Goal: Information Seeking & Learning: Learn about a topic

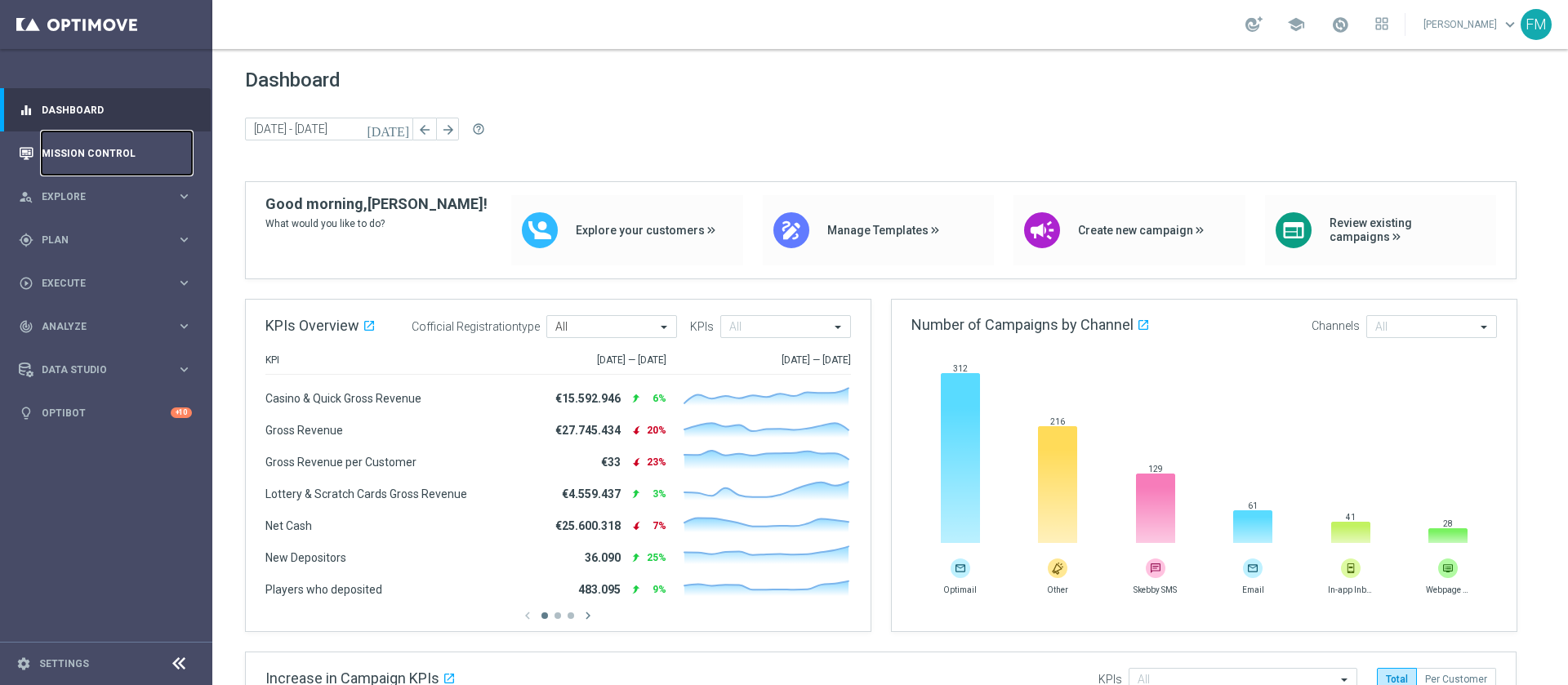
click at [152, 165] on link "Mission Control" at bounding box center [116, 153] width 150 height 43
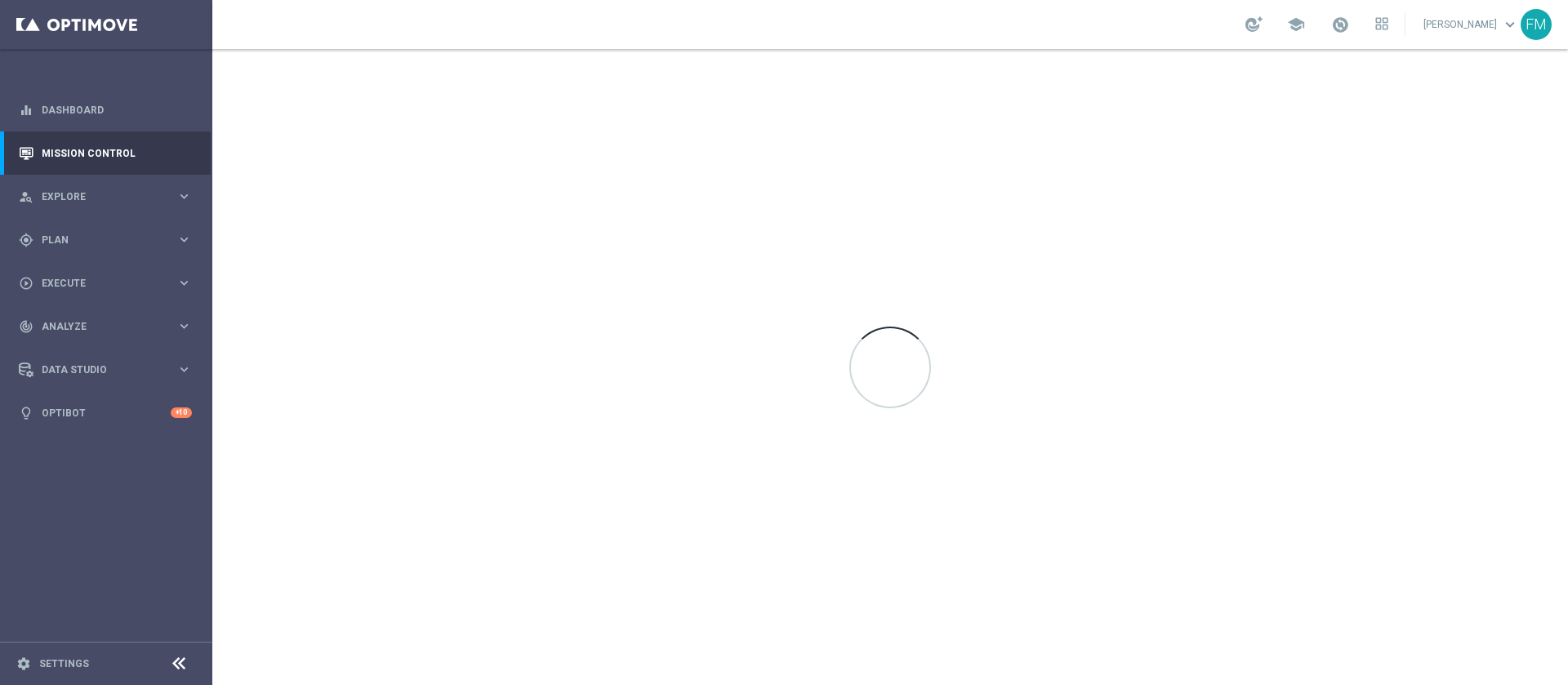
click at [388, 91] on div at bounding box center [890, 367] width 1356 height 636
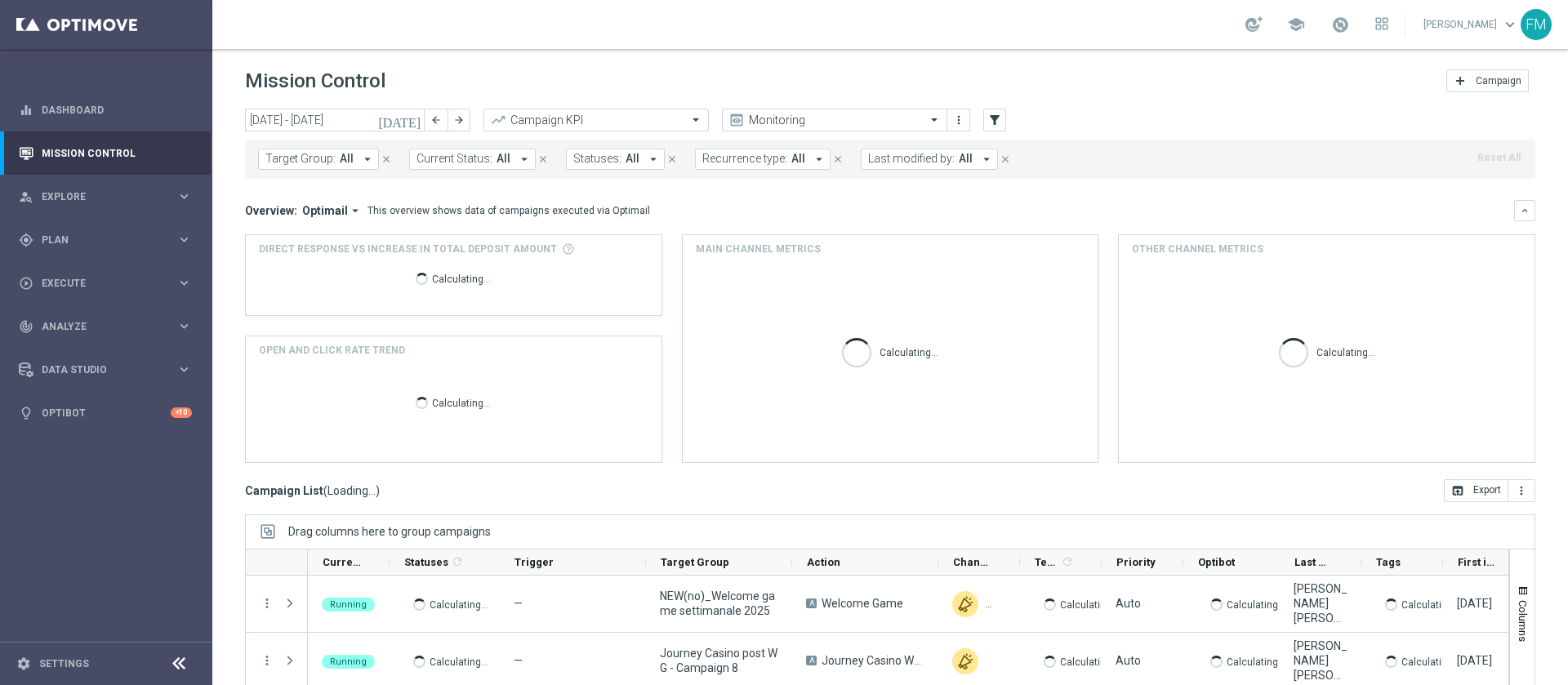
click at [408, 124] on icon "[DATE]" at bounding box center [400, 120] width 44 height 15
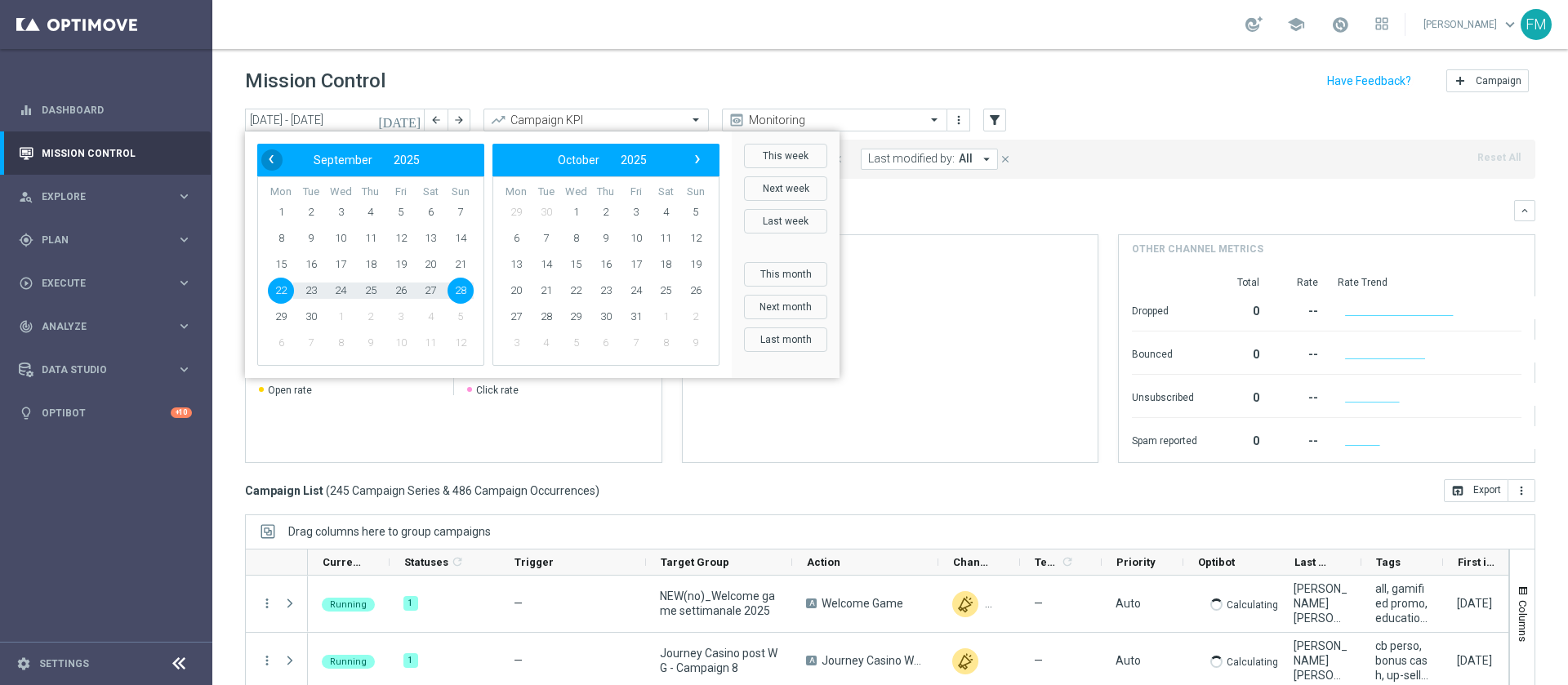
click at [273, 150] on span "‹" at bounding box center [271, 159] width 22 height 22
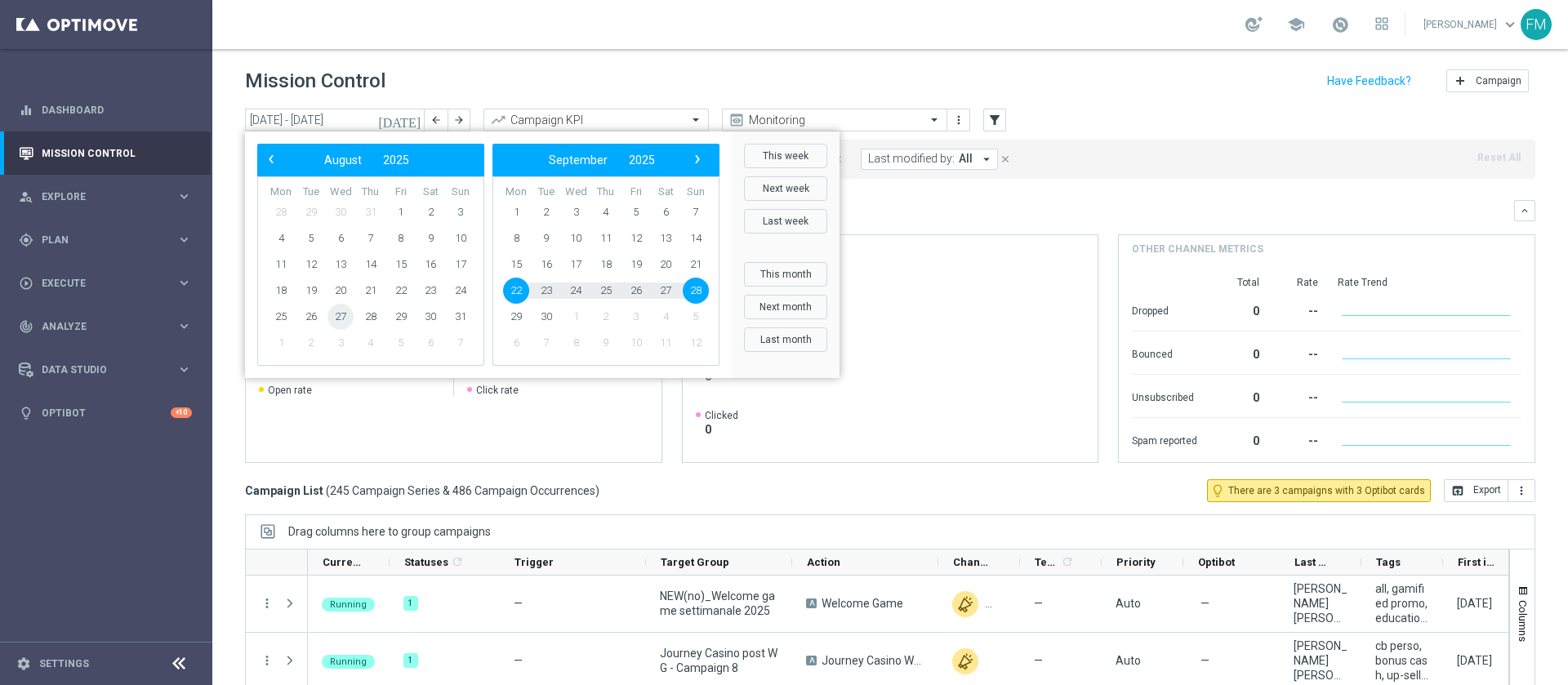
click at [340, 316] on span "27" at bounding box center [340, 316] width 27 height 27
click at [521, 207] on span "1" at bounding box center [516, 212] width 27 height 27
type input "27 Aug 2025 - 01 Sep 2025"
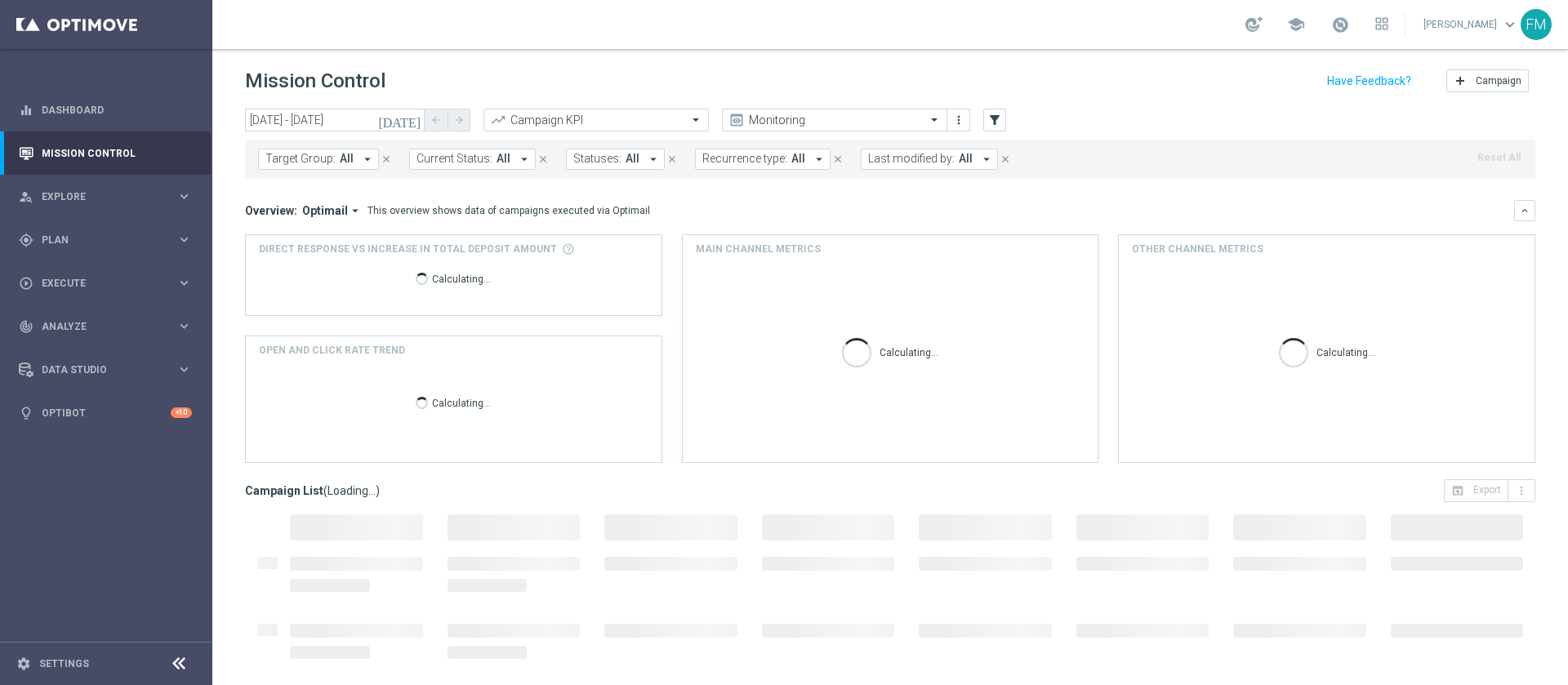
click at [340, 163] on span "All" at bounding box center [347, 159] width 14 height 14
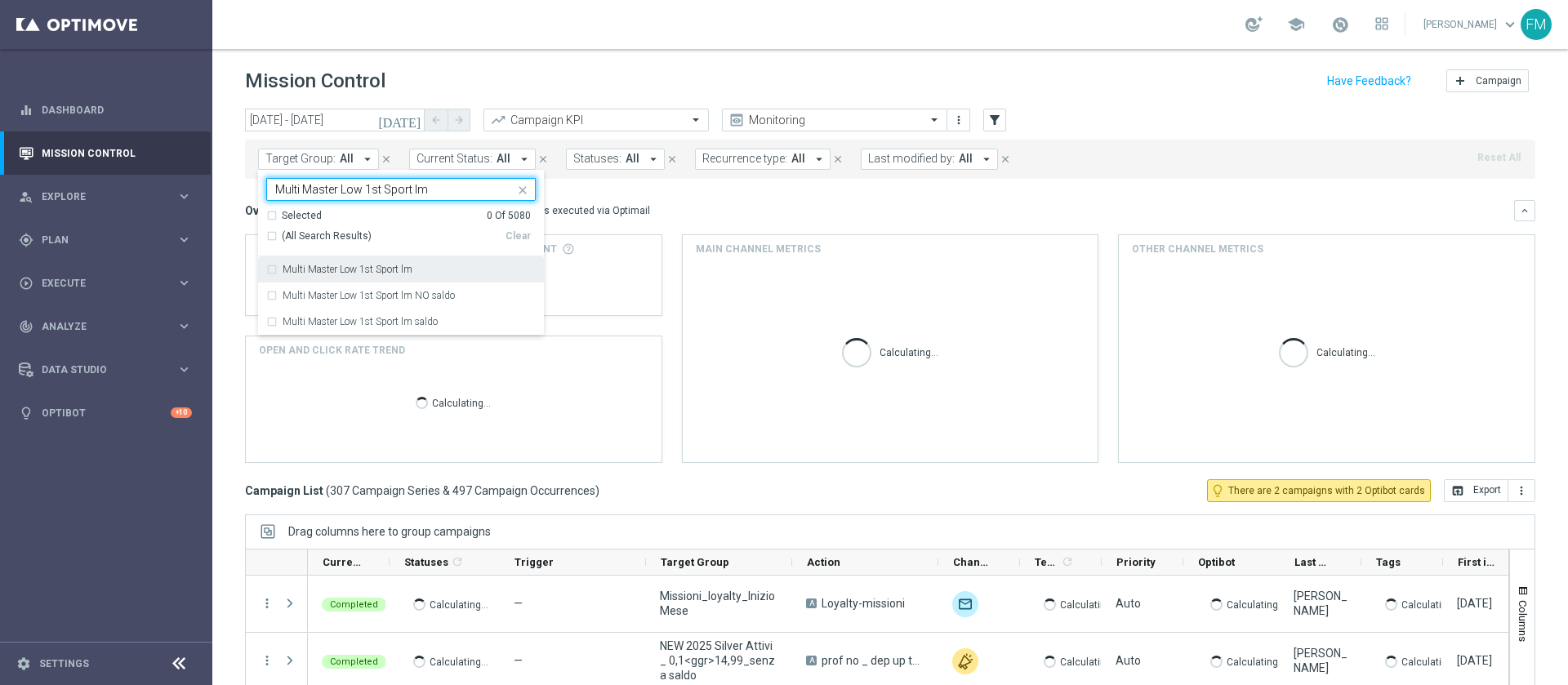
click at [370, 271] on label "Multi Master Low 1st Sport lm" at bounding box center [347, 269] width 130 height 10
type input "Multi Master Low 1st Sport lm"
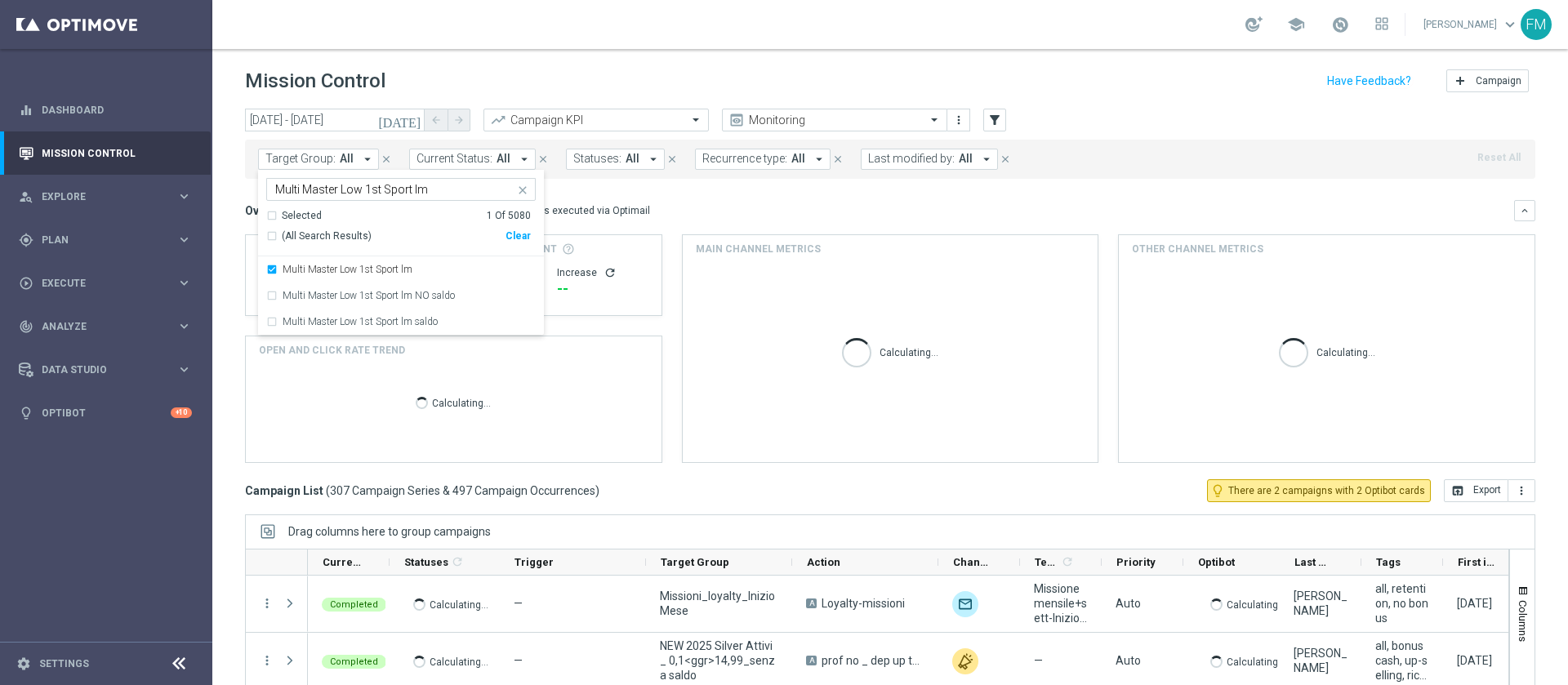
click at [1045, 104] on header "Mission Control add Campaign" at bounding box center [890, 79] width 1356 height 60
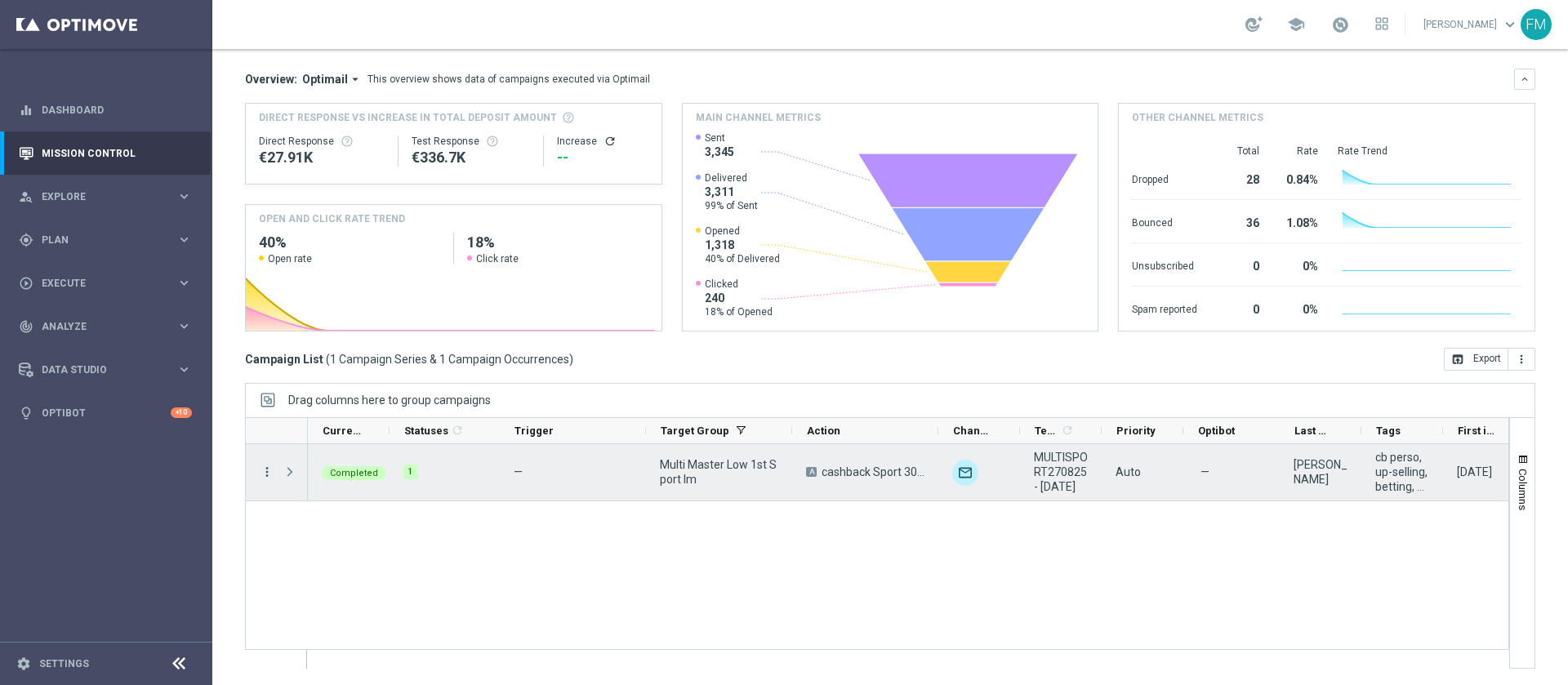
click at [263, 456] on icon "more_vert" at bounding box center [266, 472] width 15 height 15
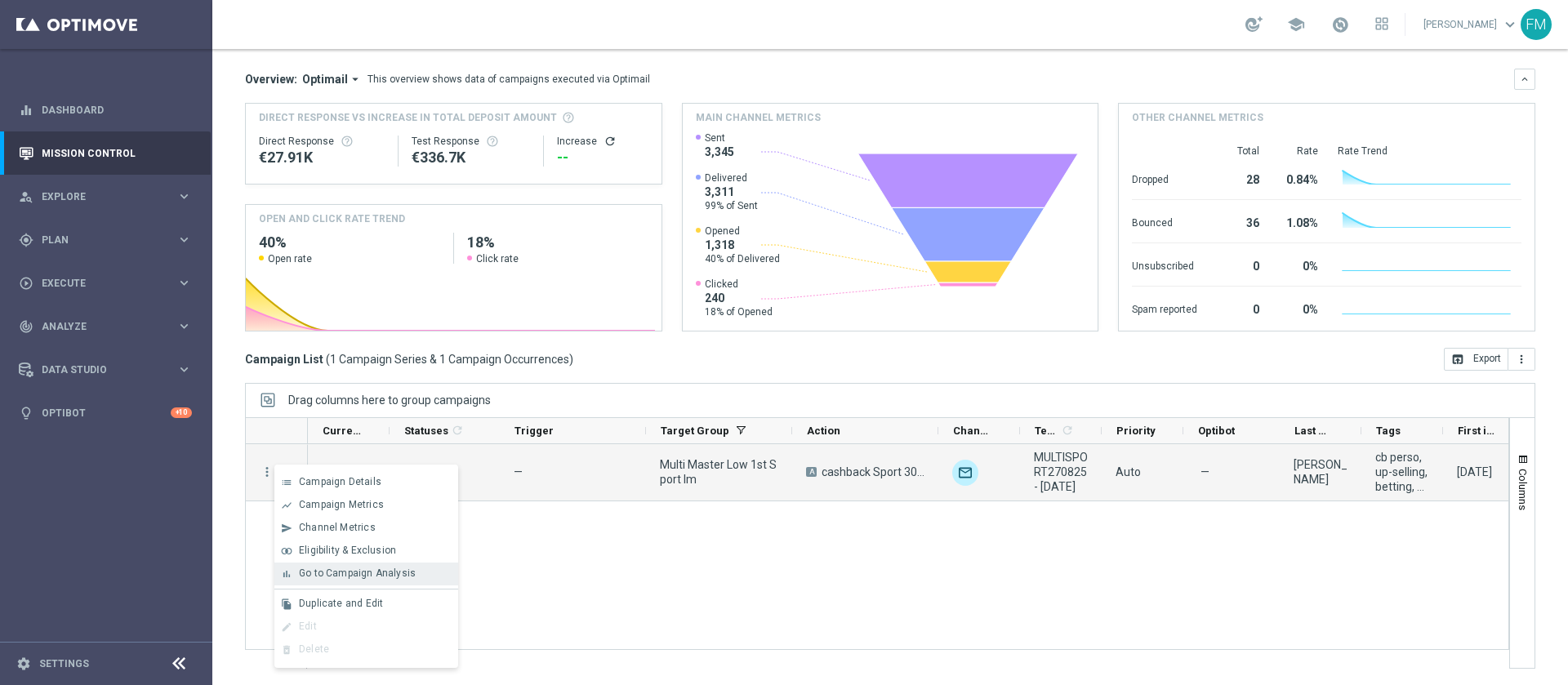
click at [358, 456] on span "Go to Campaign Analysis" at bounding box center [357, 573] width 117 height 12
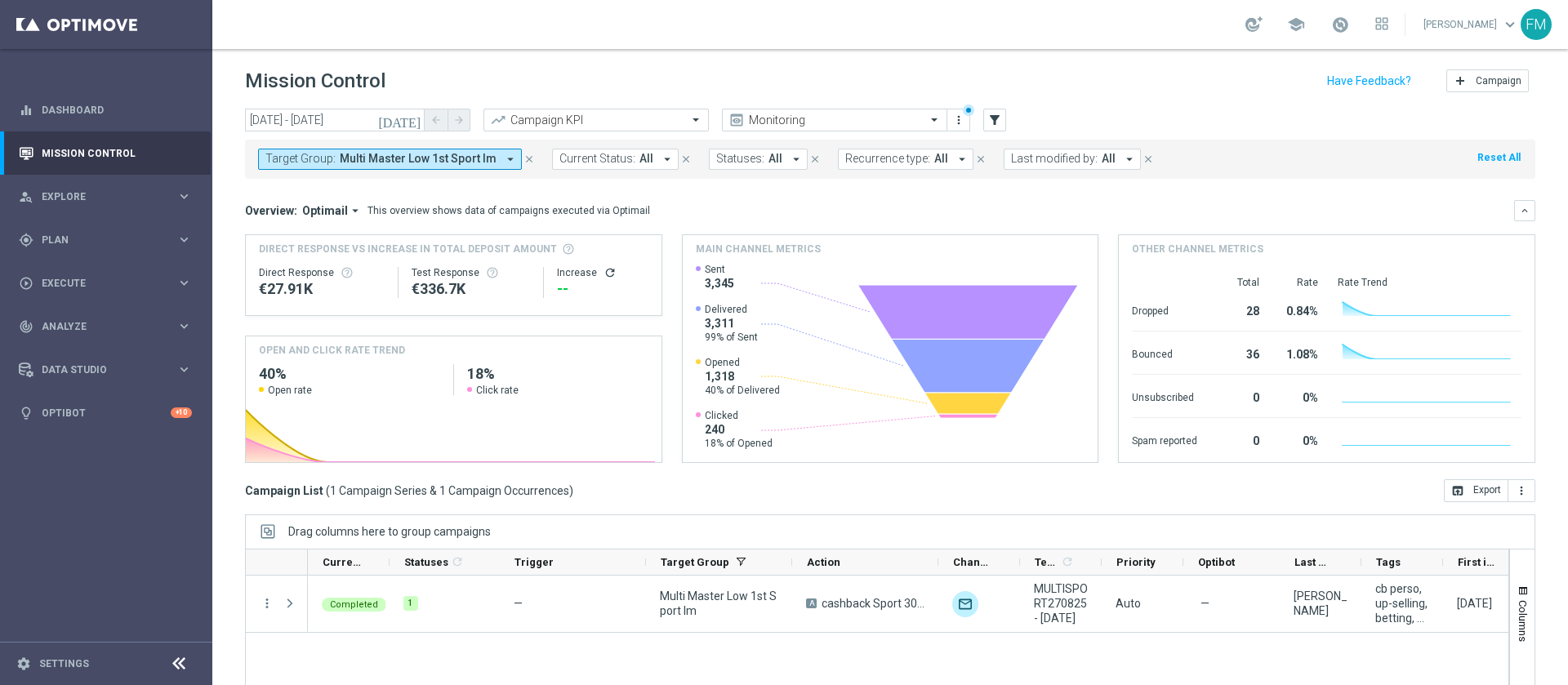
click at [493, 159] on button "Target Group: Multi Master Low 1st Sport lm arrow_drop_down" at bounding box center [390, 159] width 263 height 22
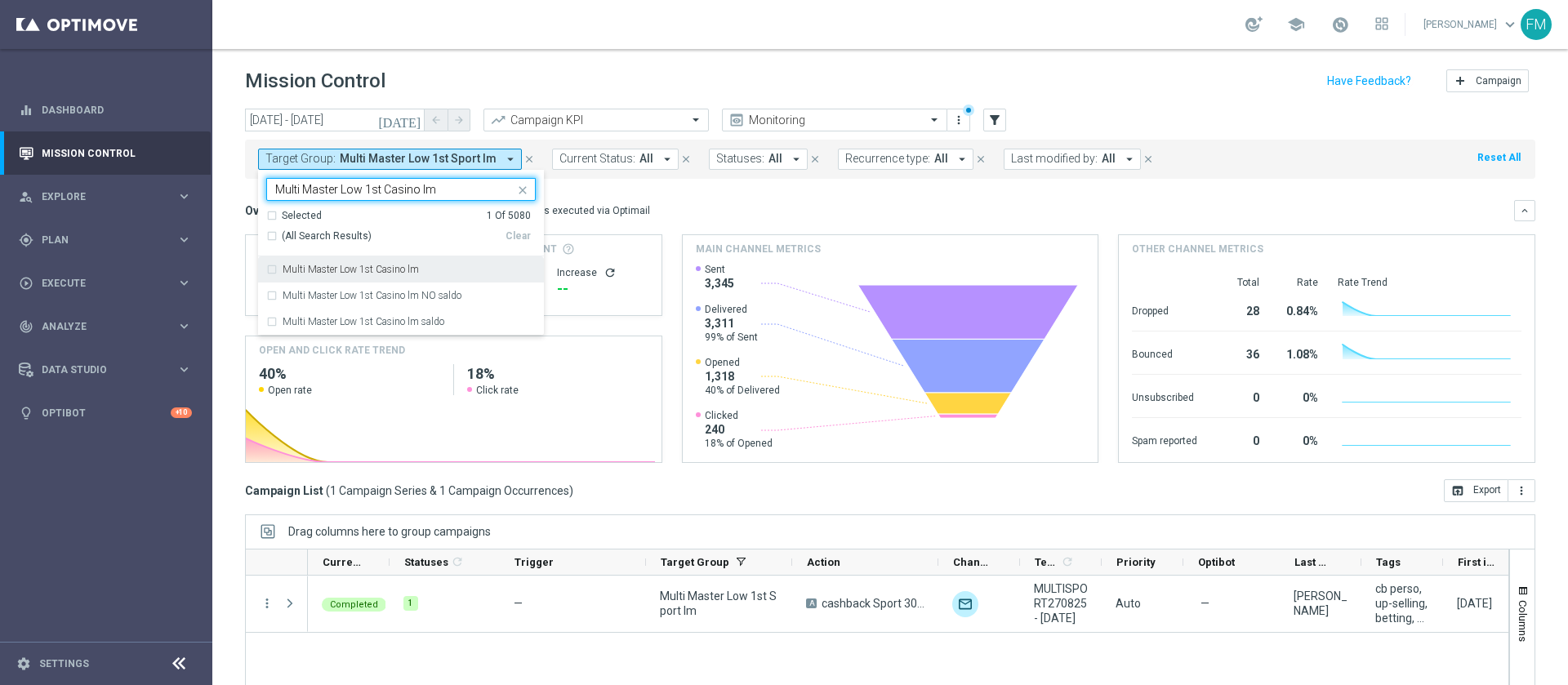
click at [459, 258] on div "Multi Master Low 1st Casino lm" at bounding box center [401, 269] width 269 height 27
type input "Multi Master Low 1st Casino lm"
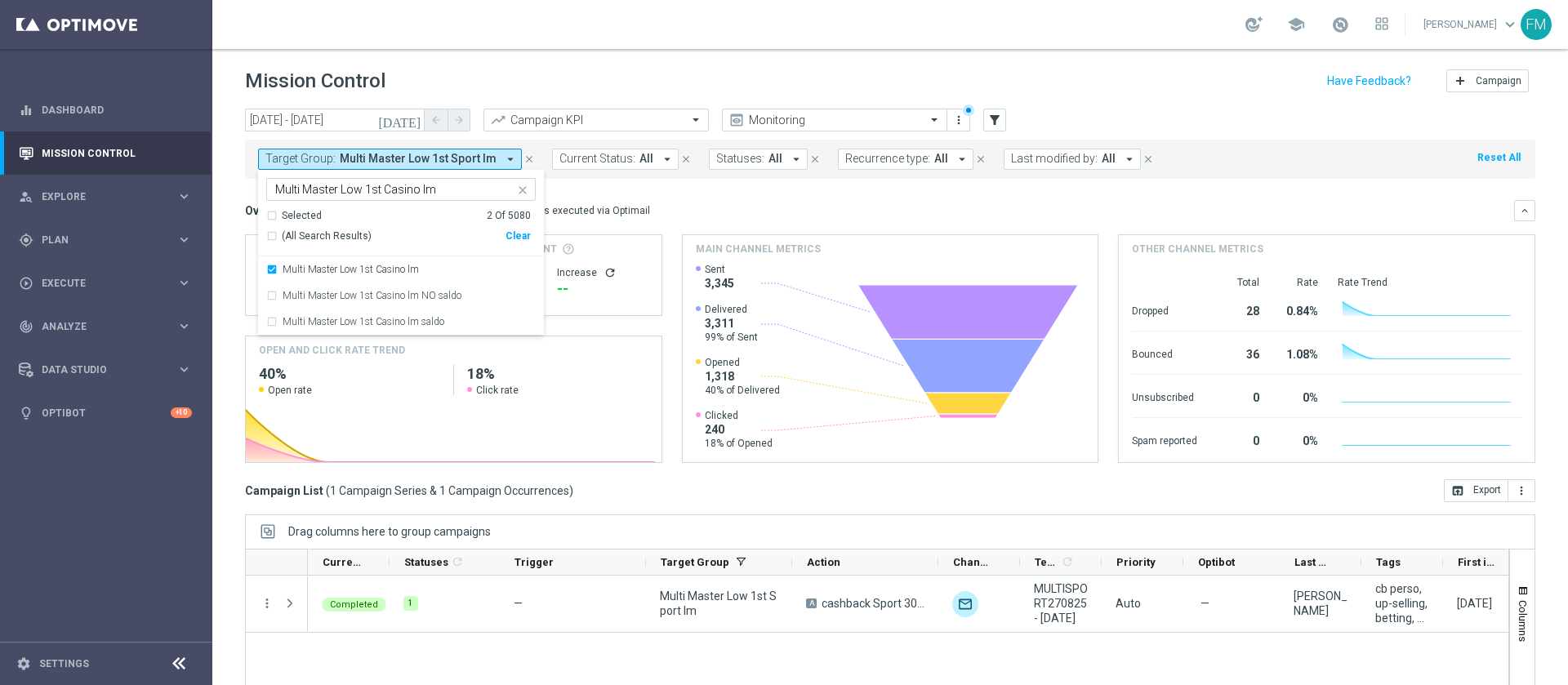
click at [1045, 79] on div "Mission Control add Campaign" at bounding box center [890, 81] width 1291 height 31
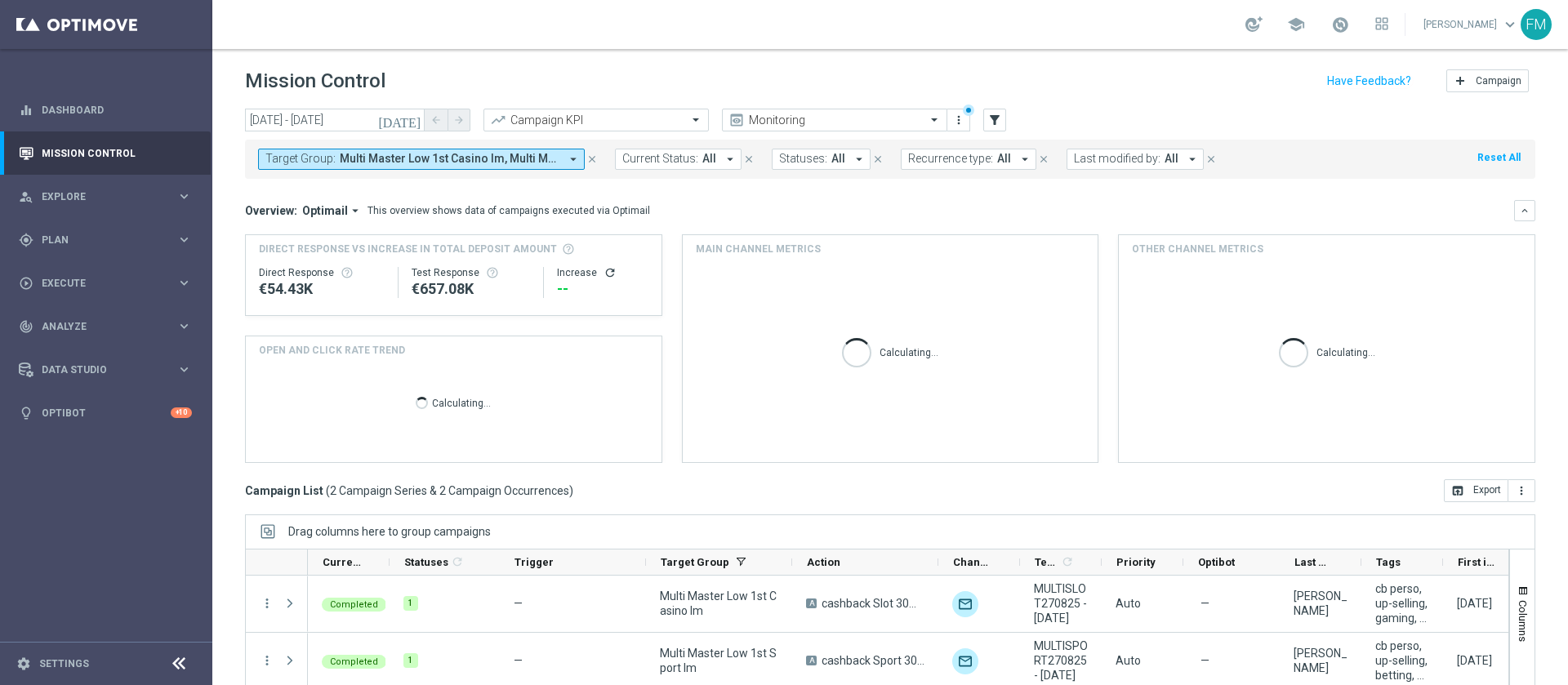
click at [533, 166] on button "Target Group: Multi Master Low 1st Casino lm, Multi Master Low 1st Sport lm arr…" at bounding box center [422, 159] width 326 height 22
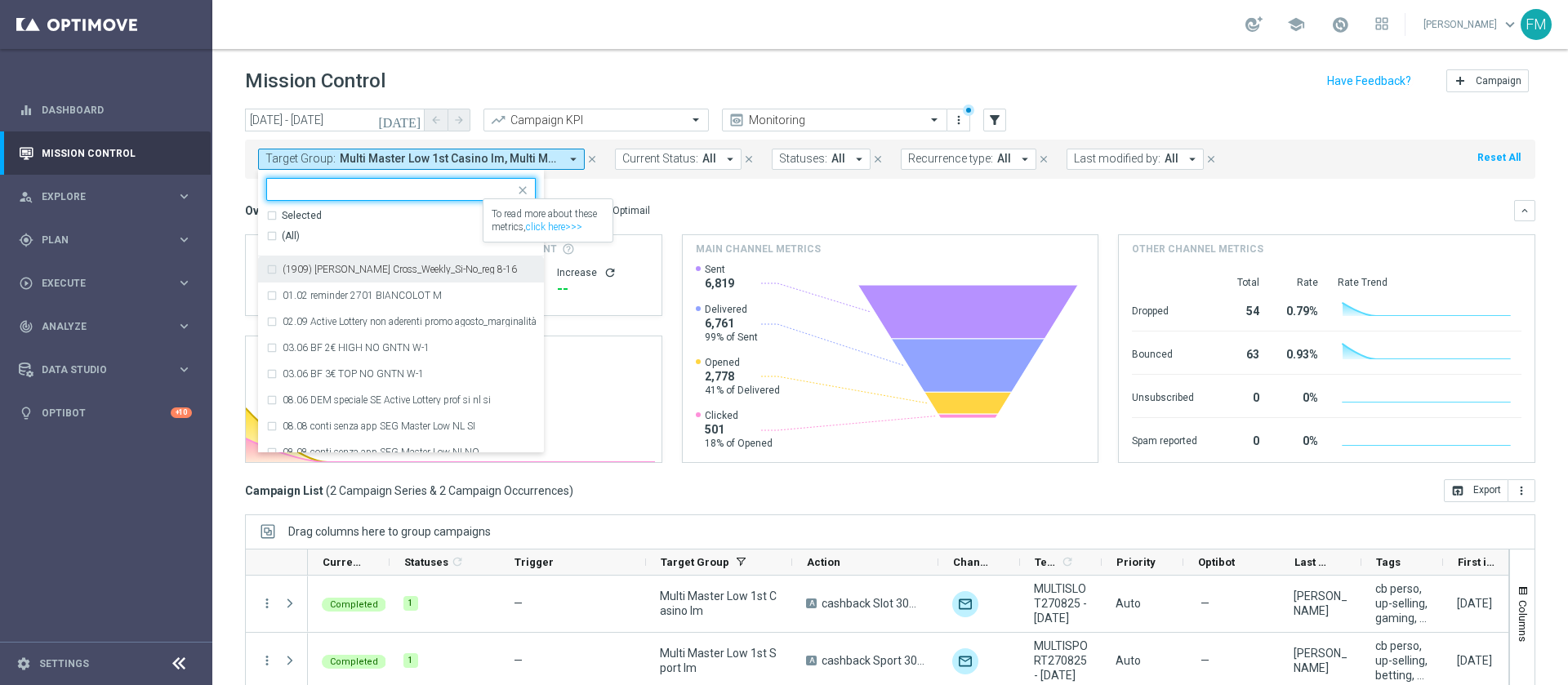
click at [273, 215] on div "Selected 2 Of 5080" at bounding box center [398, 216] width 264 height 14
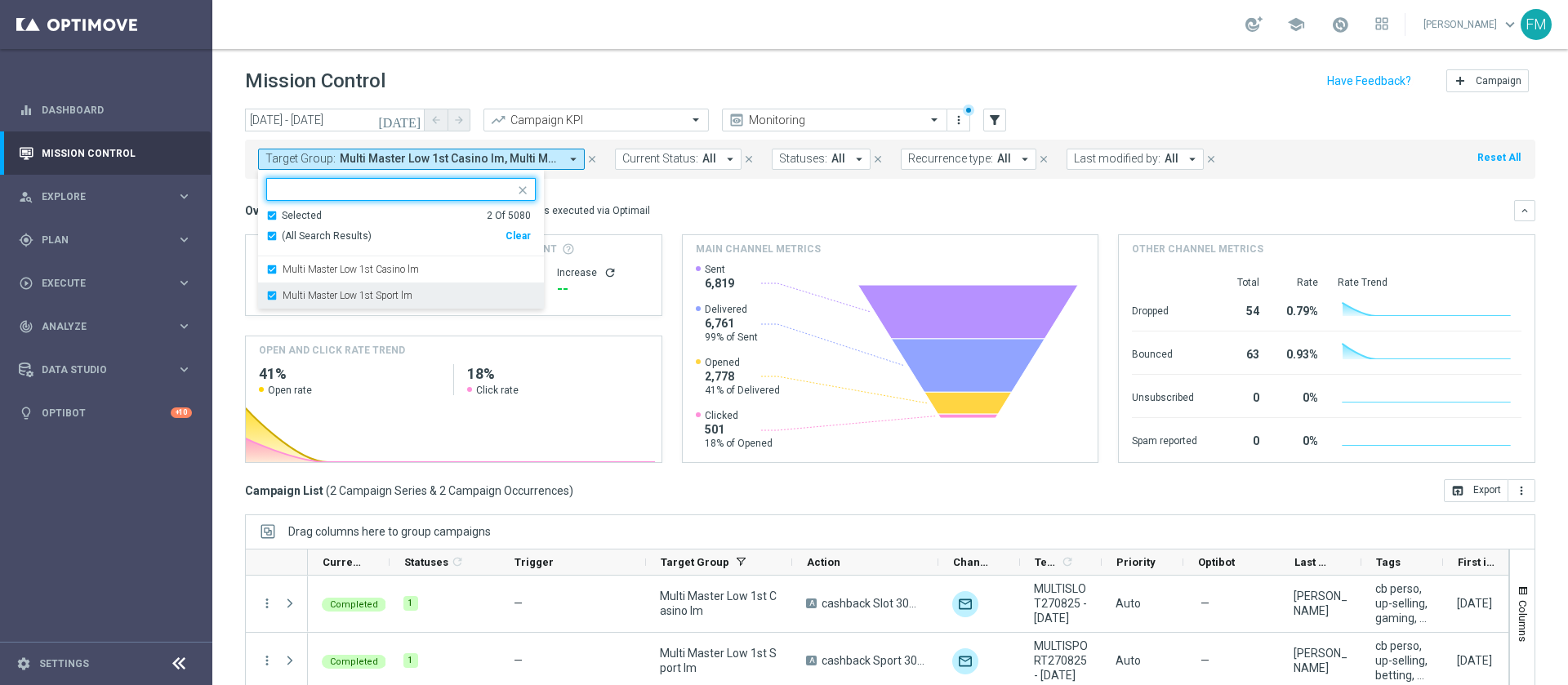
click at [277, 297] on div "Multi Master Low 1st Sport lm" at bounding box center [401, 295] width 269 height 27
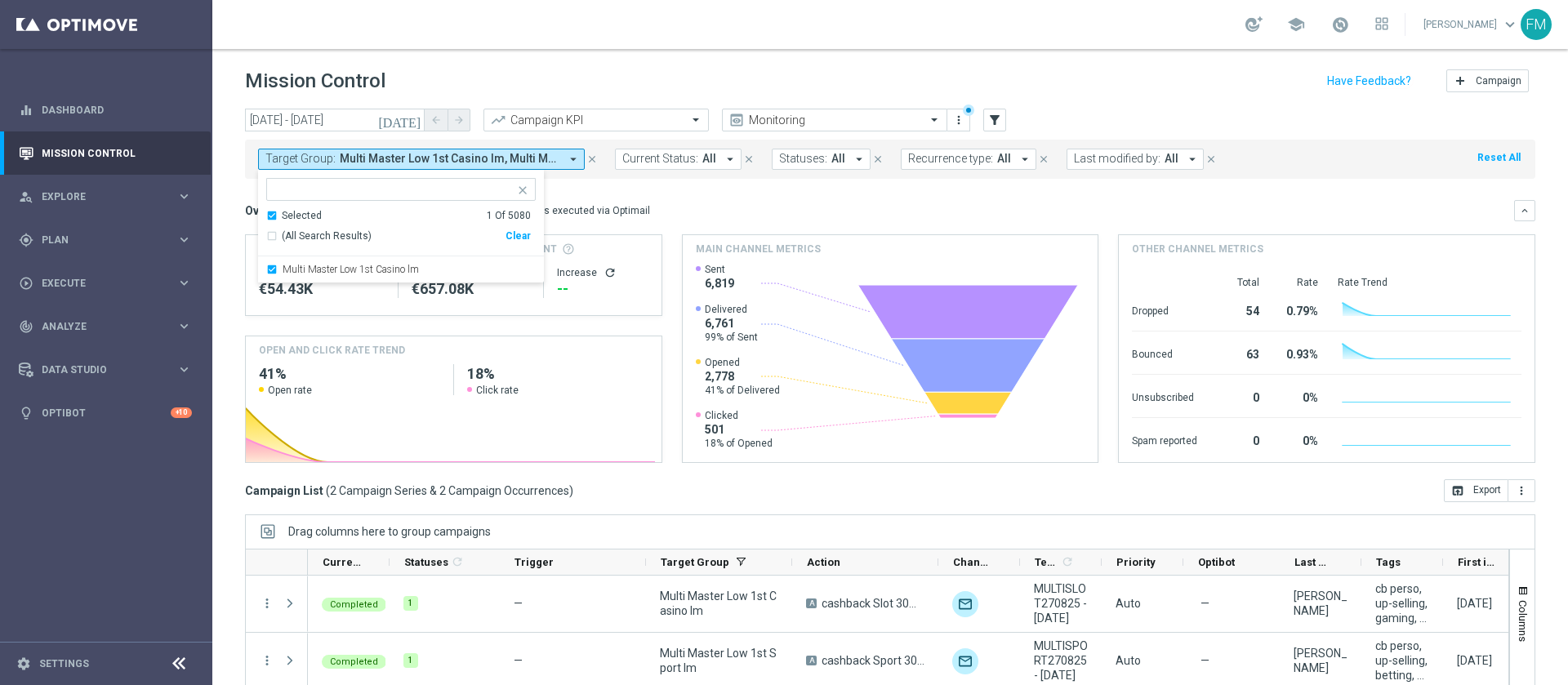
click at [674, 29] on div "school Francesca Mascarucci keyboard_arrow_down FM" at bounding box center [890, 25] width 1356 height 49
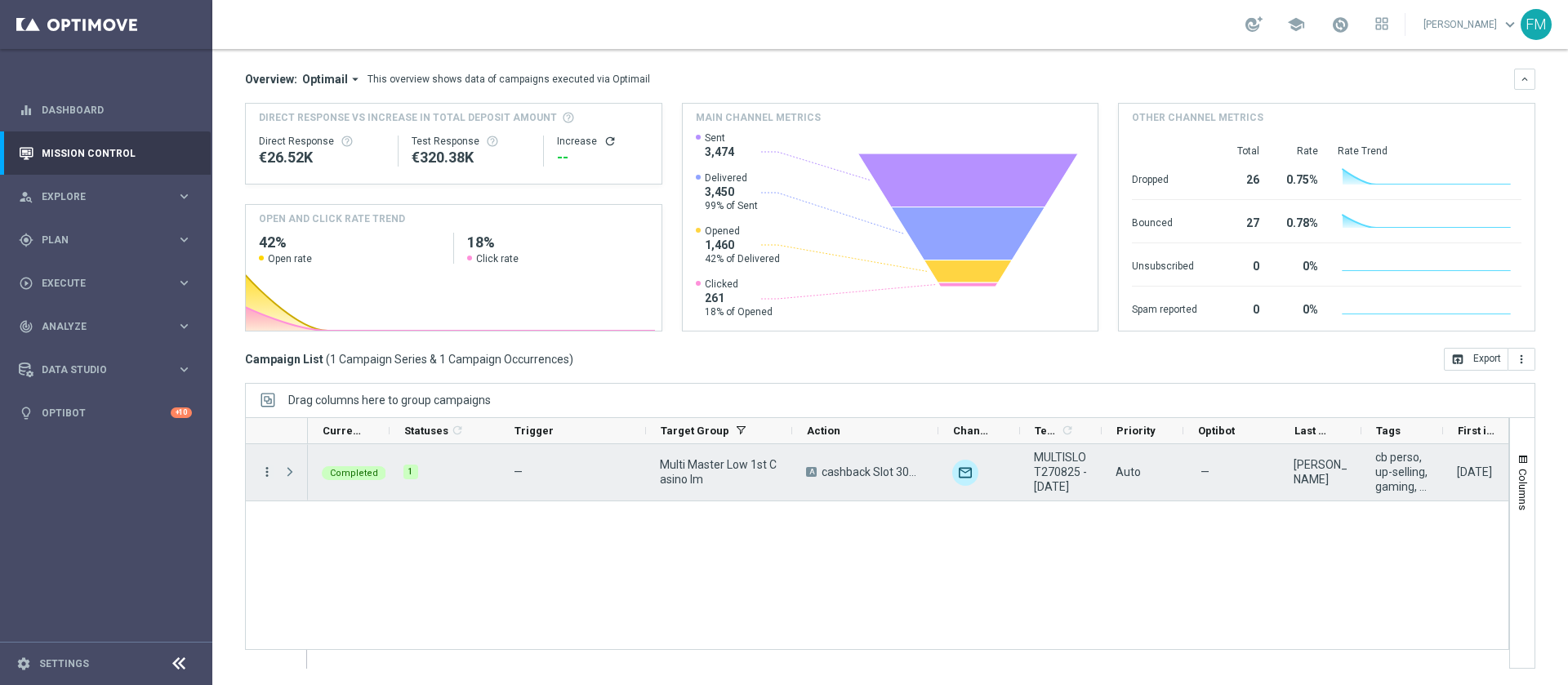
click at [266, 456] on icon "more_vert" at bounding box center [266, 472] width 15 height 15
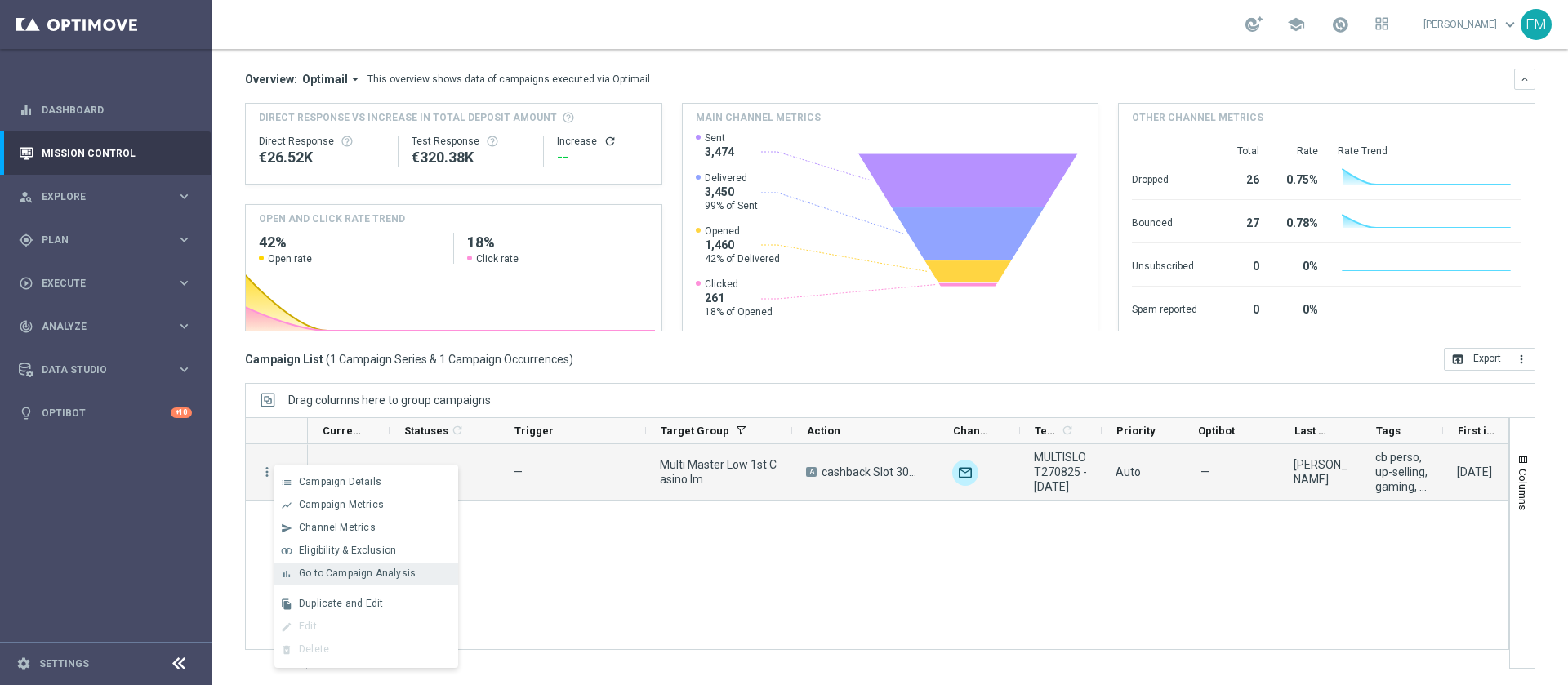
click at [341, 456] on span "Go to Campaign Analysis" at bounding box center [357, 573] width 117 height 12
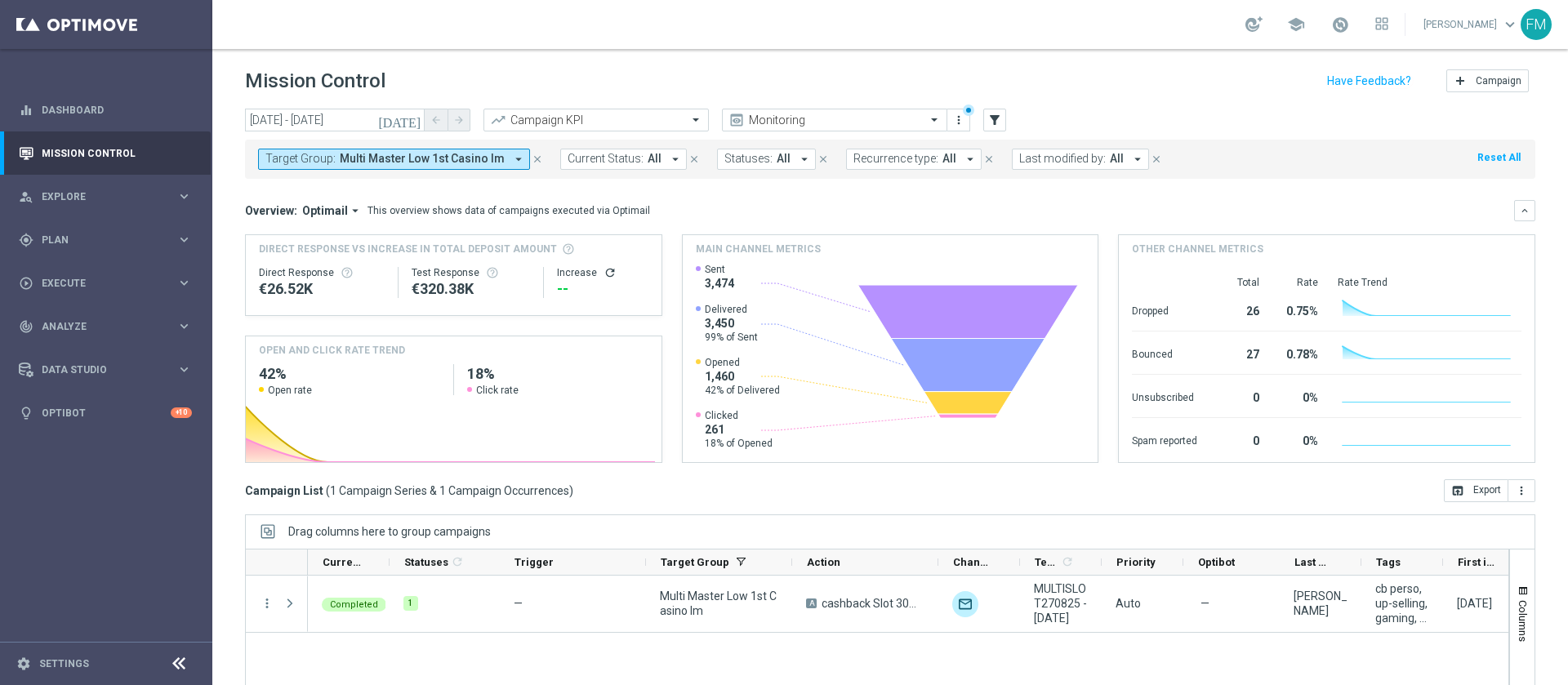
click at [417, 118] on icon "[DATE]" at bounding box center [400, 120] width 44 height 15
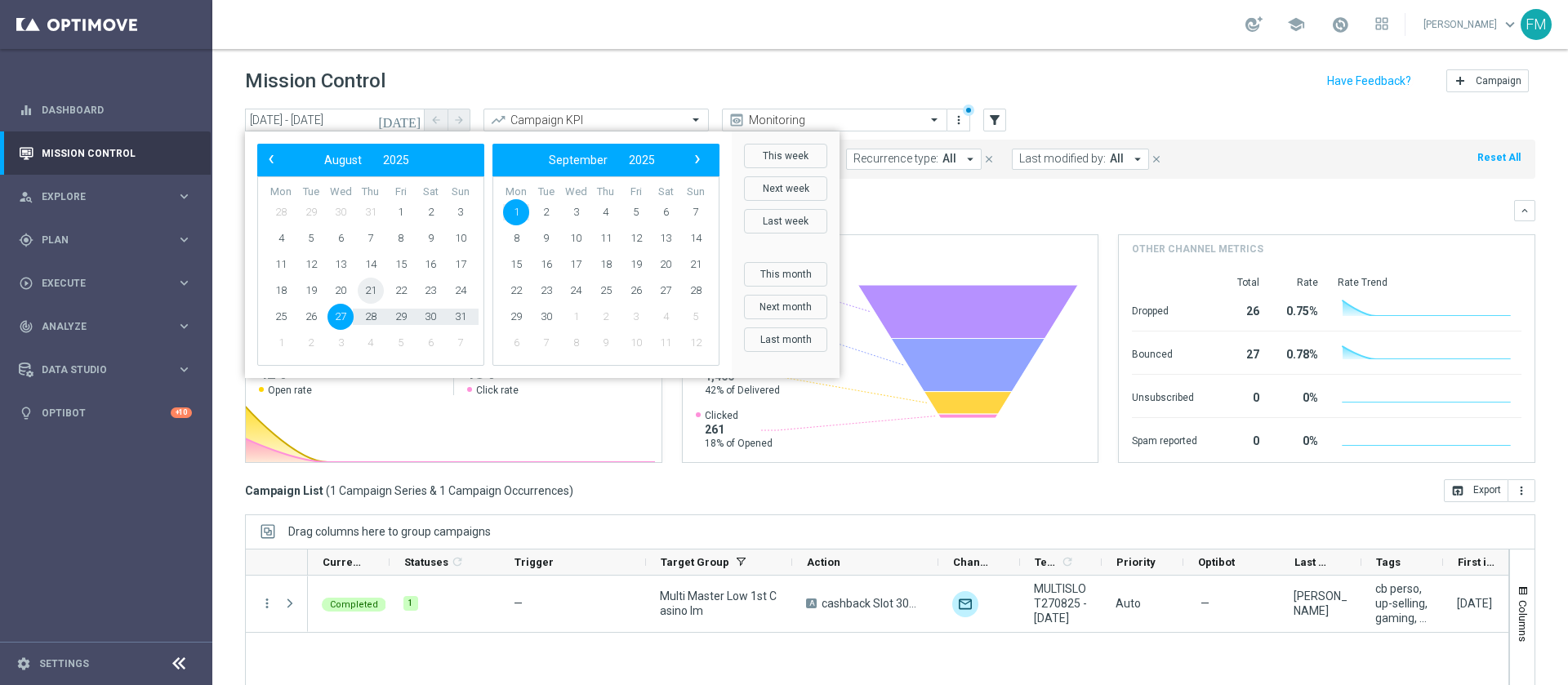
click at [376, 285] on span "21" at bounding box center [371, 290] width 27 height 27
click at [454, 290] on span "24" at bounding box center [460, 290] width 27 height 27
type input "21 Aug 2025 - 24 Aug 2025"
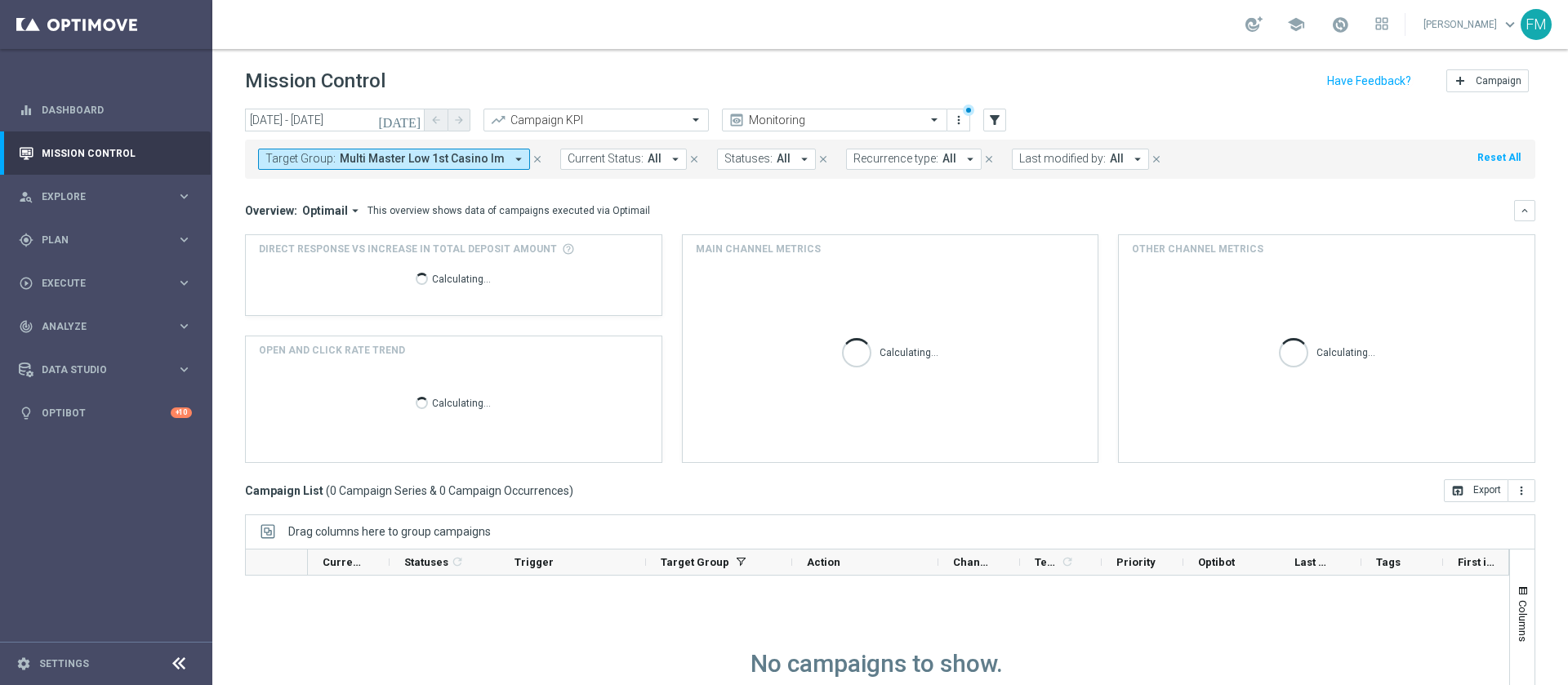
click at [532, 156] on icon "close" at bounding box center [538, 159] width 12 height 12
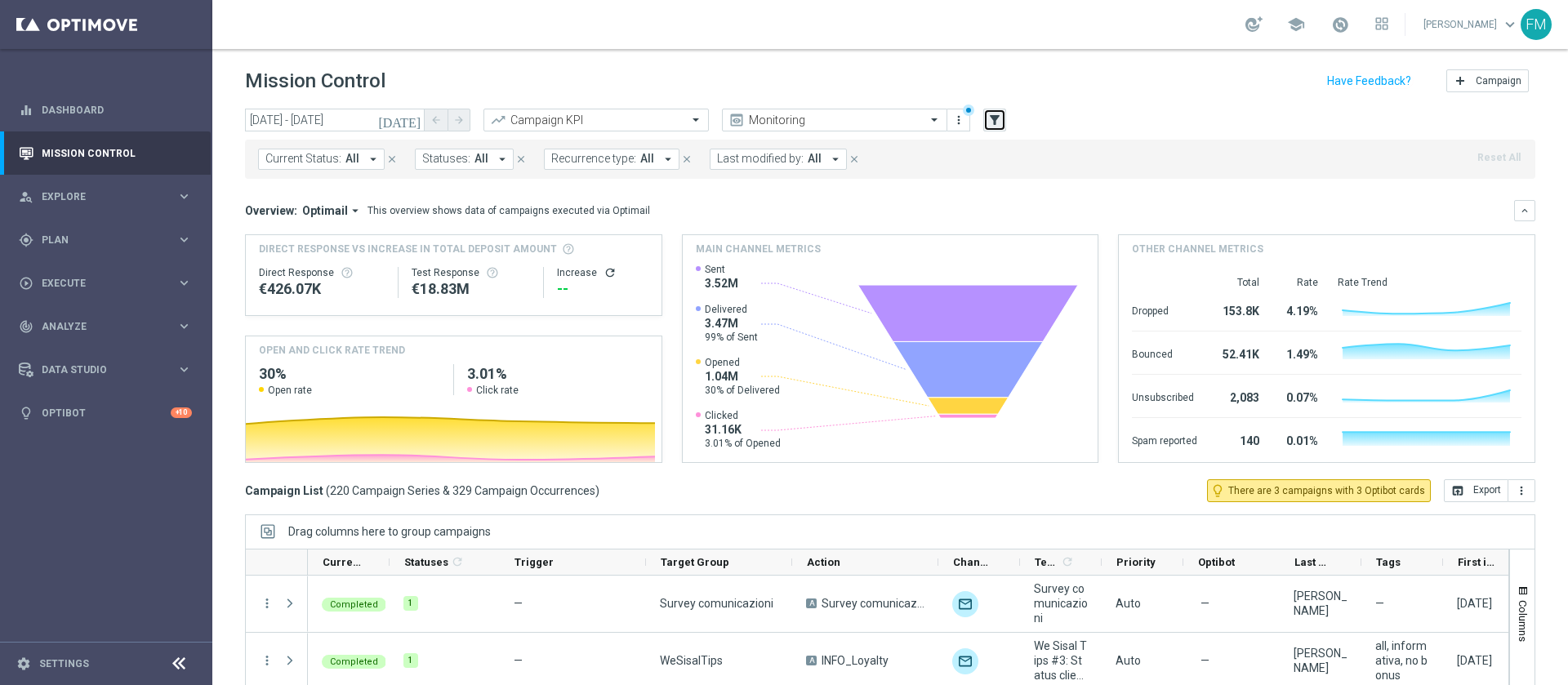
click at [987, 111] on button "filter_alt" at bounding box center [994, 119] width 23 height 23
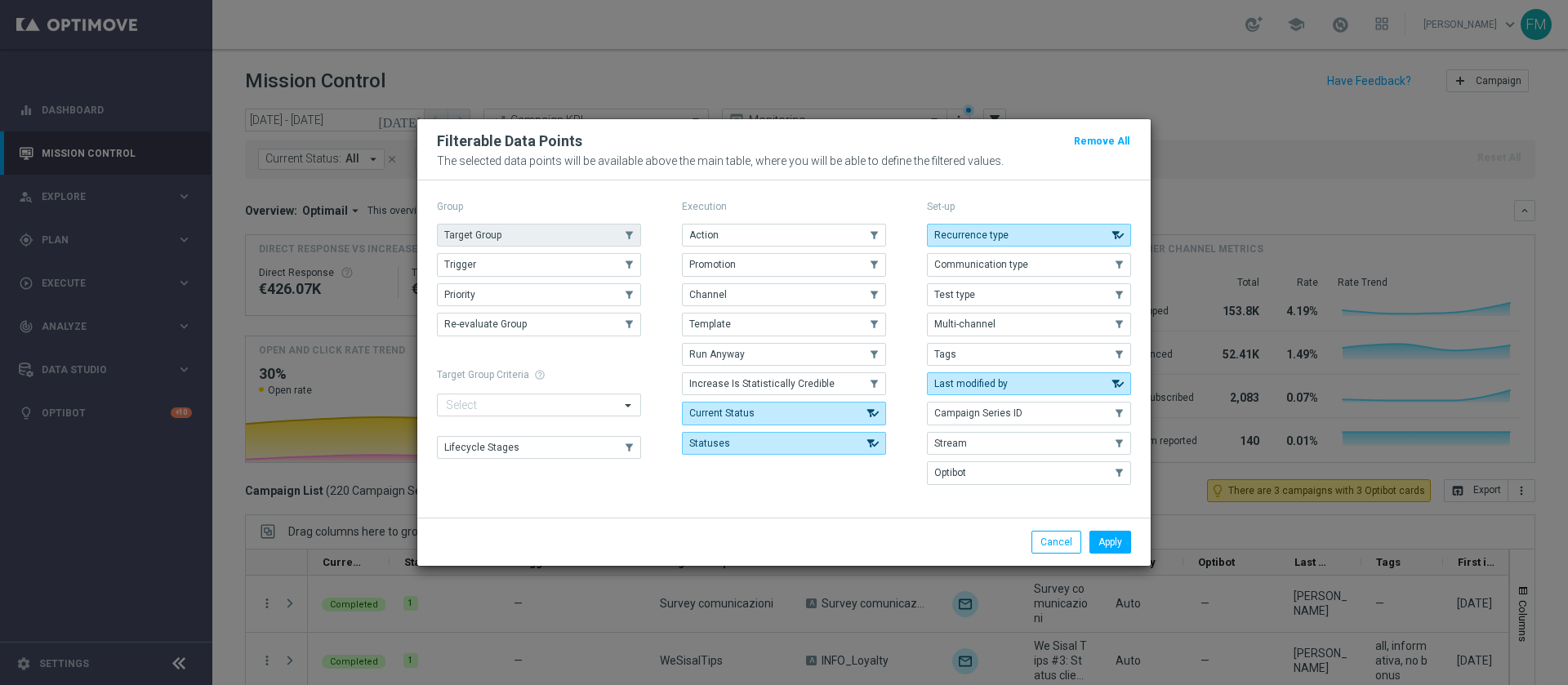
click at [599, 242] on button "Target Group" at bounding box center [539, 235] width 204 height 23
click at [1045, 456] on button "Apply" at bounding box center [1110, 542] width 41 height 23
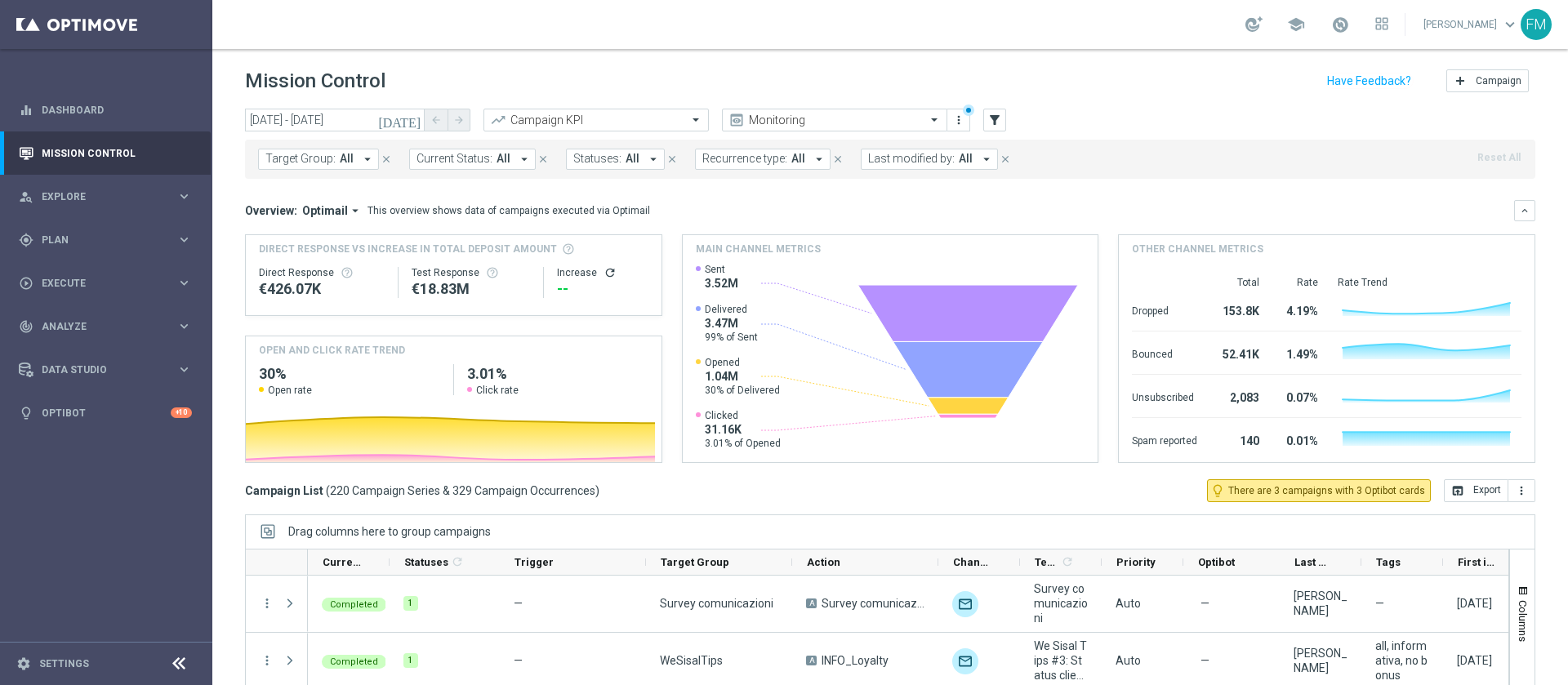
click at [344, 157] on span "All" at bounding box center [347, 159] width 14 height 14
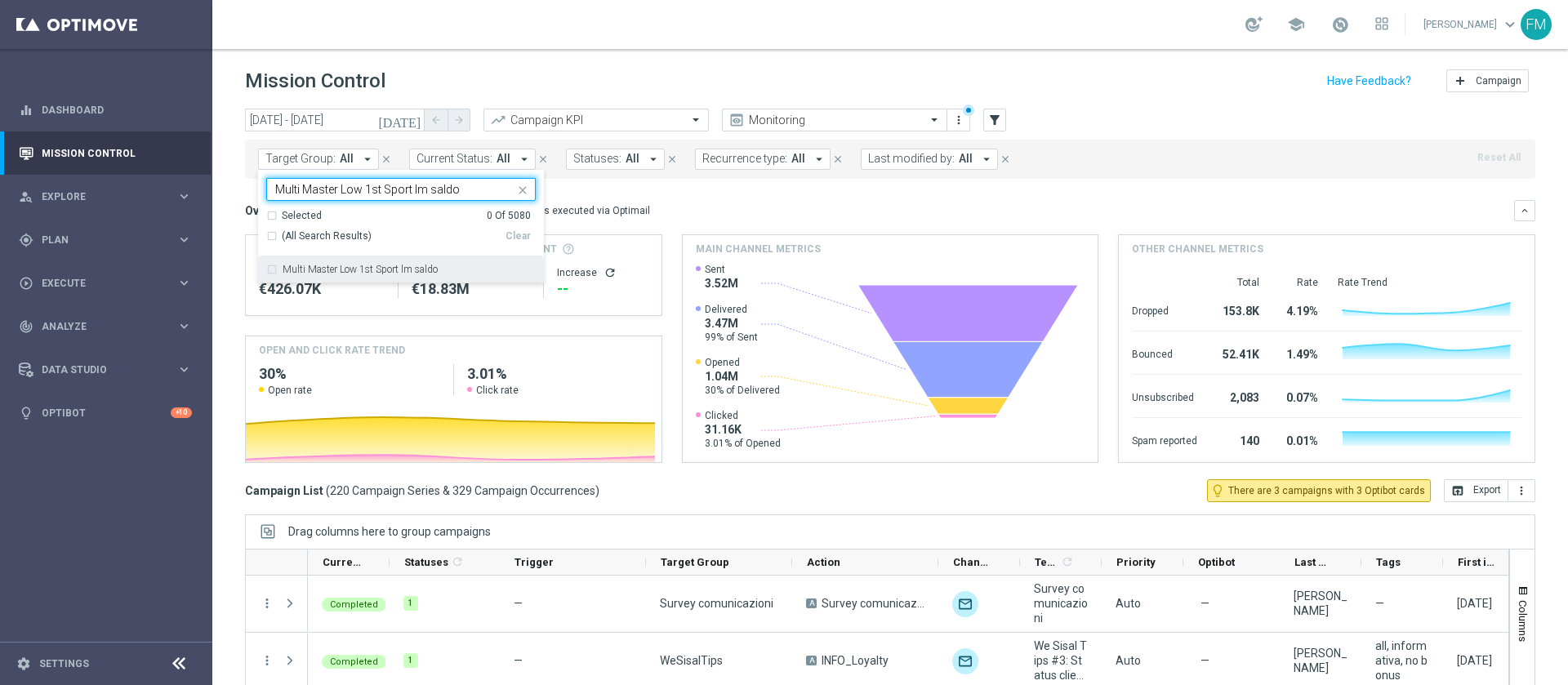
click at [374, 270] on label "Multi Master Low 1st Sport lm saldo" at bounding box center [360, 269] width 155 height 10
type input "Multi Master Low 1st Sport lm saldo"
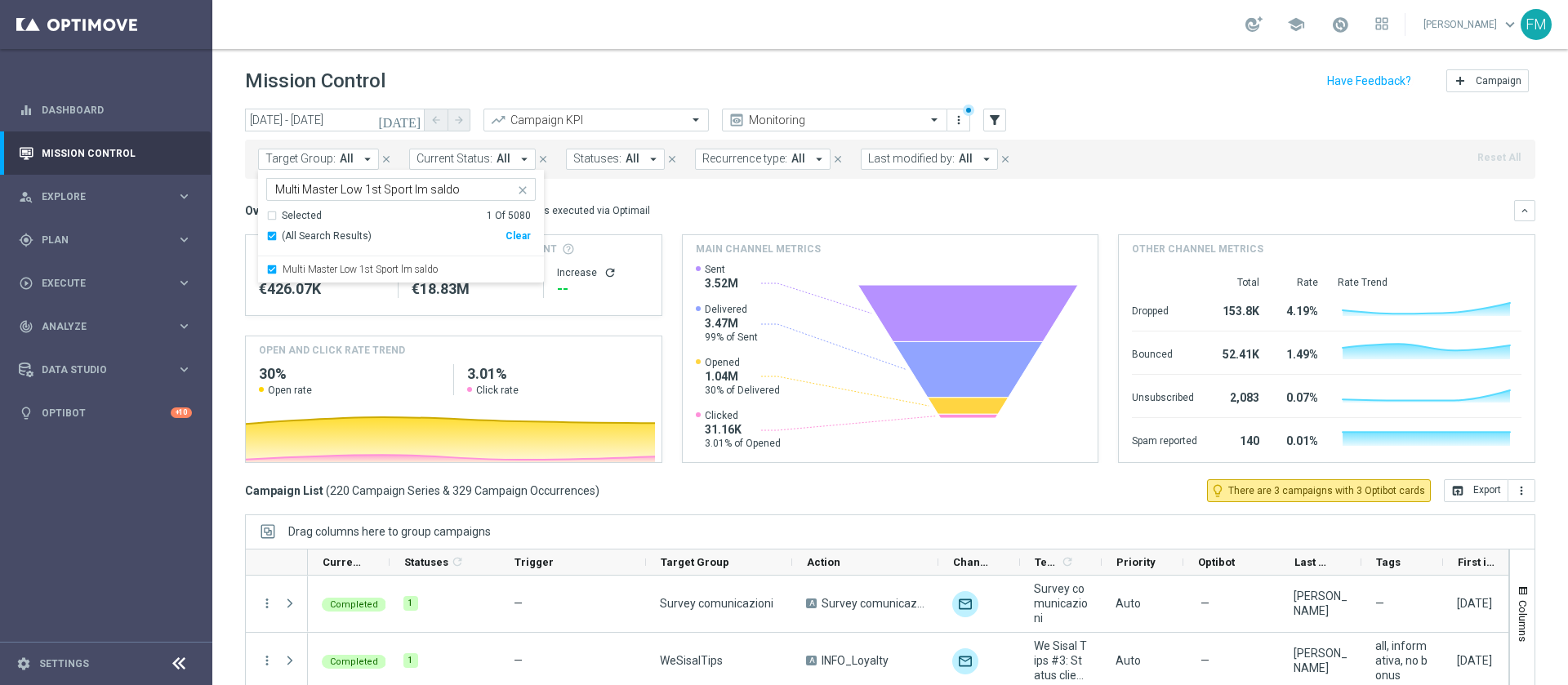
click at [1045, 38] on div "school Francesca Mascarucci keyboard_arrow_down FM" at bounding box center [890, 25] width 1356 height 49
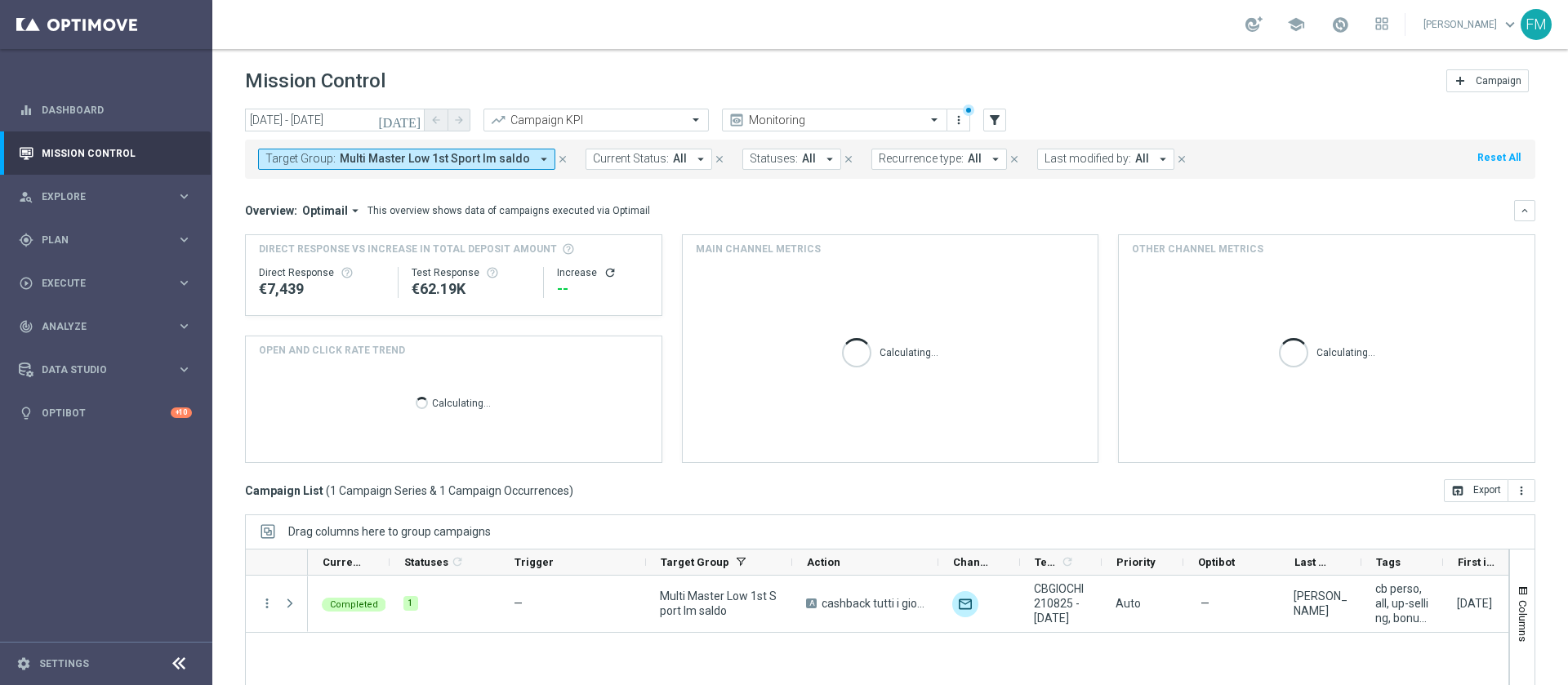
scroll to position [132, 0]
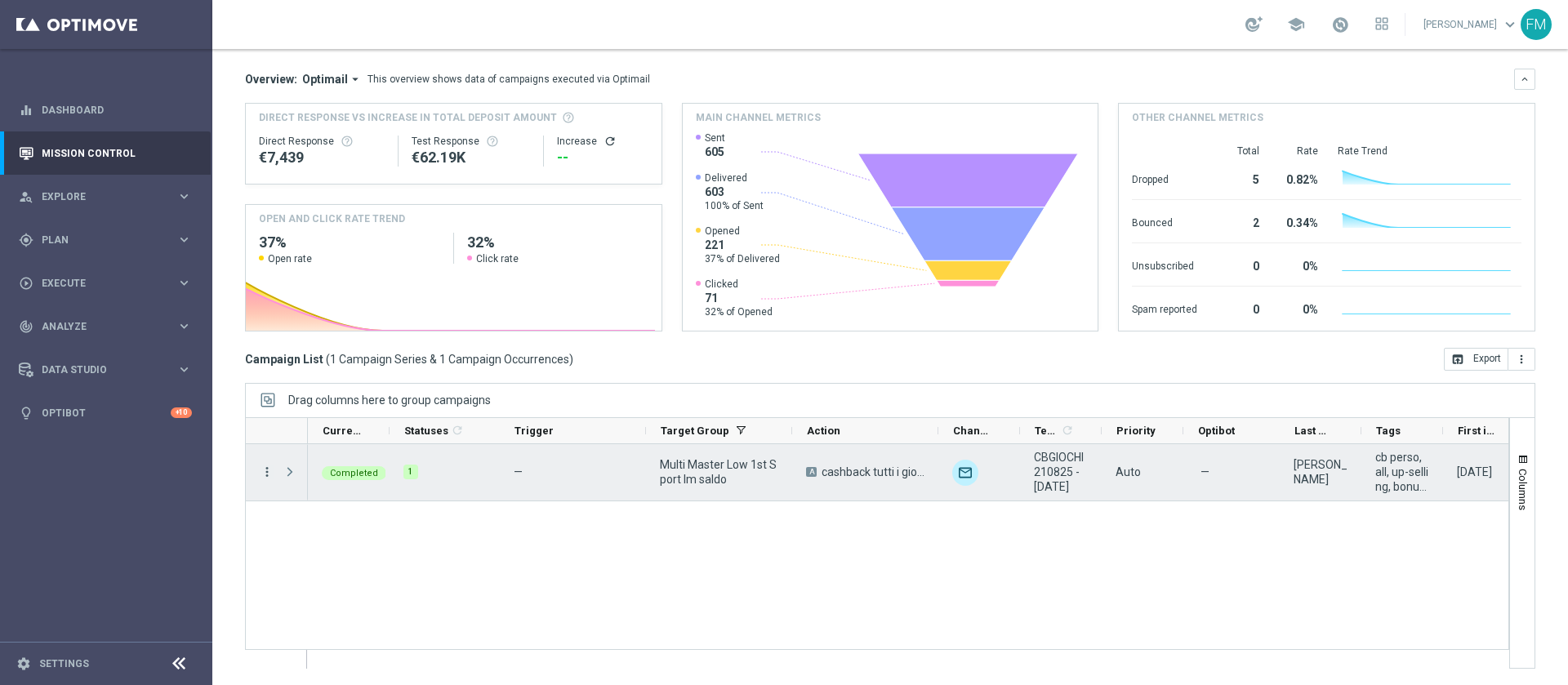
click at [267, 456] on icon "more_vert" at bounding box center [266, 472] width 15 height 15
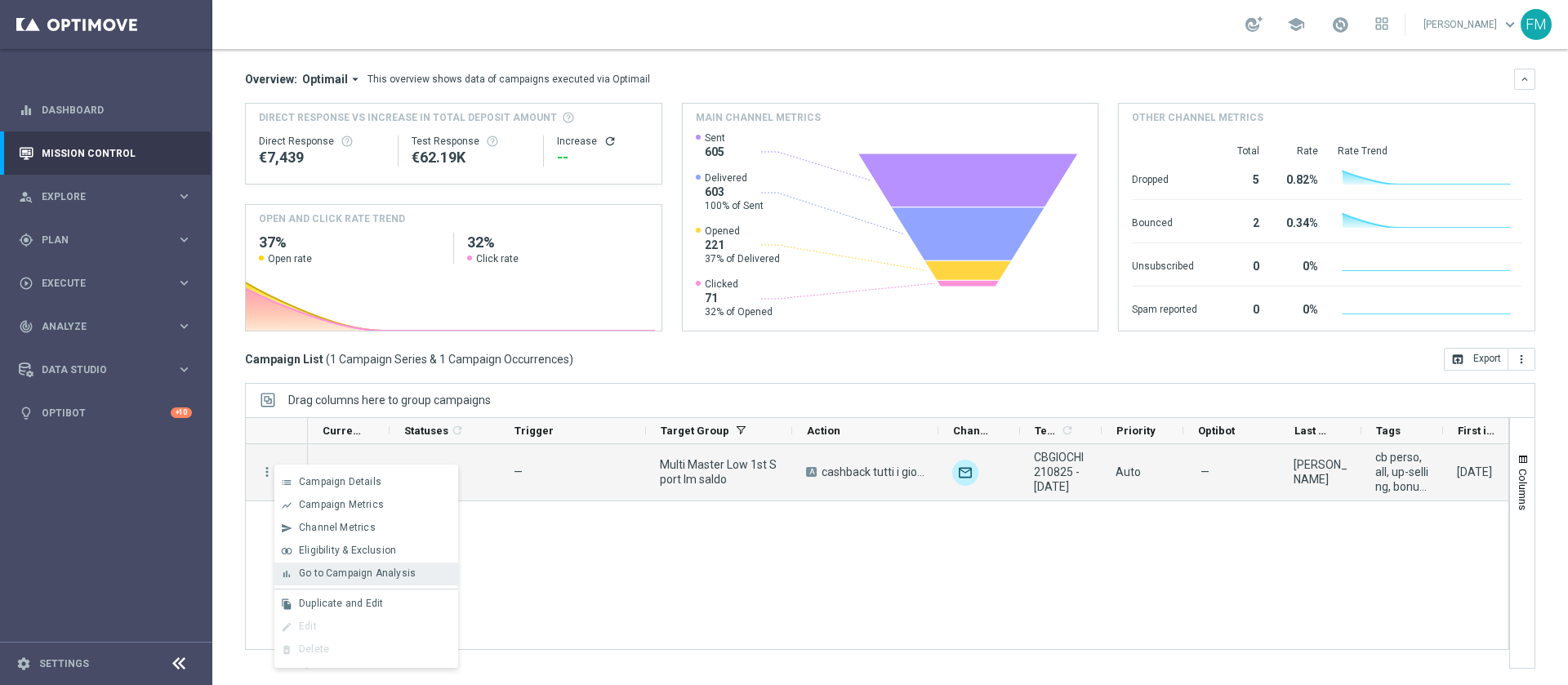
click at [369, 456] on div "bar_chart Go to Campaign Analysis" at bounding box center [366, 573] width 184 height 23
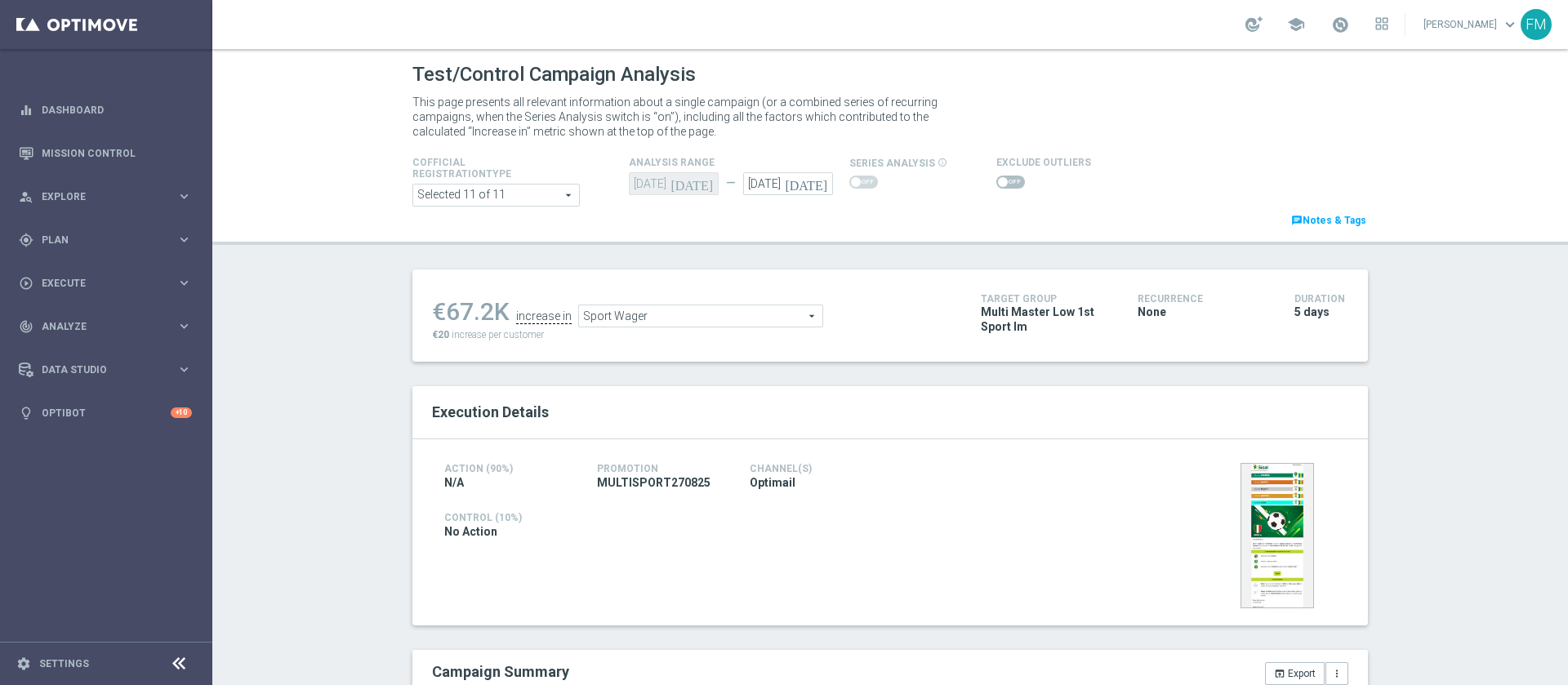
click at [809, 176] on icon "[DATE]" at bounding box center [808, 181] width 48 height 18
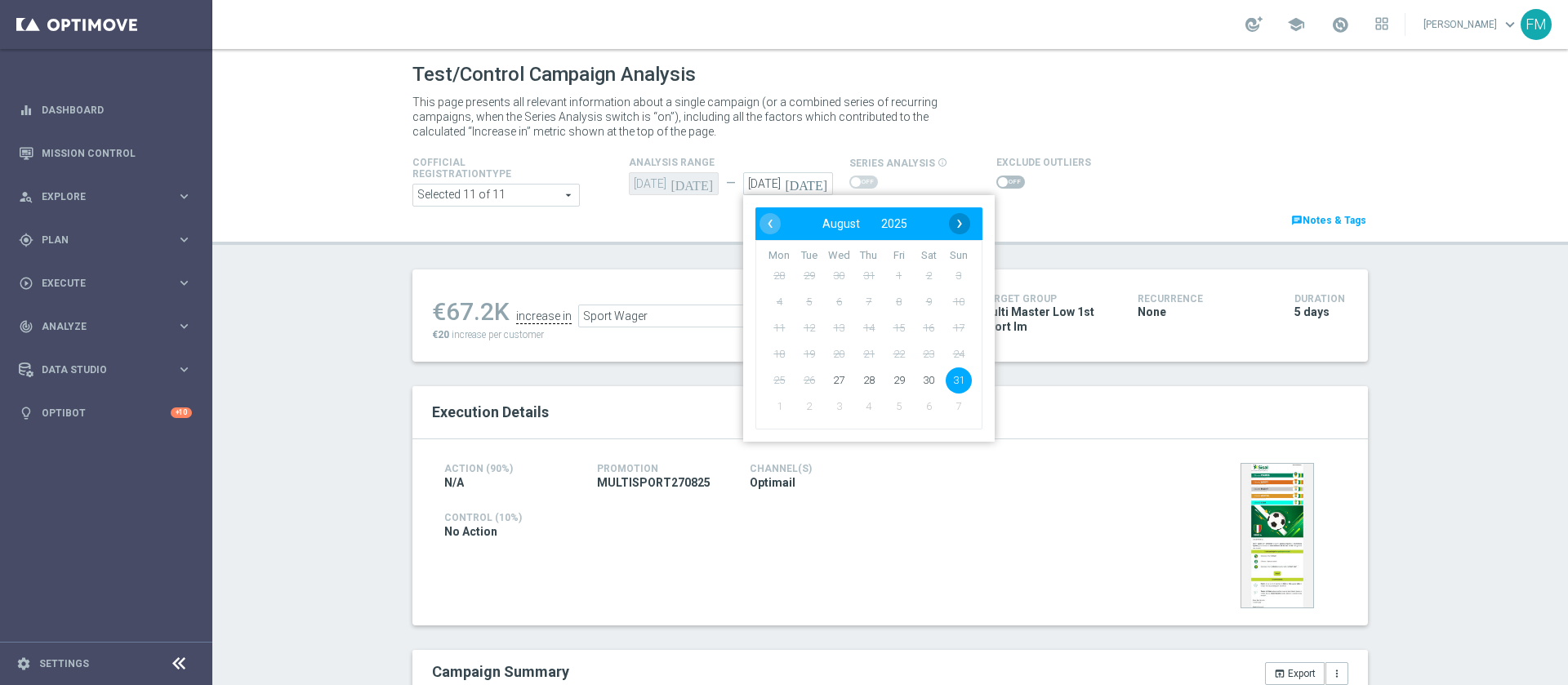
click at [951, 227] on span "›" at bounding box center [959, 224] width 22 height 22
click at [773, 273] on span "1" at bounding box center [779, 276] width 27 height 27
type input "[DATE]"
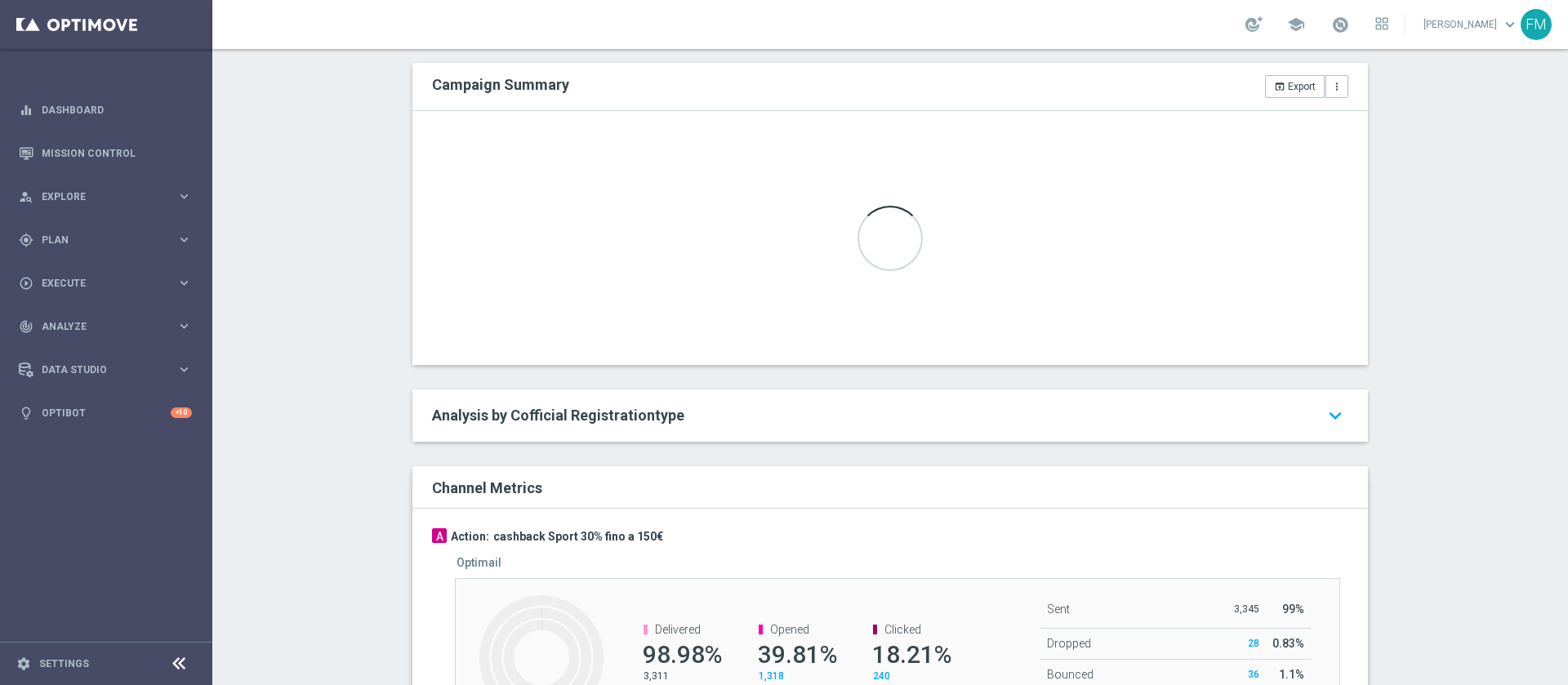
scroll to position [736, 0]
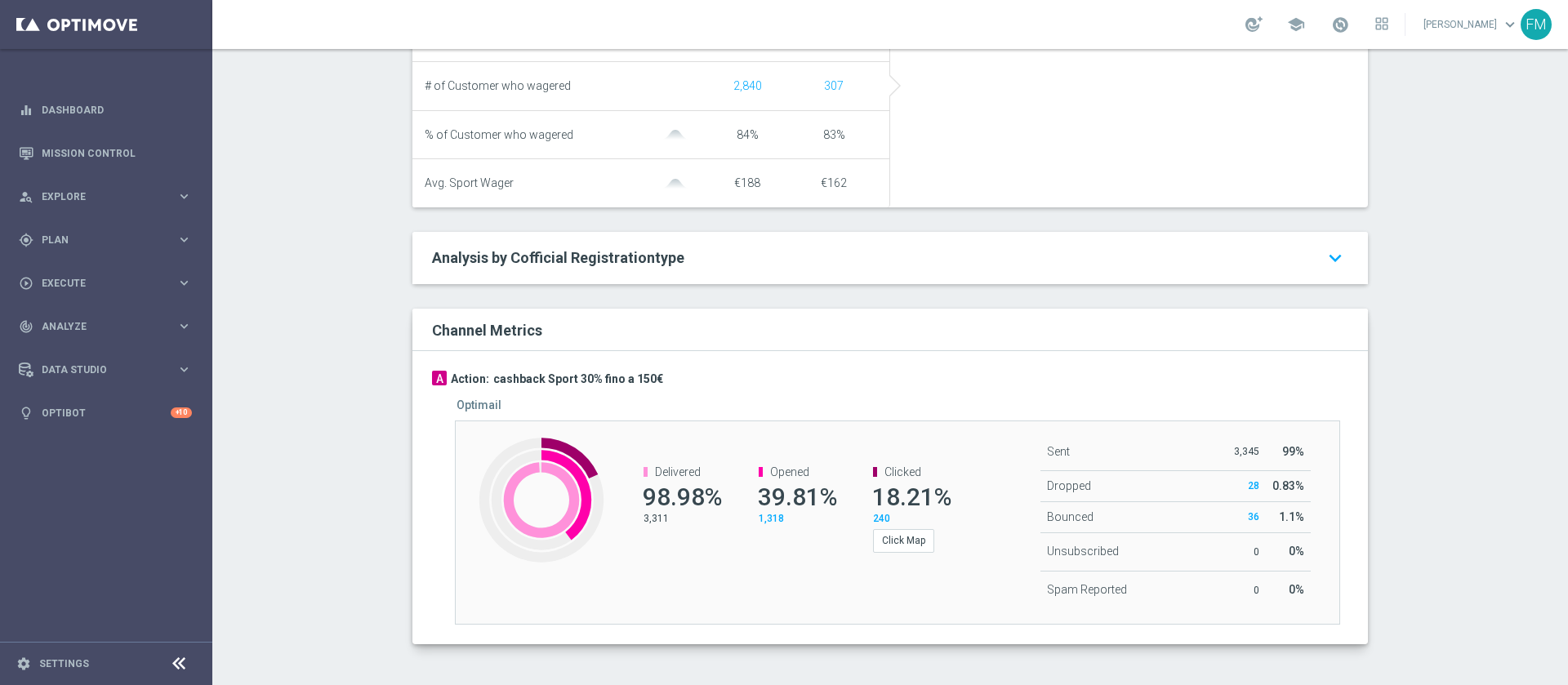
type input "Total Wager Amount"
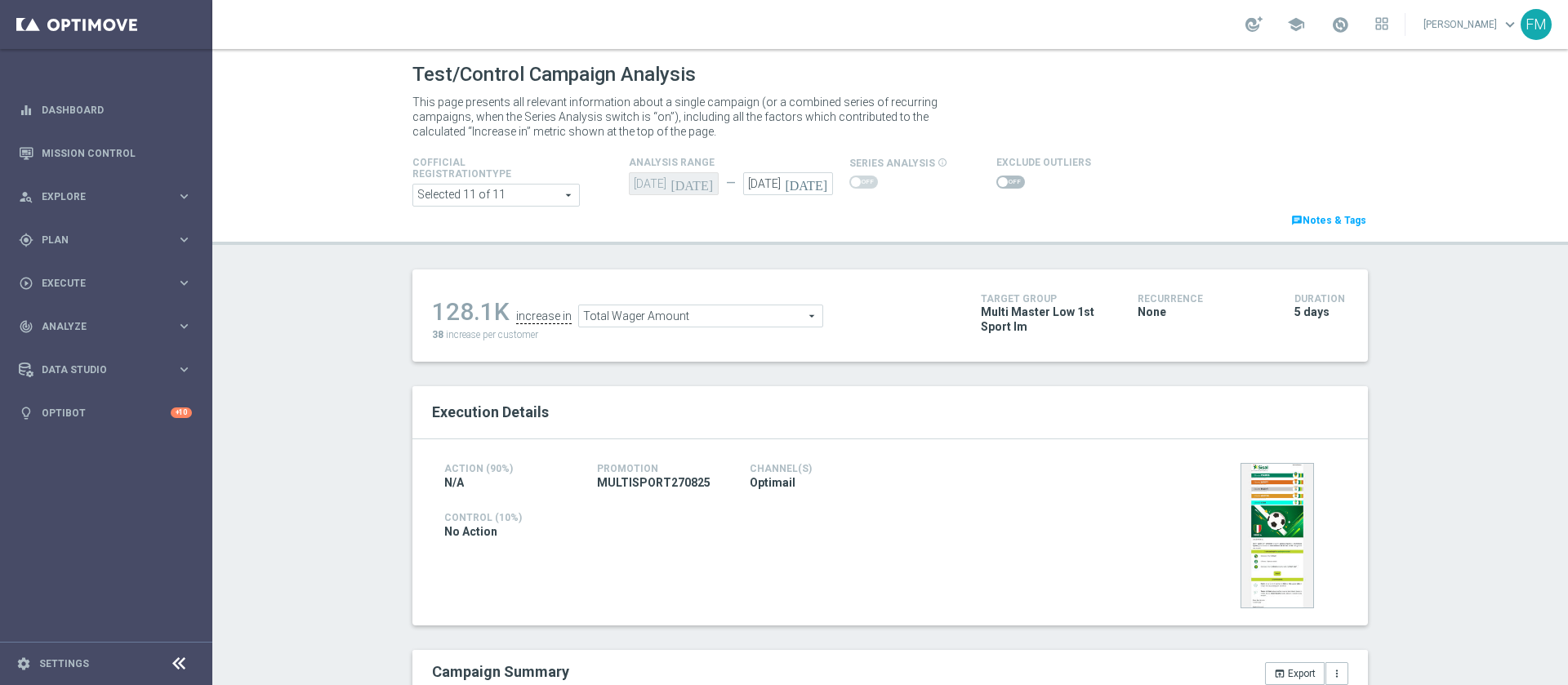
click at [998, 183] on span at bounding box center [1003, 182] width 10 height 10
click at [997, 183] on input "checkbox" at bounding box center [1011, 182] width 29 height 13
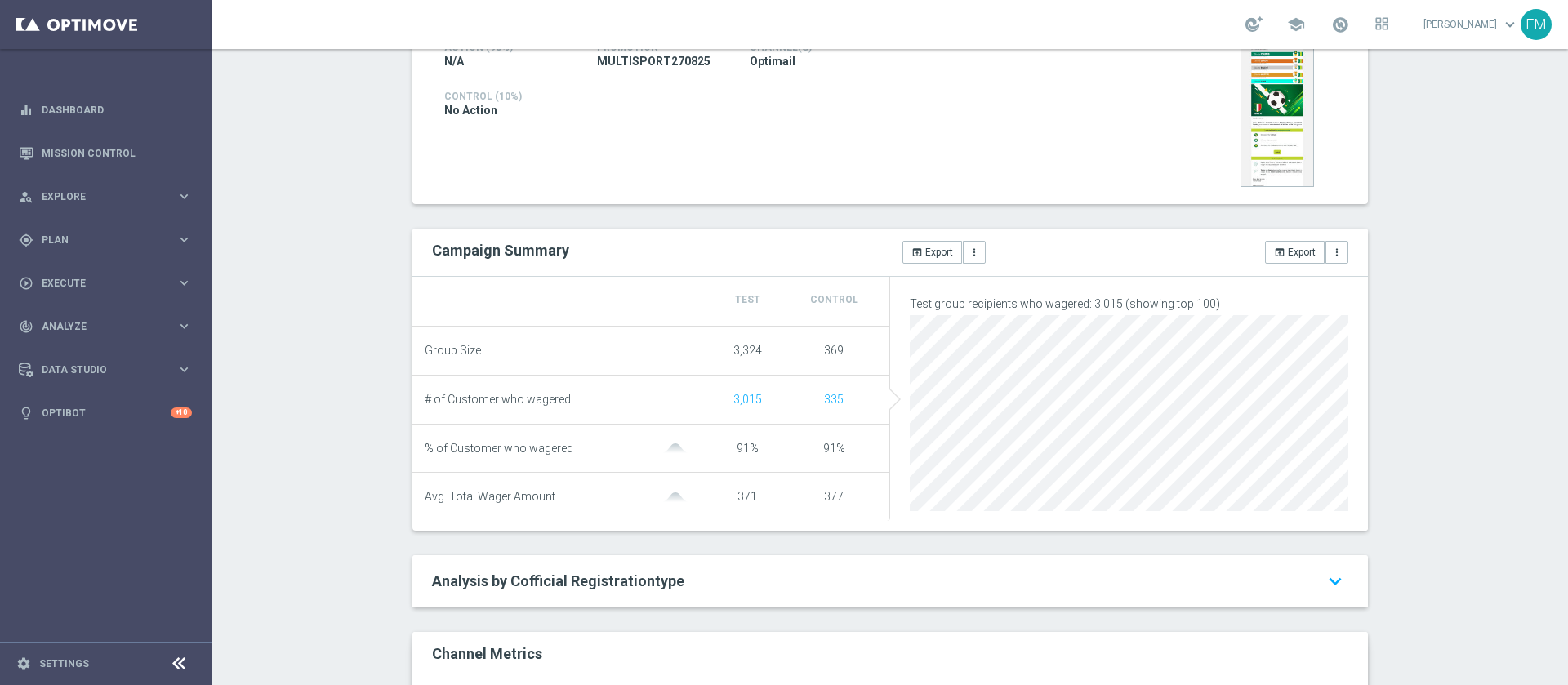
scroll to position [22, 0]
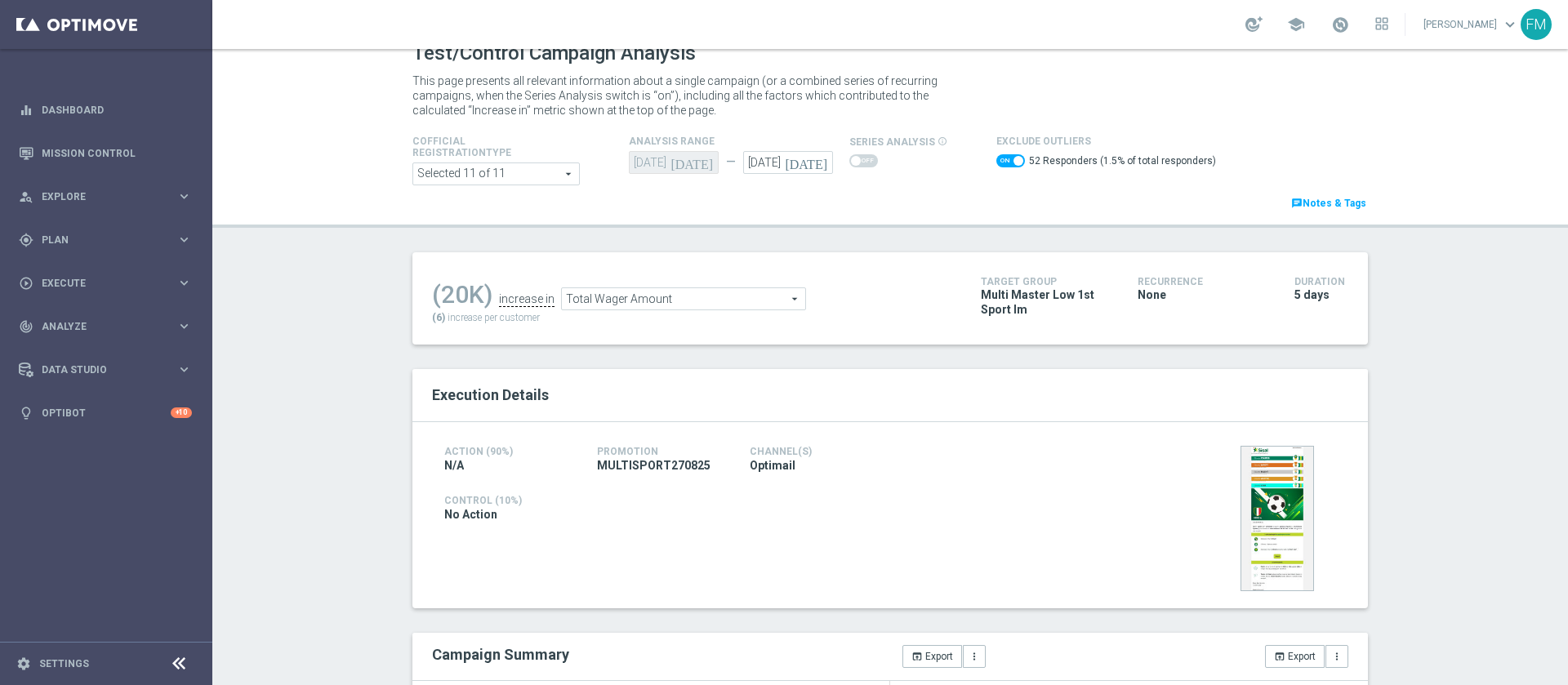
click at [702, 315] on div "(20K) increase in Total Wager Amount Total Wager Amount arrow_drop_down search …" at bounding box center [693, 299] width 524 height 53
click at [693, 297] on span "Total Wager Amount" at bounding box center [684, 299] width 244 height 22
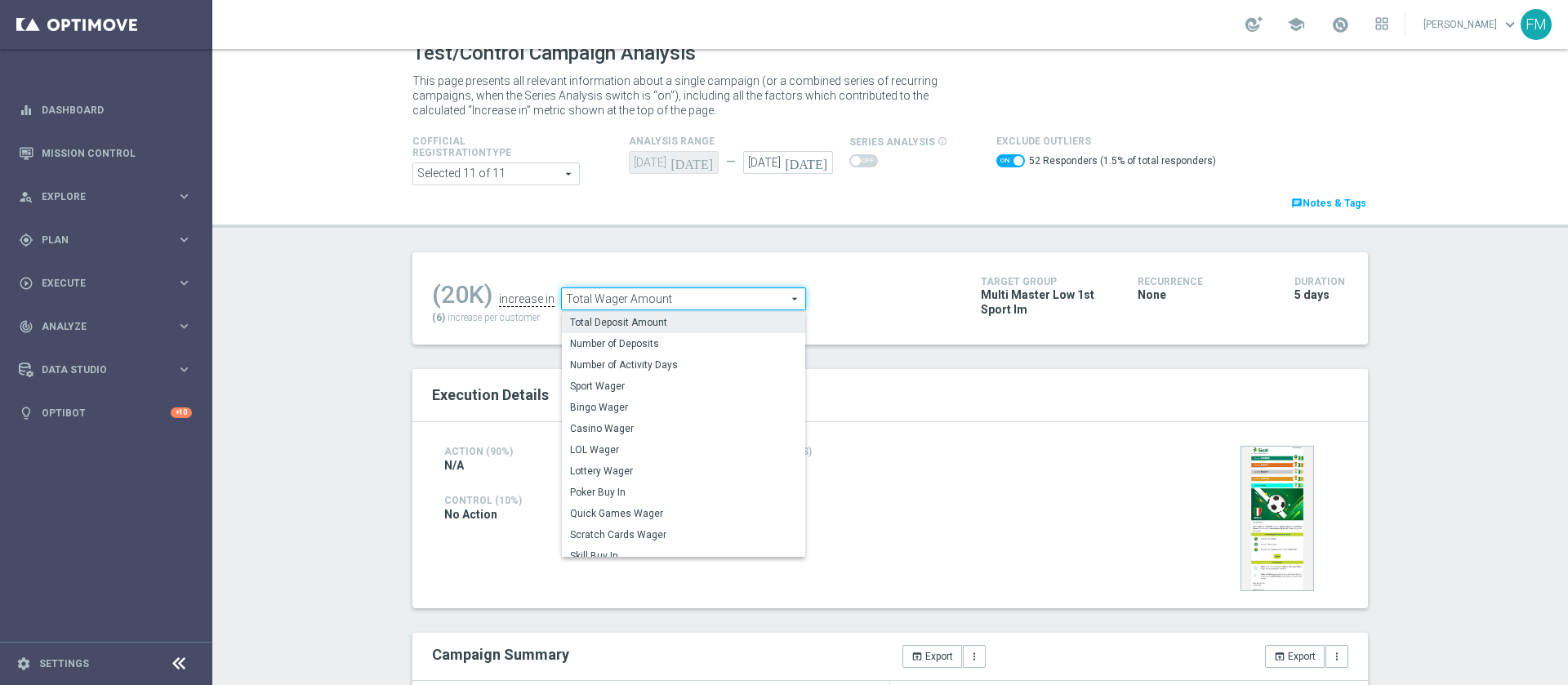
click at [688, 320] on span "Total Deposit Amount" at bounding box center [683, 322] width 227 height 13
checkbox input "false"
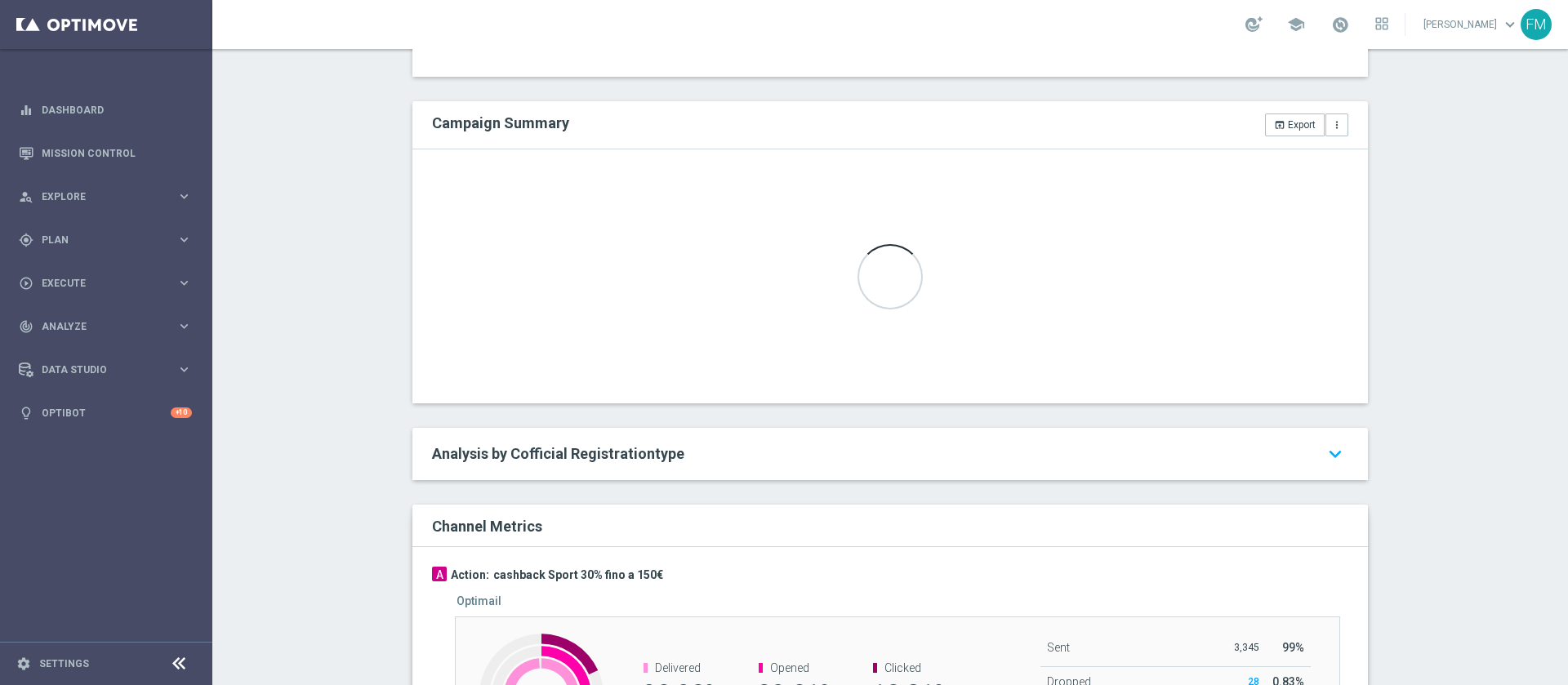
scroll to position [351, 0]
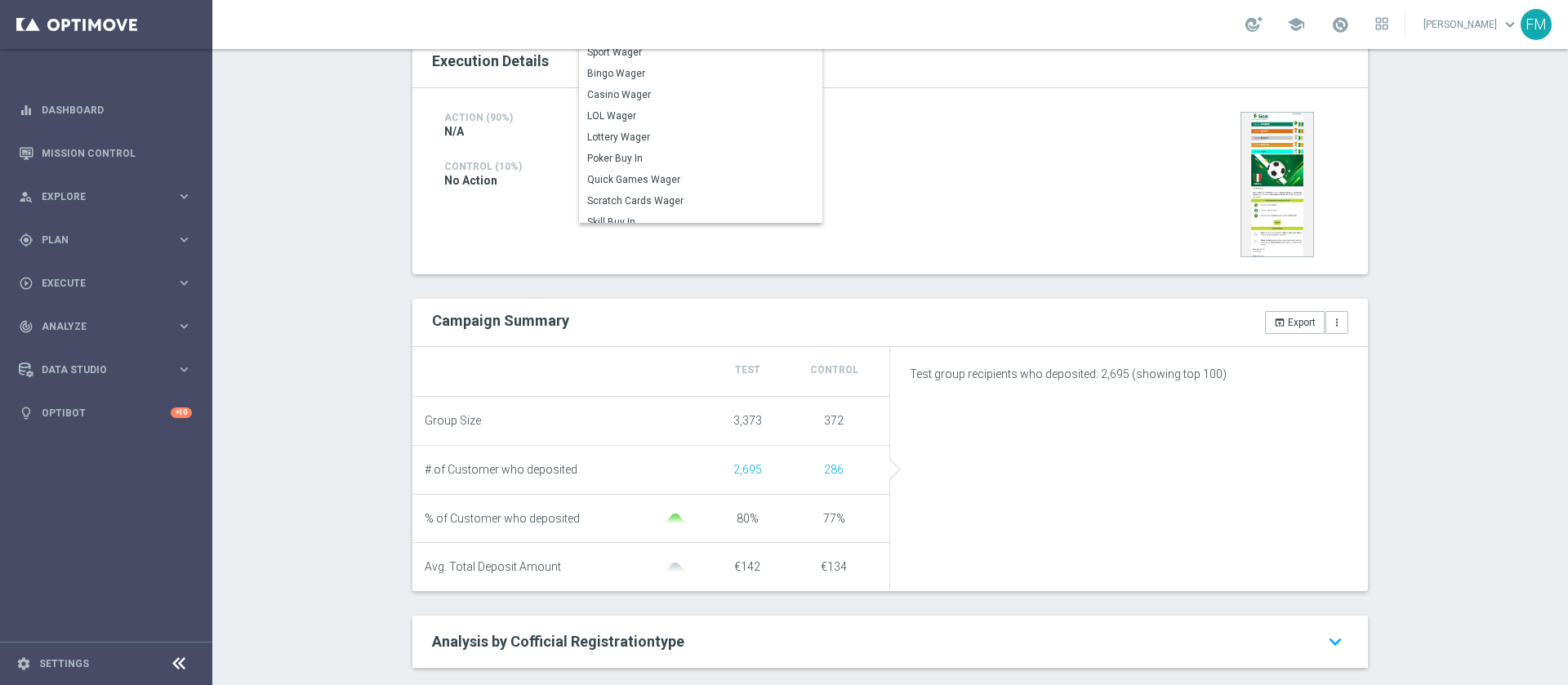
click at [722, 17] on span "Number of Deposits" at bounding box center [700, 9] width 227 height 13
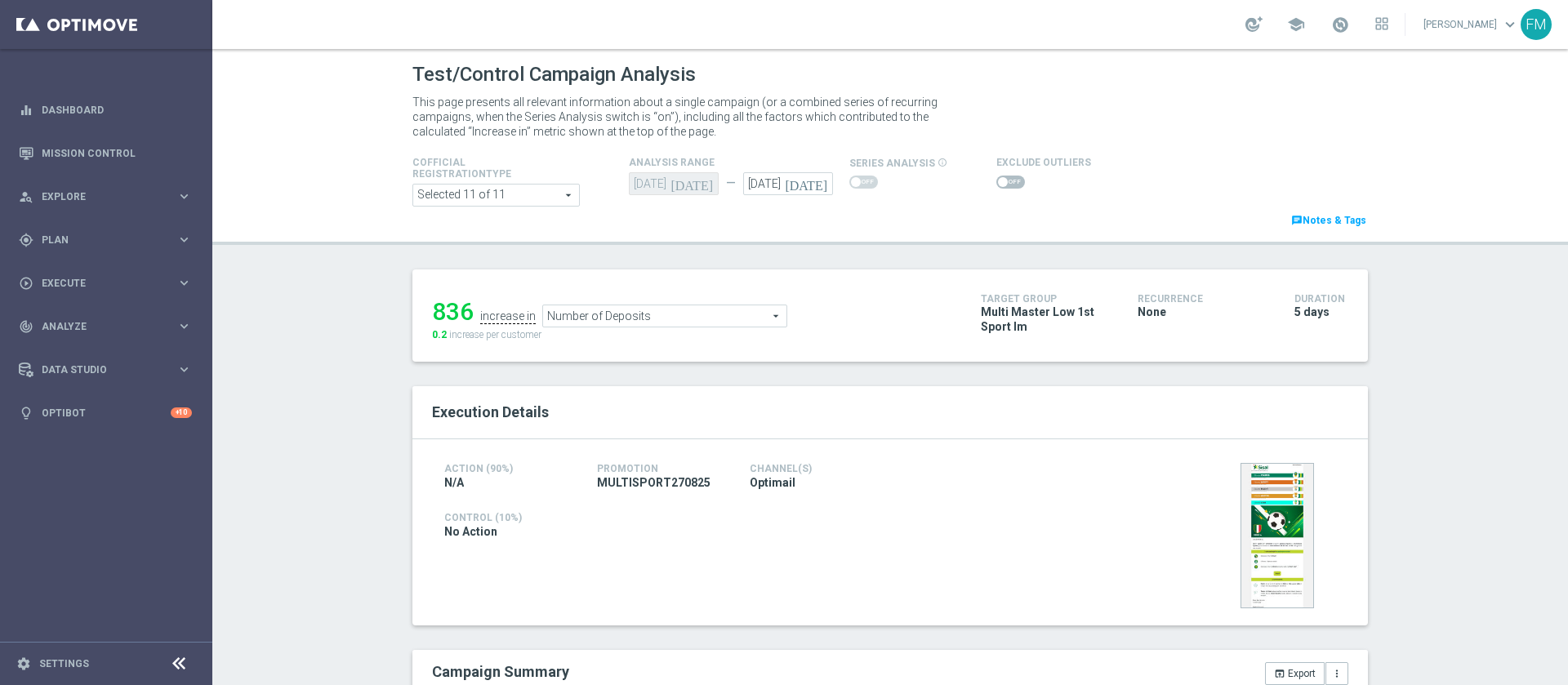
click at [631, 314] on span "Number of Deposits" at bounding box center [665, 316] width 244 height 22
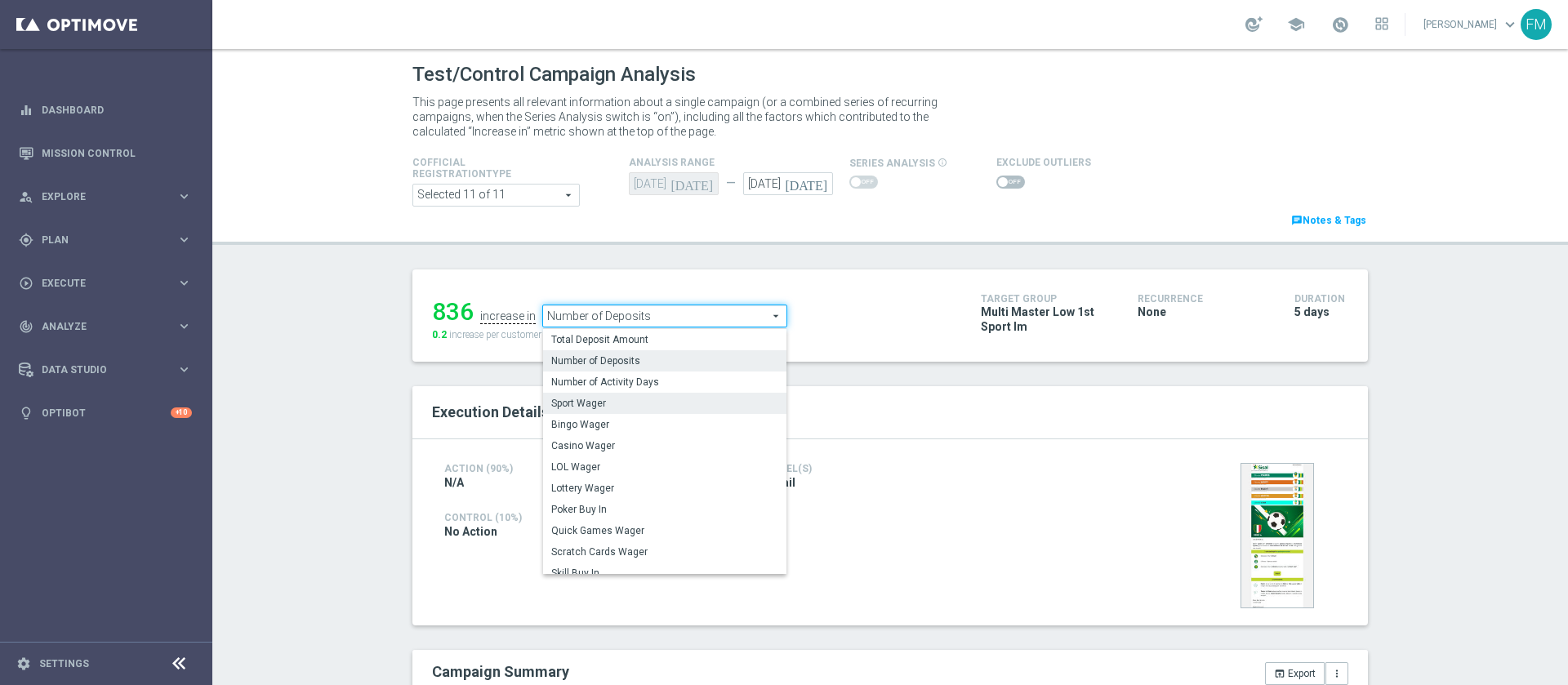
click at [632, 403] on span "Sport Wager" at bounding box center [665, 403] width 227 height 13
type input "Sport Wager"
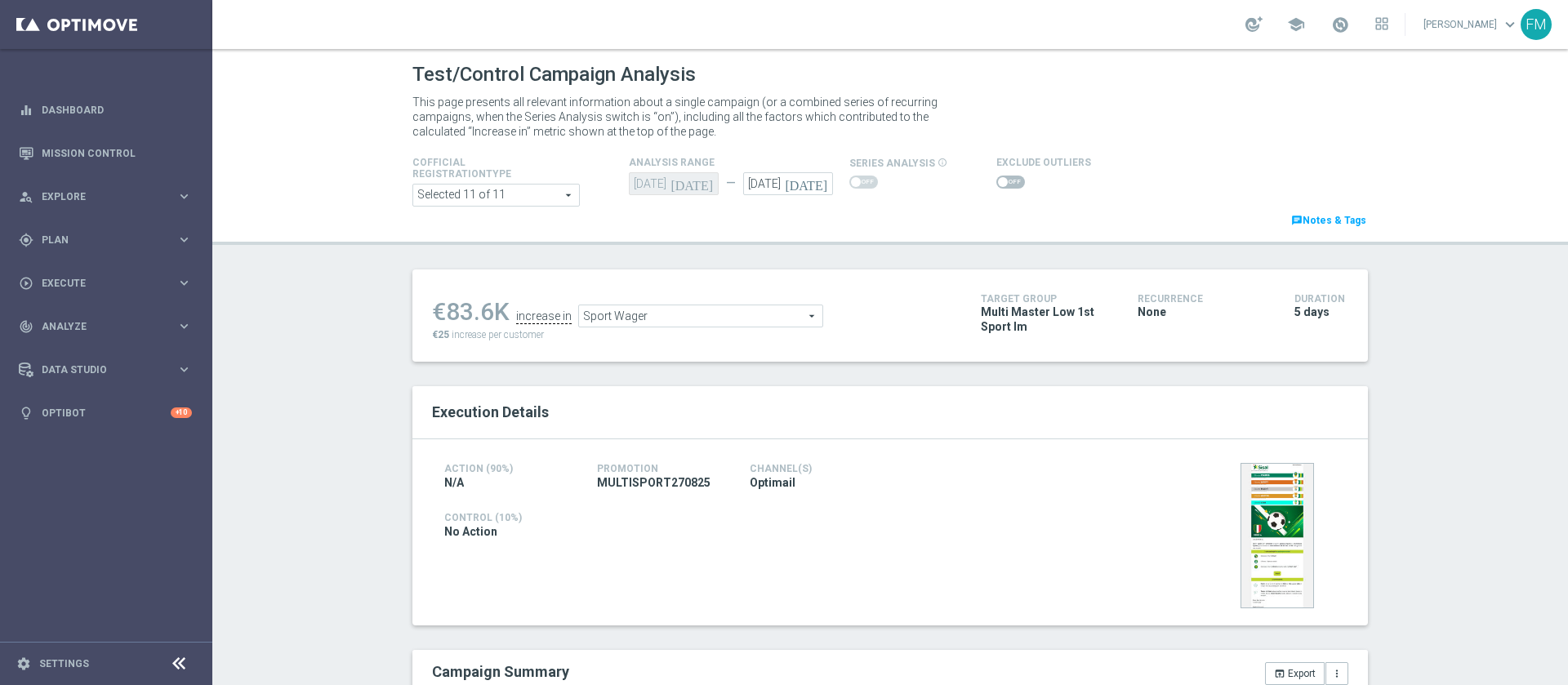
click at [997, 184] on span at bounding box center [1011, 182] width 29 height 13
click at [997, 184] on input "checkbox" at bounding box center [1011, 182] width 29 height 13
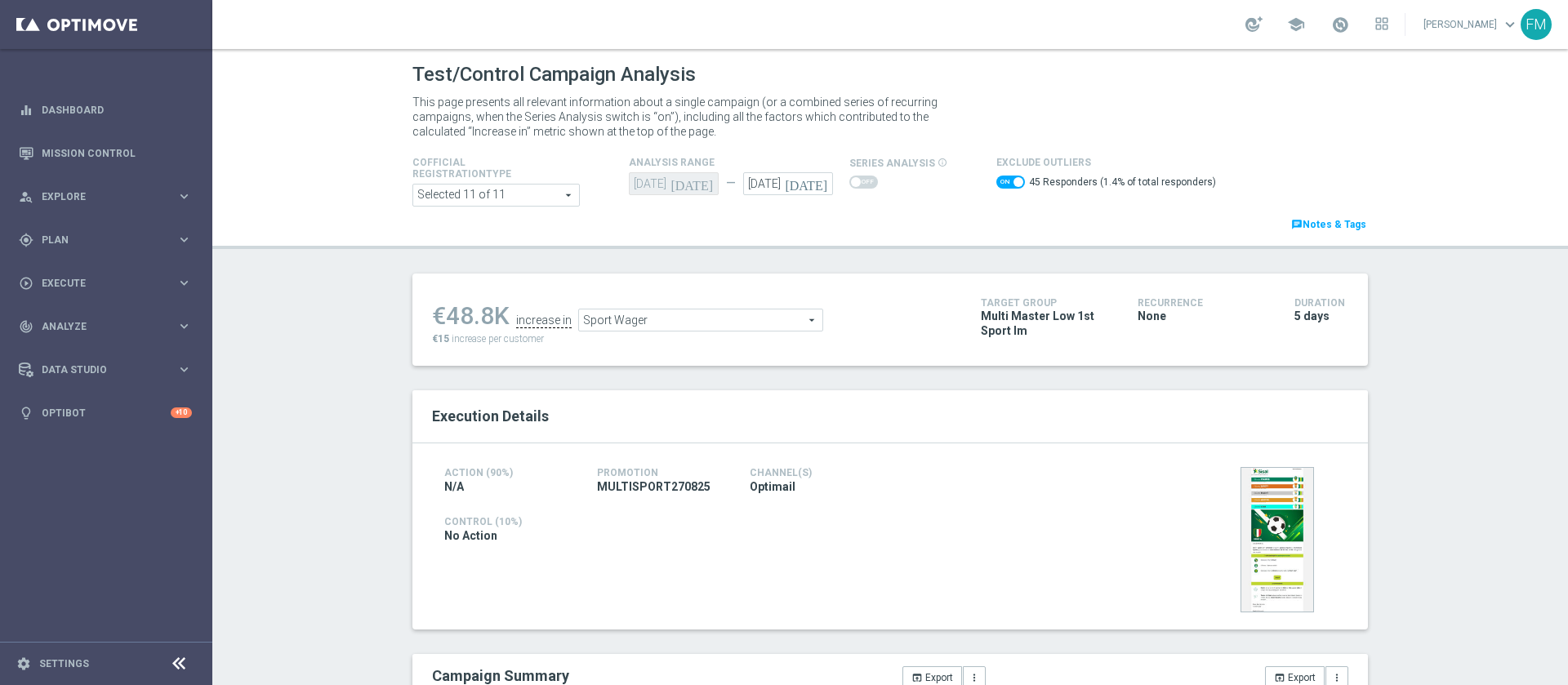
click at [672, 312] on span "Sport Wager" at bounding box center [701, 320] width 244 height 22
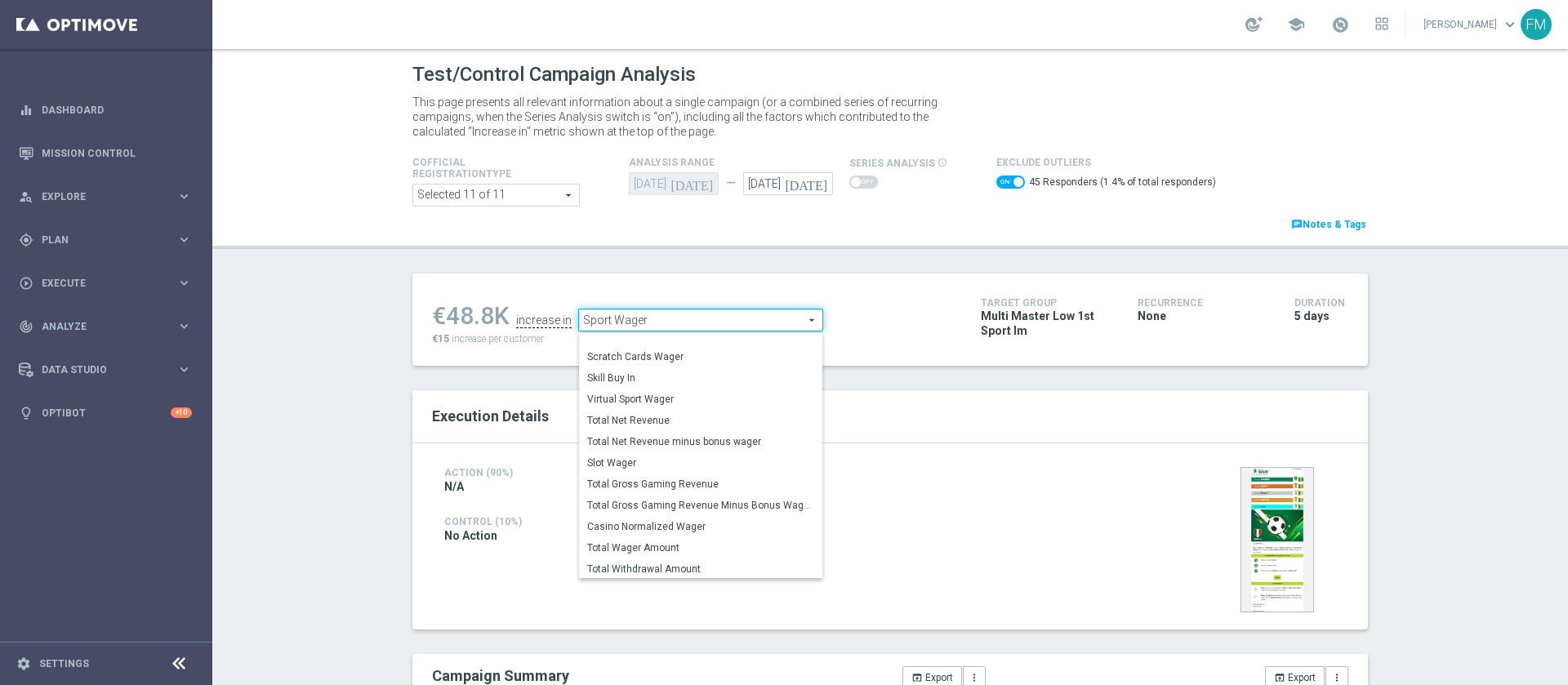
scroll to position [234, 0]
click at [730, 499] on span "Total Wager Amount" at bounding box center [700, 503] width 227 height 13
checkbox input "false"
type input "Total Wager Amount"
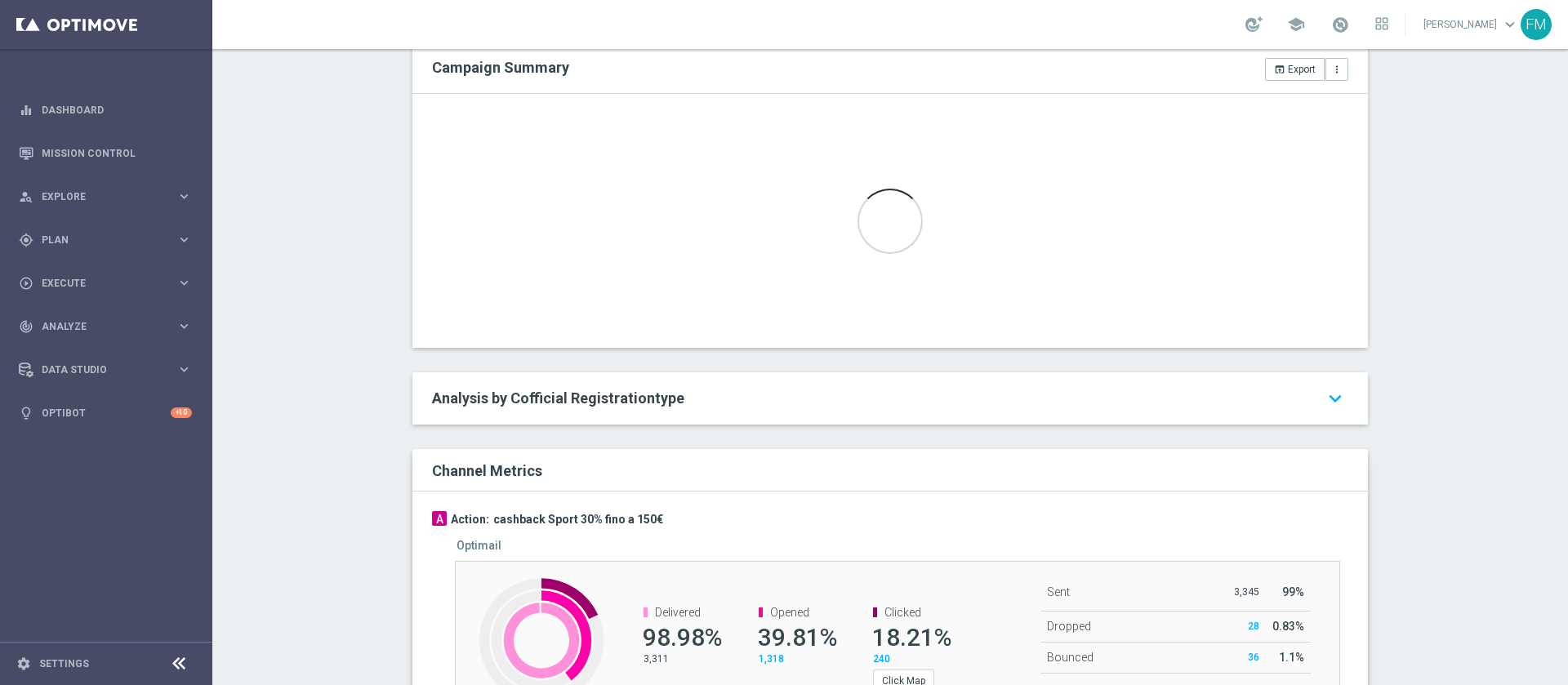
scroll to position [489, 0]
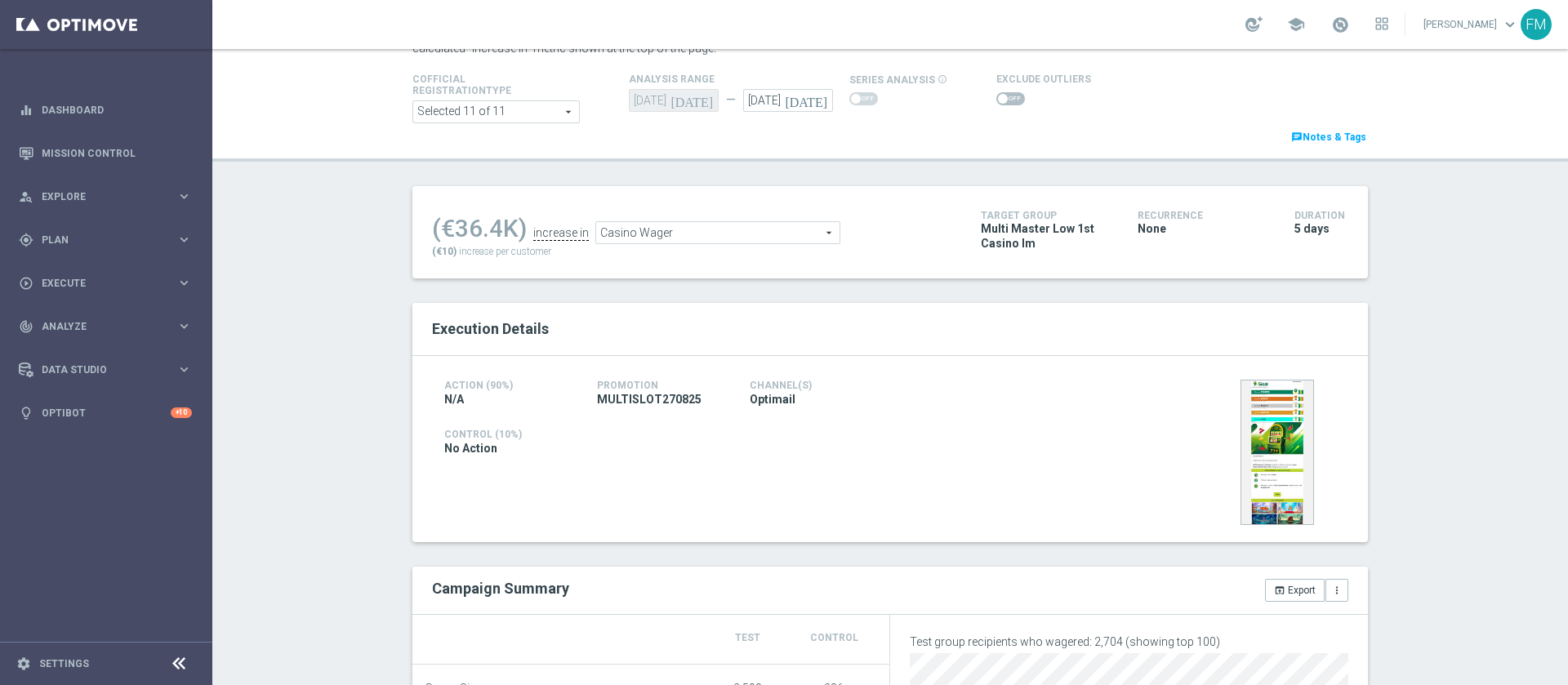
scroll to position [82, 0]
click at [814, 105] on icon "[DATE]" at bounding box center [808, 99] width 48 height 18
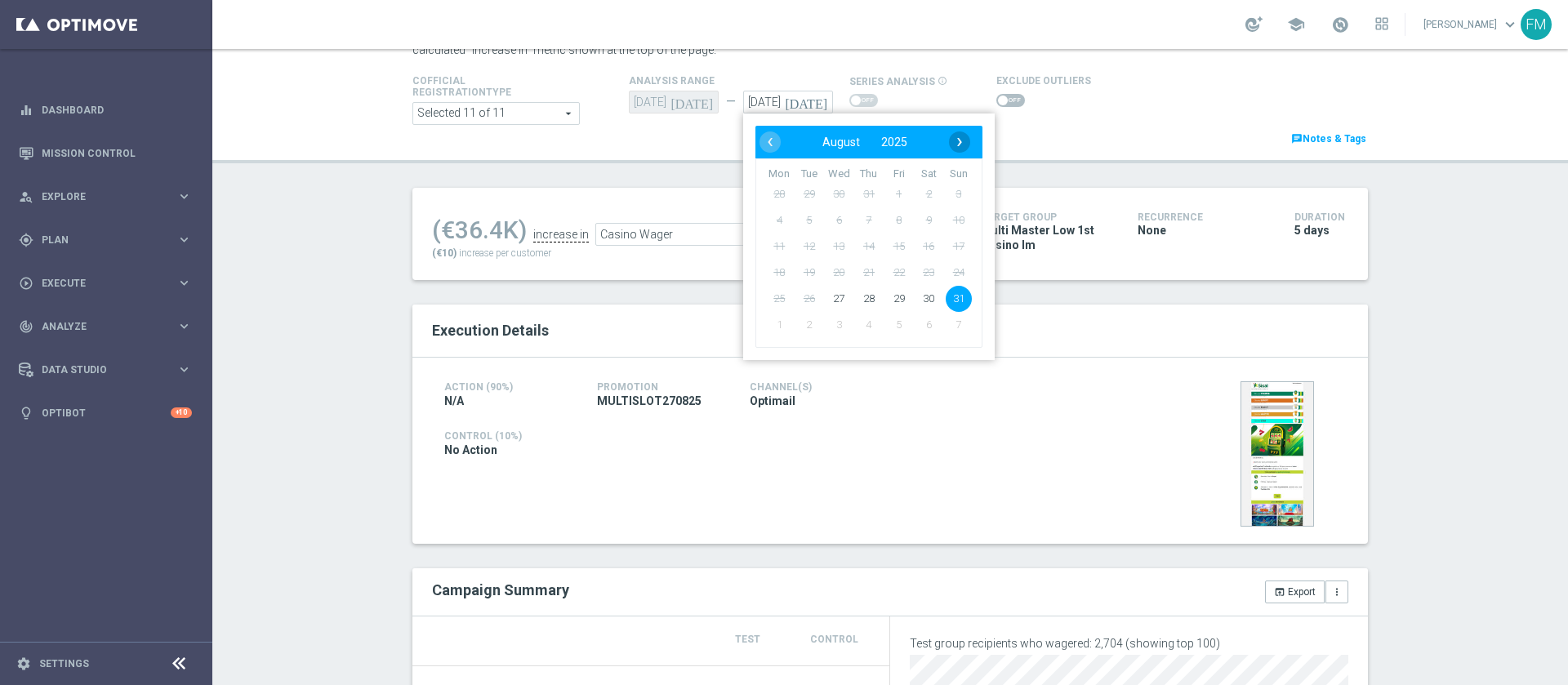
click at [950, 143] on span "›" at bounding box center [959, 143] width 22 height 22
click at [775, 196] on span "1" at bounding box center [779, 194] width 27 height 27
type input "[DATE]"
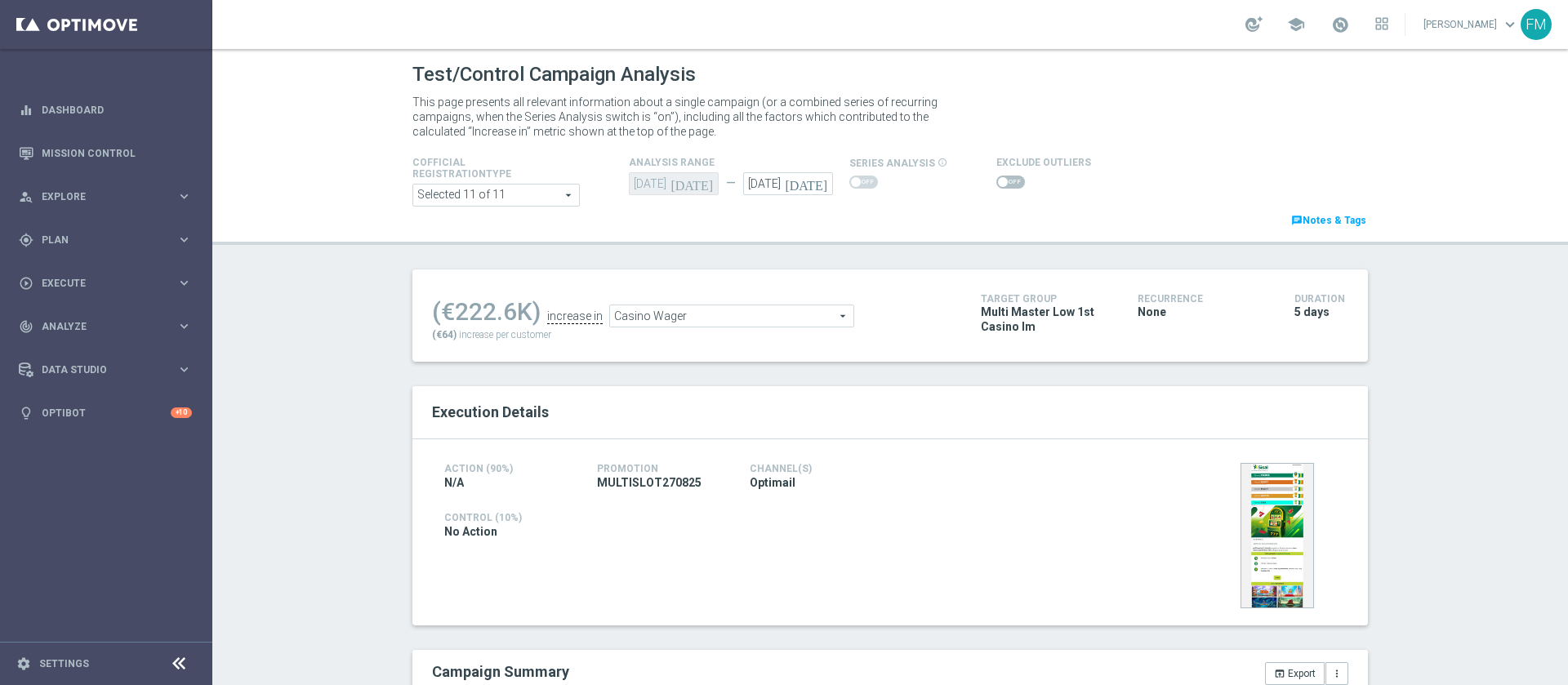
click at [719, 316] on span "Casino Wager" at bounding box center [732, 316] width 244 height 22
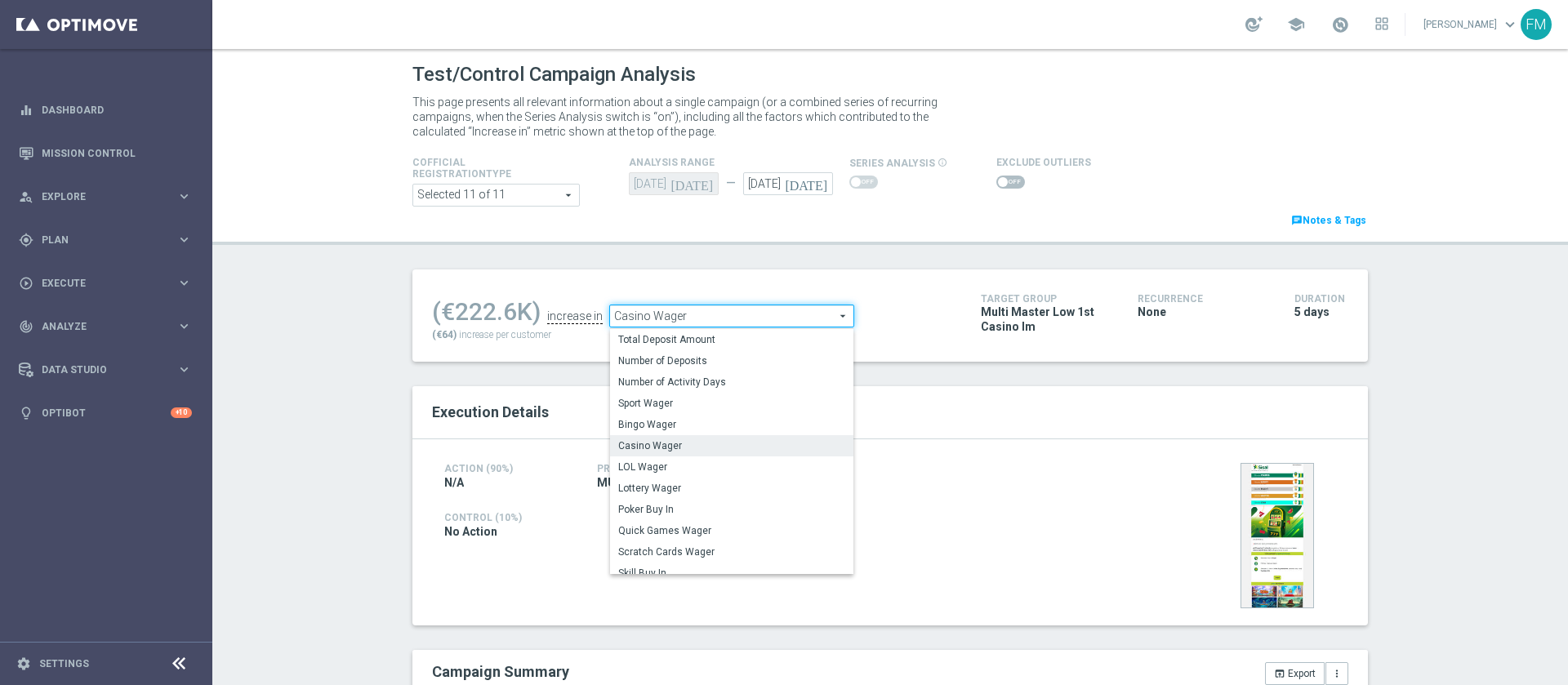
scroll to position [234, 0]
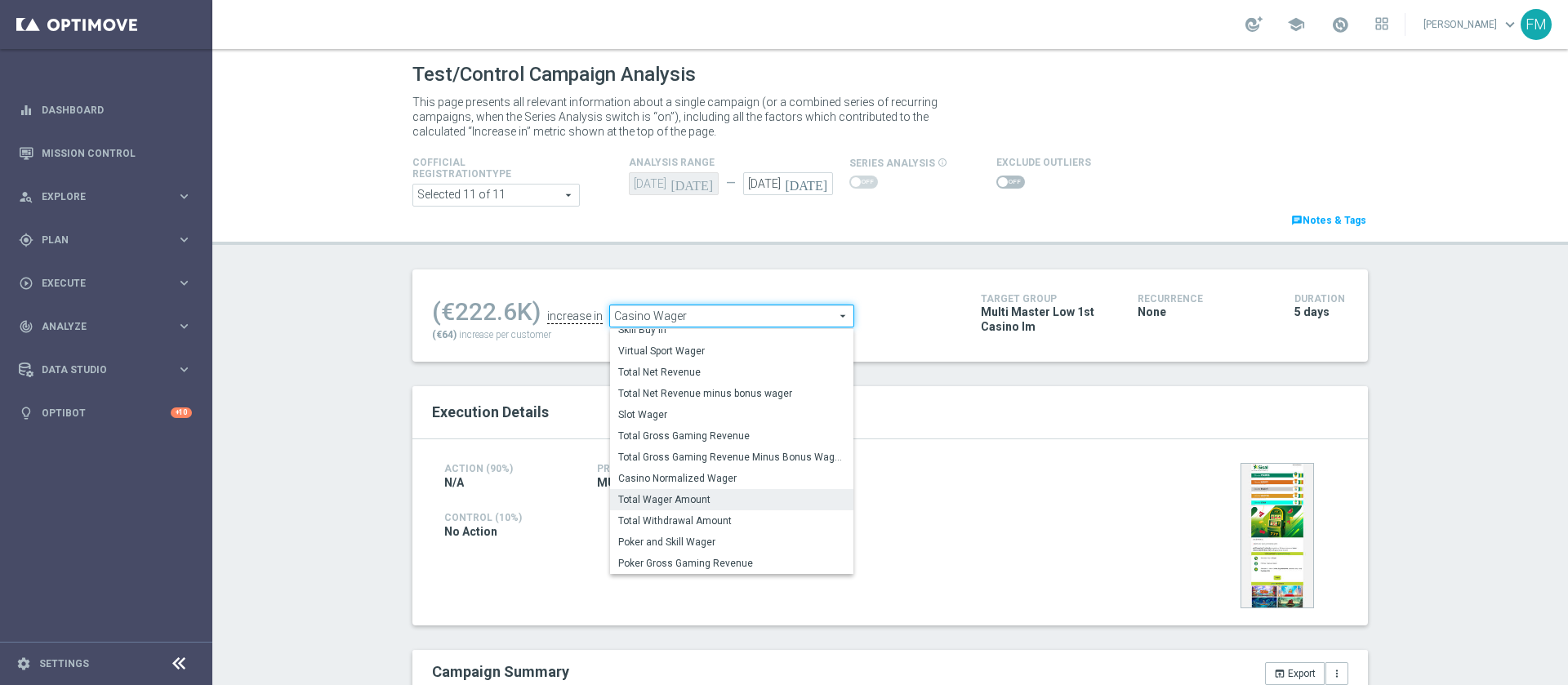
click at [731, 456] on span "Total Wager Amount" at bounding box center [731, 499] width 227 height 13
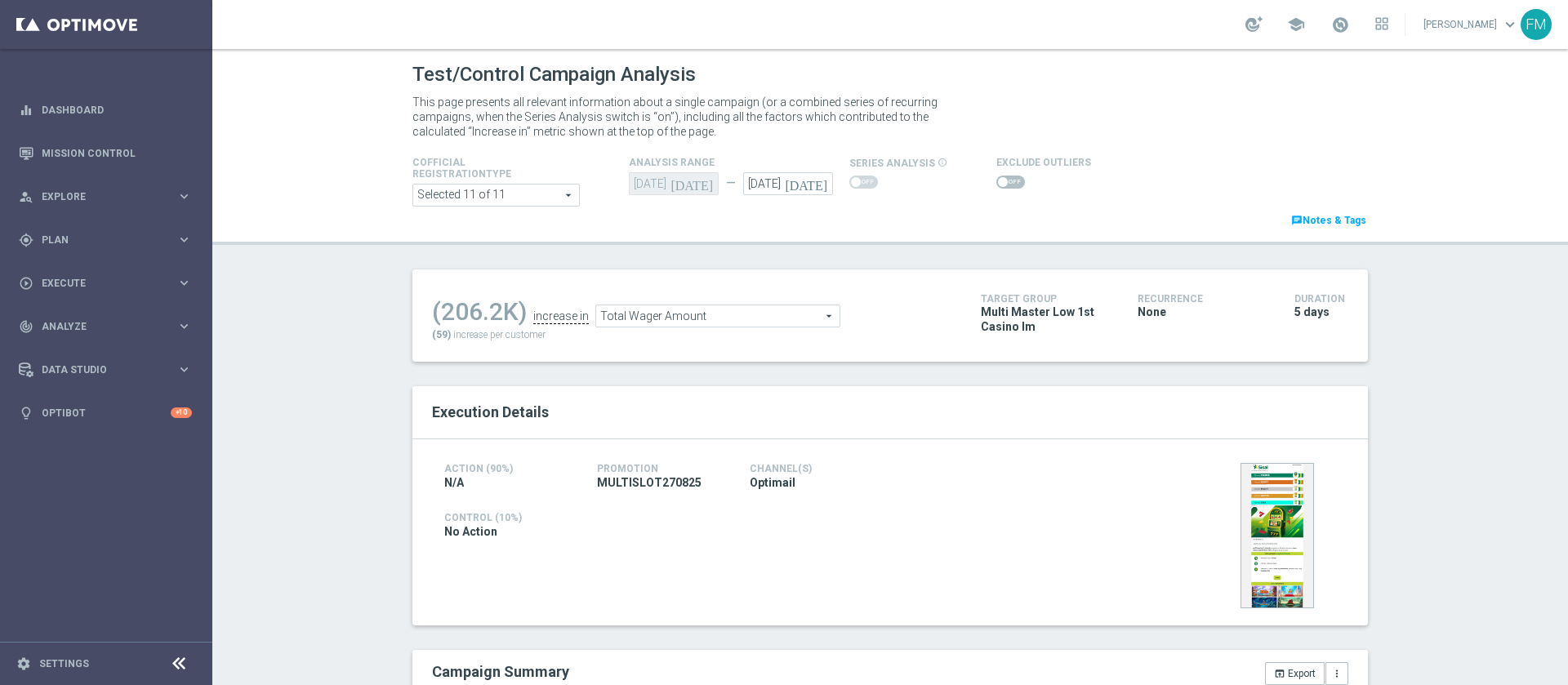
click at [688, 313] on span "Total Wager Amount" at bounding box center [718, 316] width 244 height 22
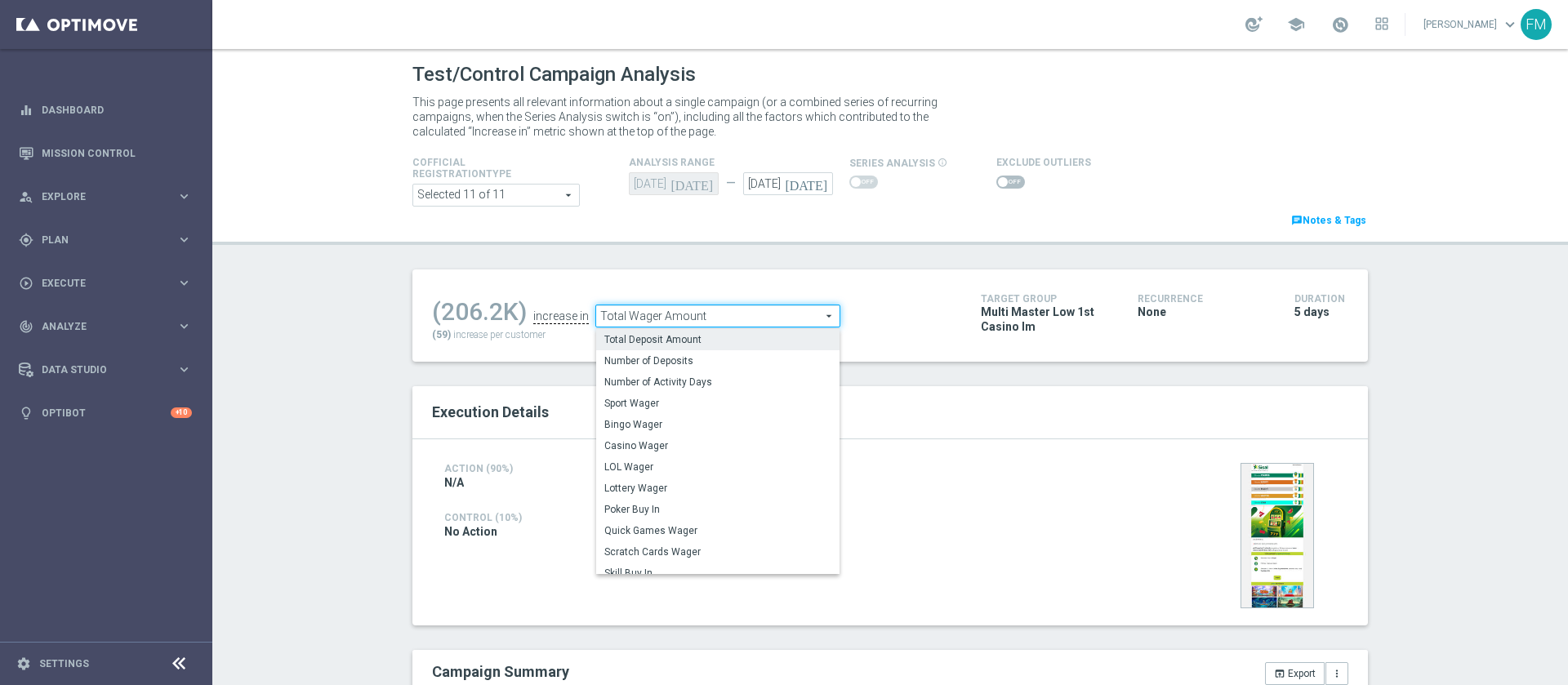
click at [689, 335] on span "Total Deposit Amount" at bounding box center [718, 339] width 227 height 13
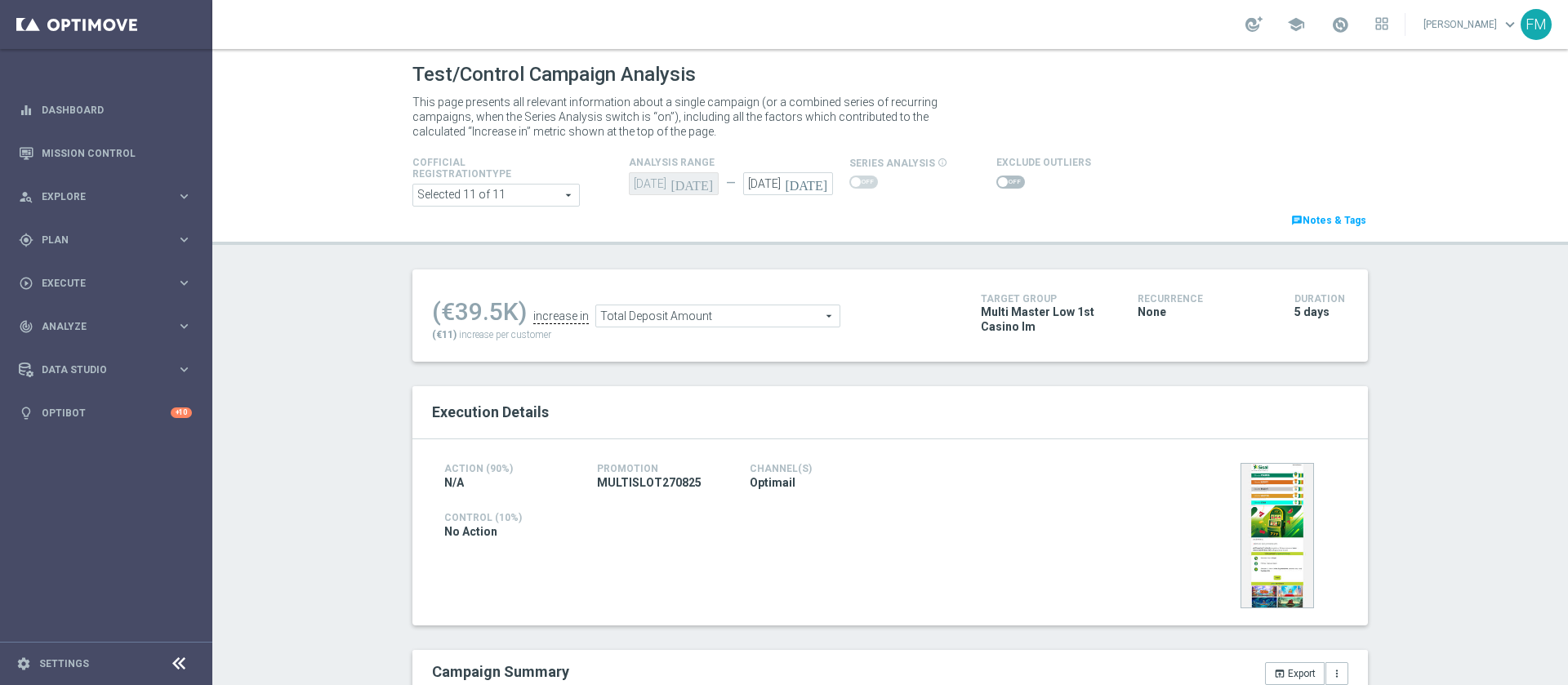
click at [749, 313] on span "Total Deposit Amount" at bounding box center [718, 316] width 244 height 22
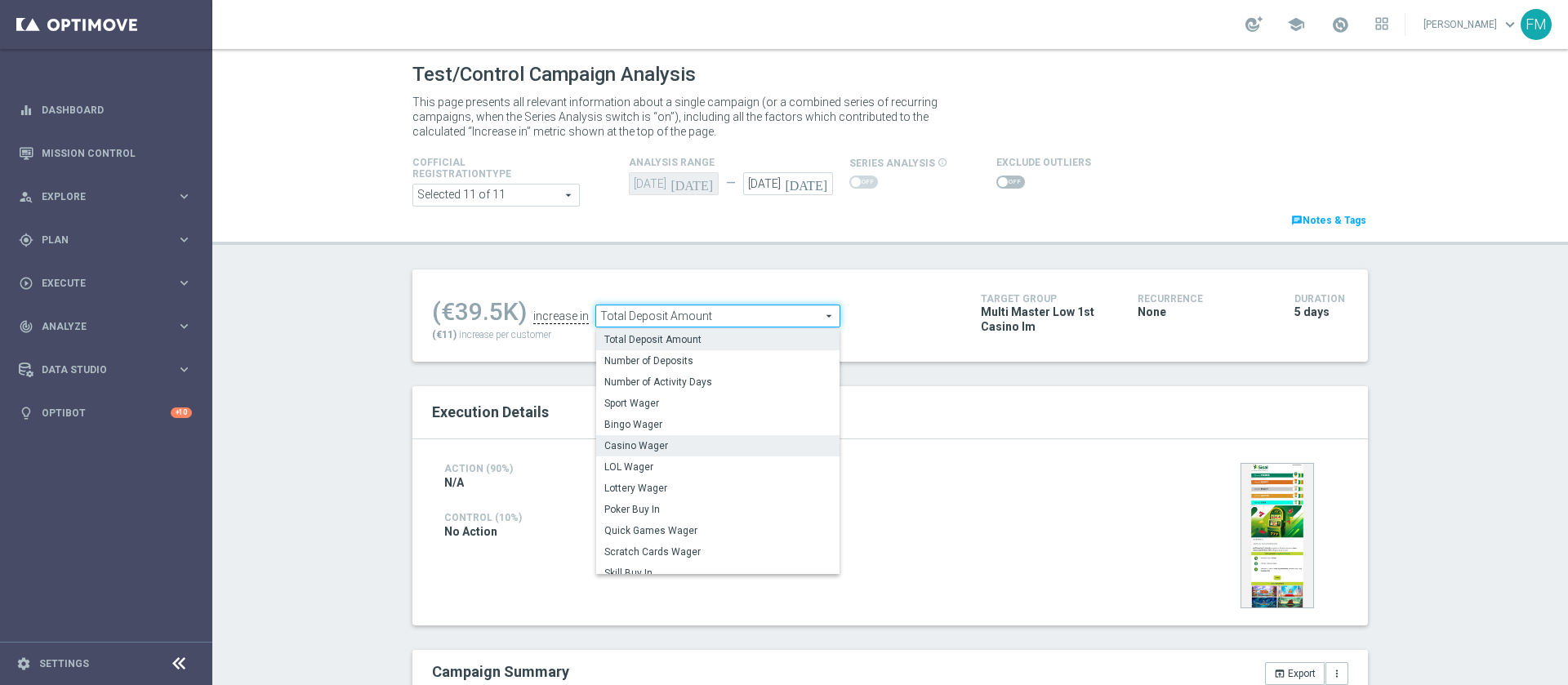
click at [726, 435] on label "Casino Wager" at bounding box center [718, 446] width 244 height 22
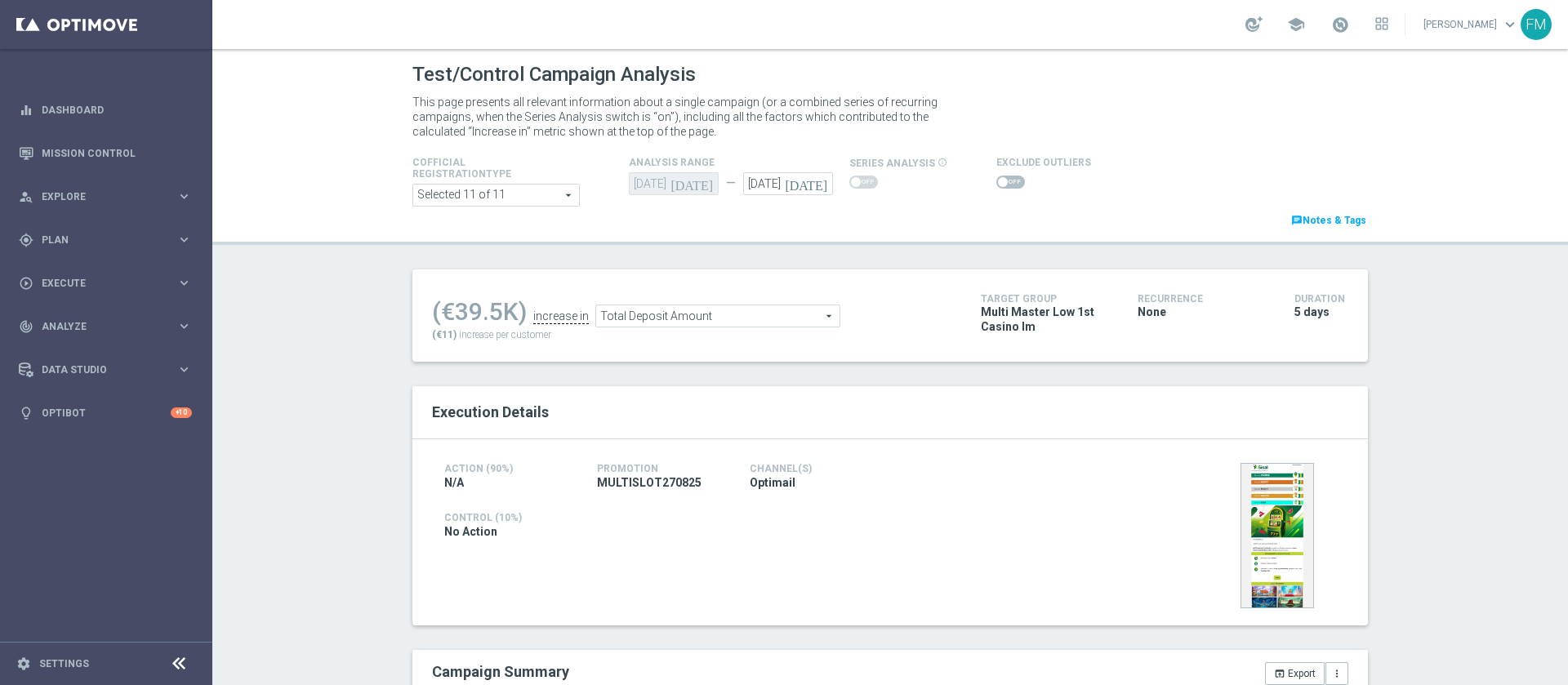
type input "Casino Wager"
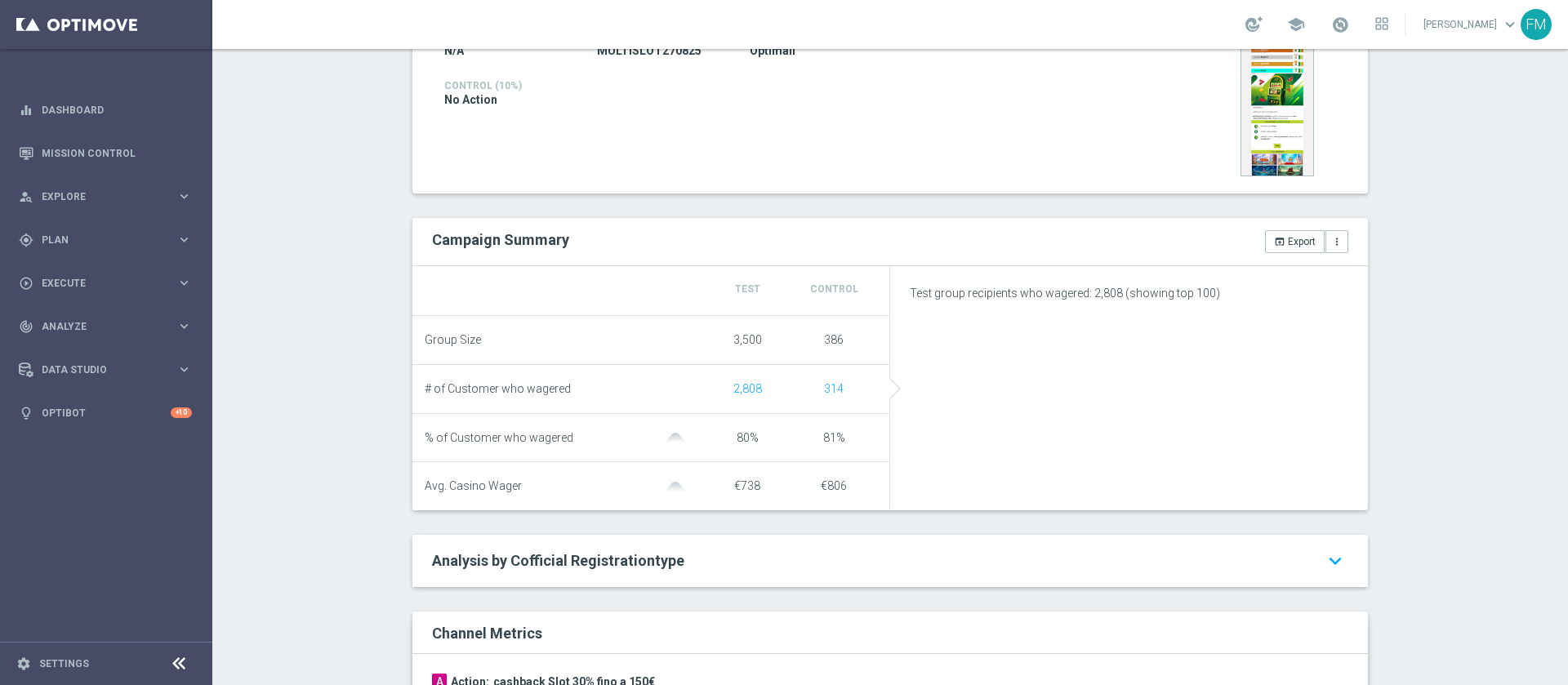
scroll to position [27, 0]
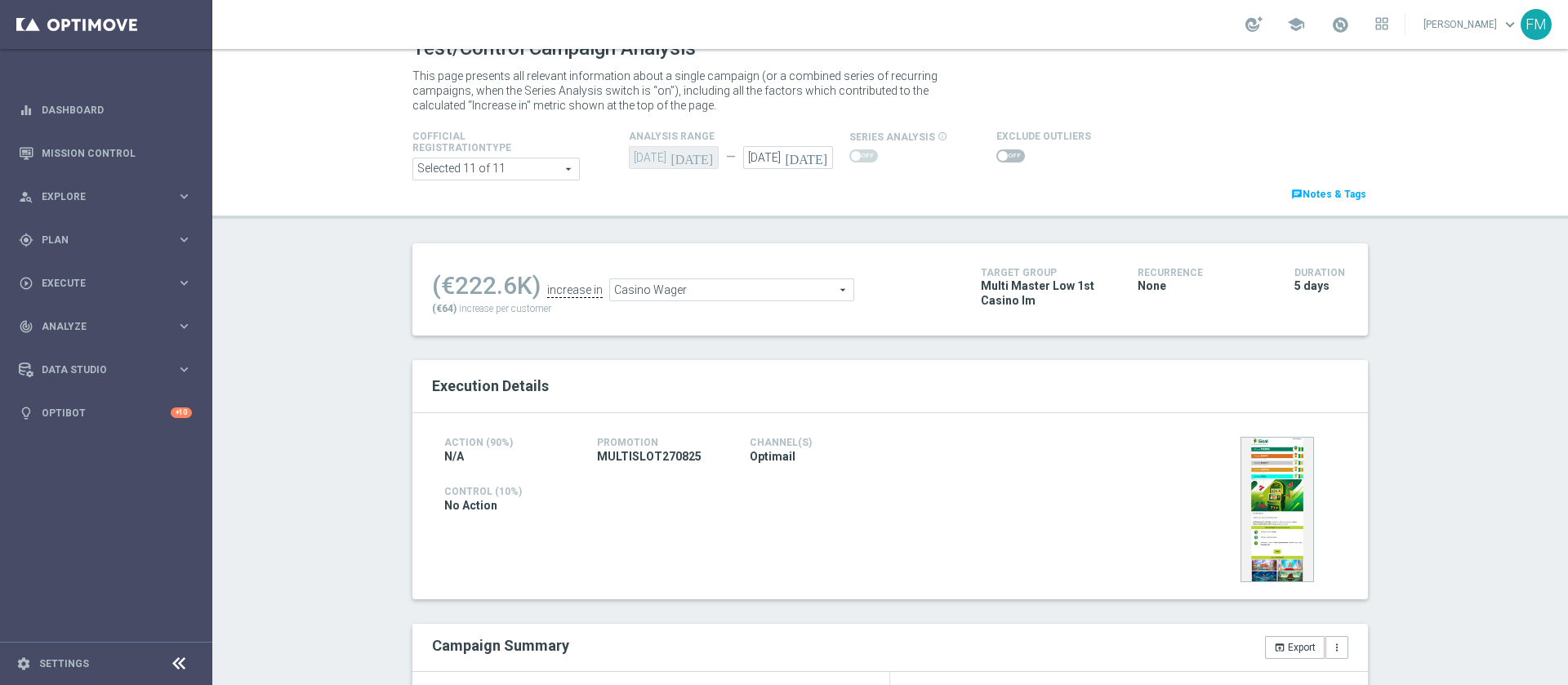
click at [1003, 152] on span at bounding box center [1011, 155] width 29 height 13
click at [1003, 152] on input "checkbox" at bounding box center [1011, 155] width 29 height 13
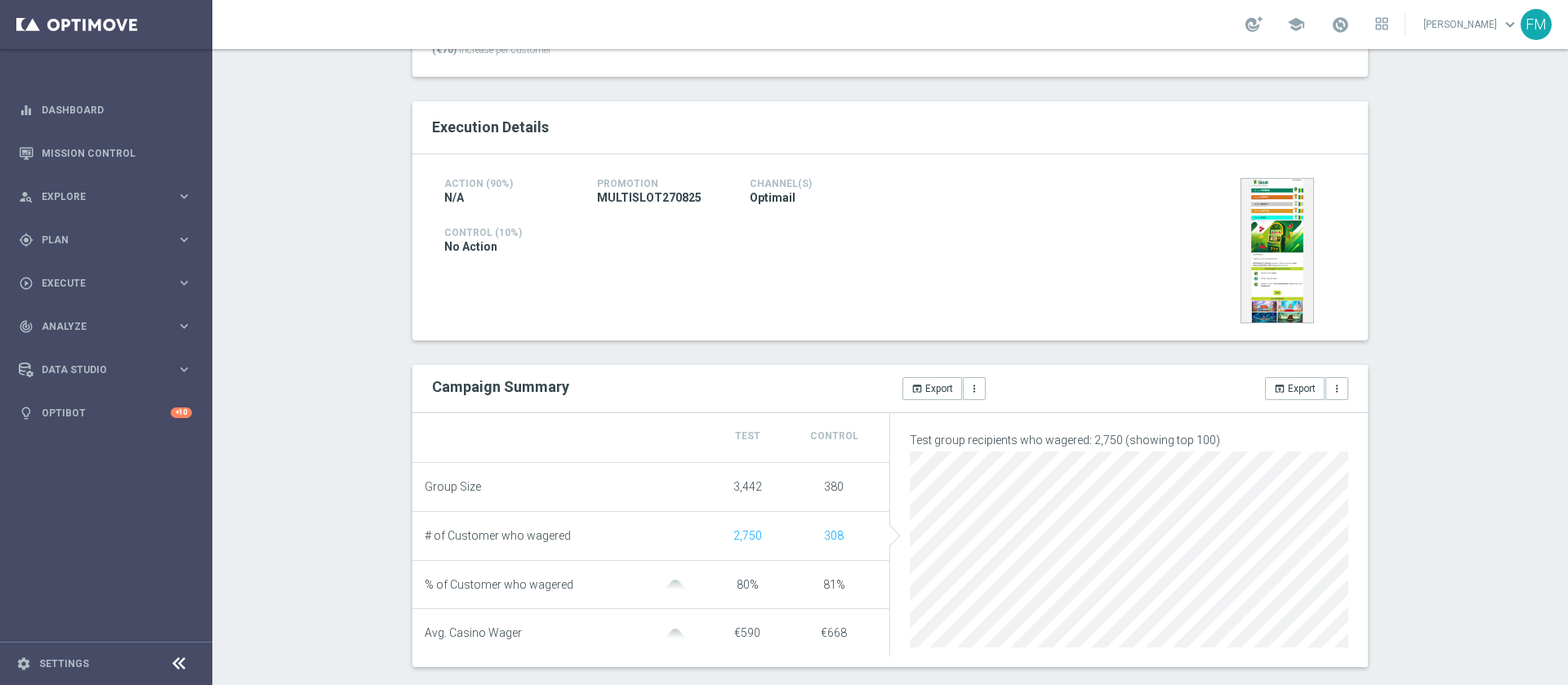
scroll to position [0, 0]
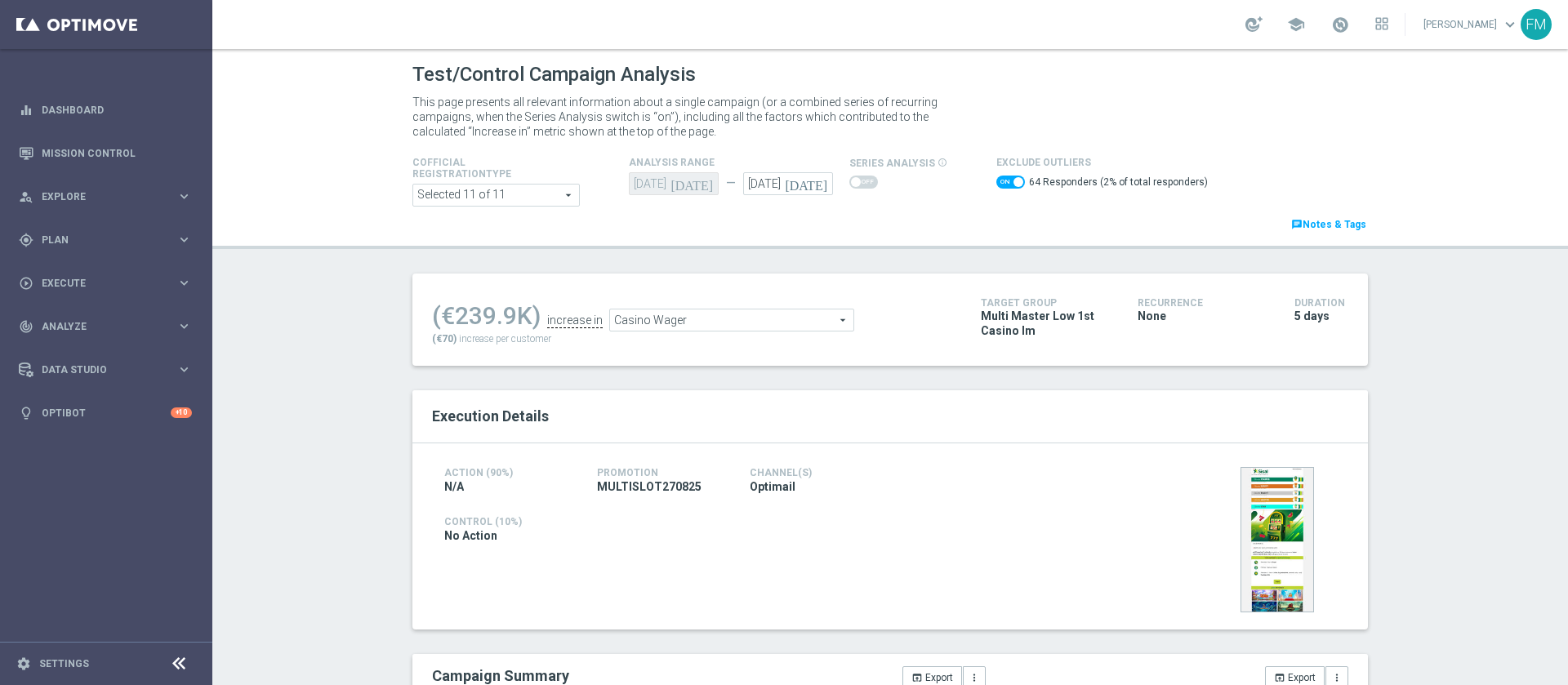
click at [736, 324] on span "Casino Wager" at bounding box center [732, 320] width 244 height 22
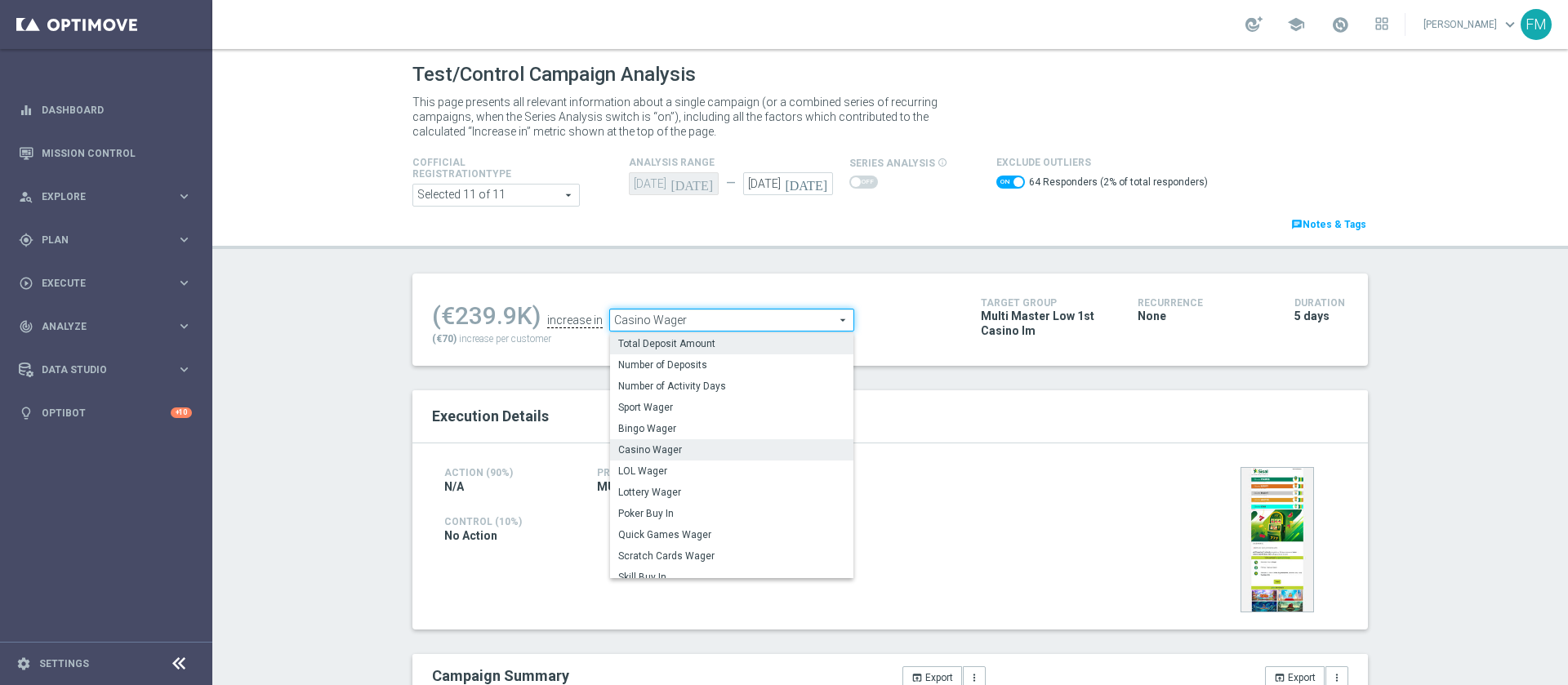
click at [722, 341] on span "Total Deposit Amount" at bounding box center [731, 343] width 227 height 13
checkbox input "false"
type input "Total Deposit Amount"
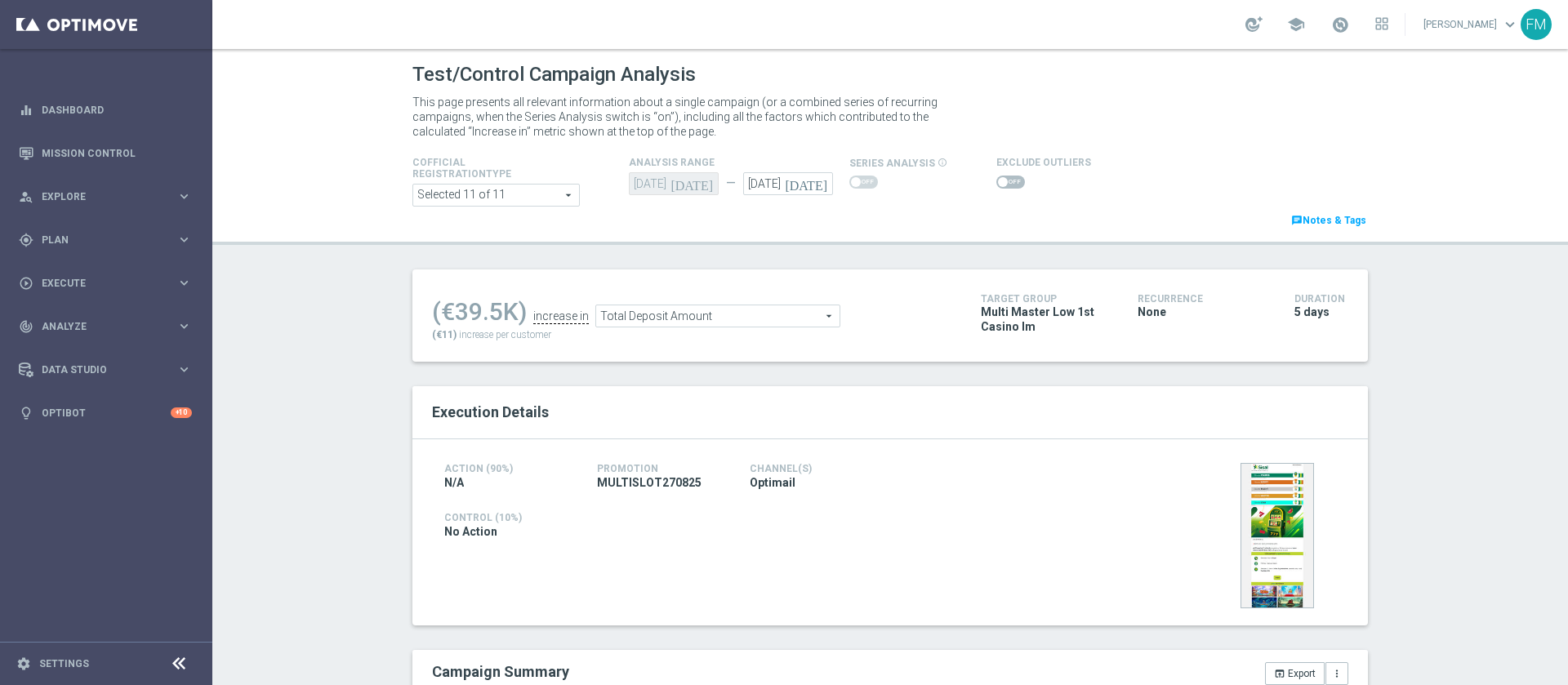
click at [999, 187] on span at bounding box center [1011, 182] width 29 height 13
click at [999, 187] on input "checkbox" at bounding box center [1011, 182] width 29 height 13
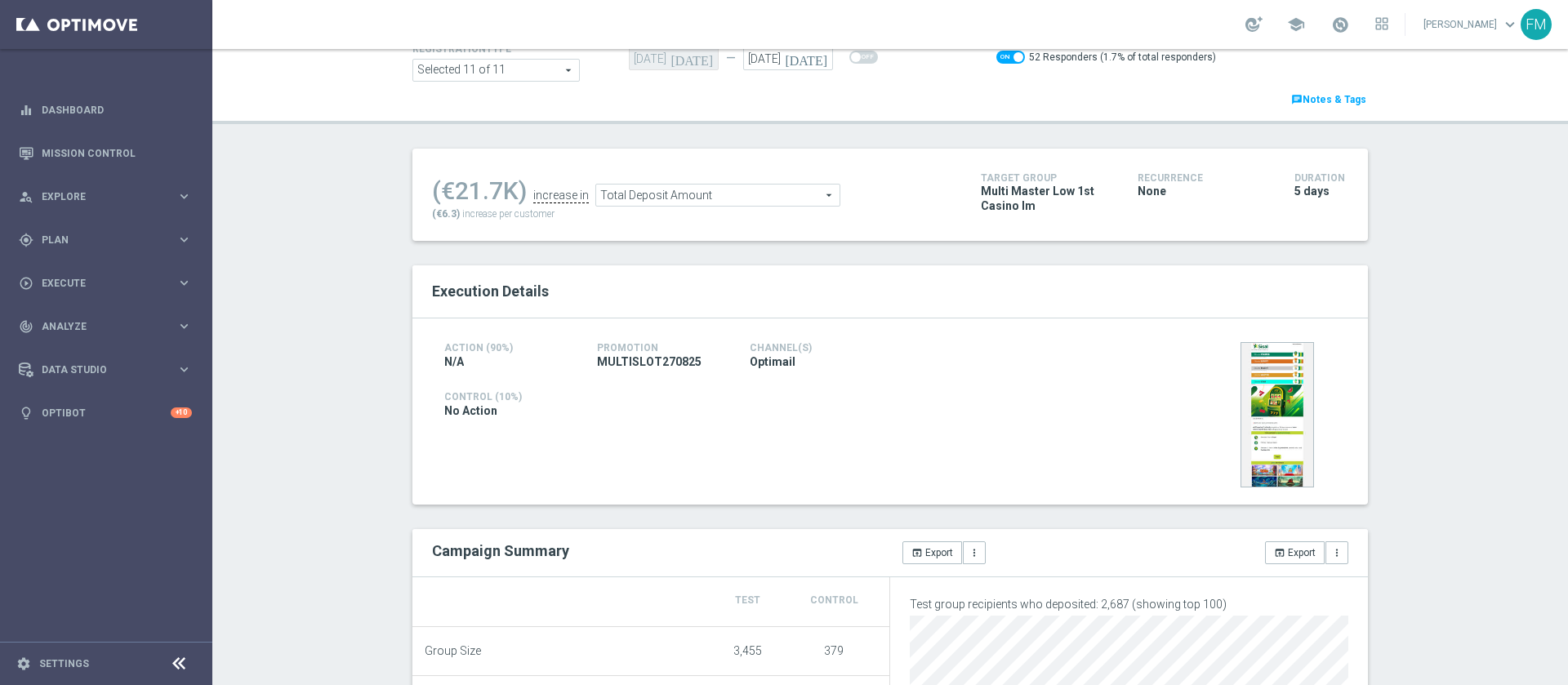
scroll to position [113, 0]
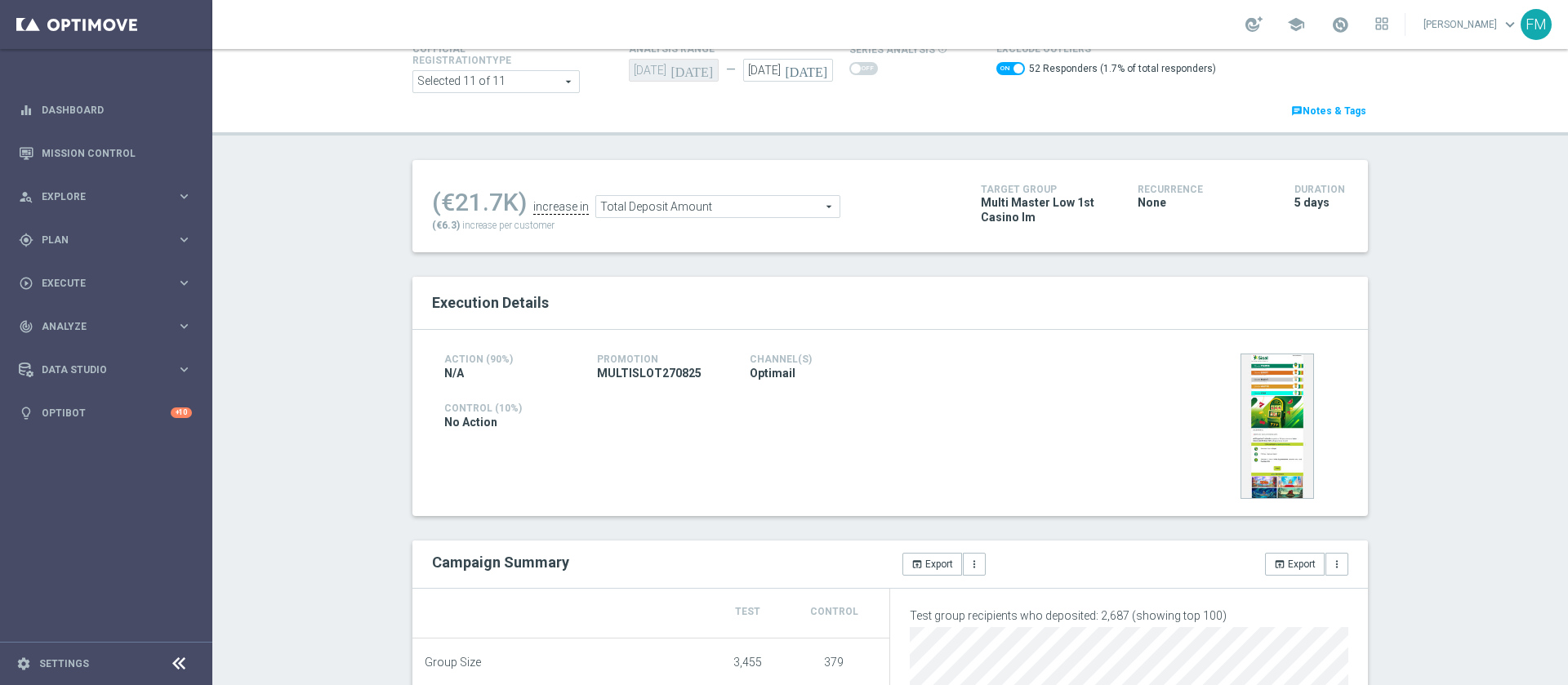
click at [720, 210] on span "Total Deposit Amount" at bounding box center [718, 206] width 244 height 22
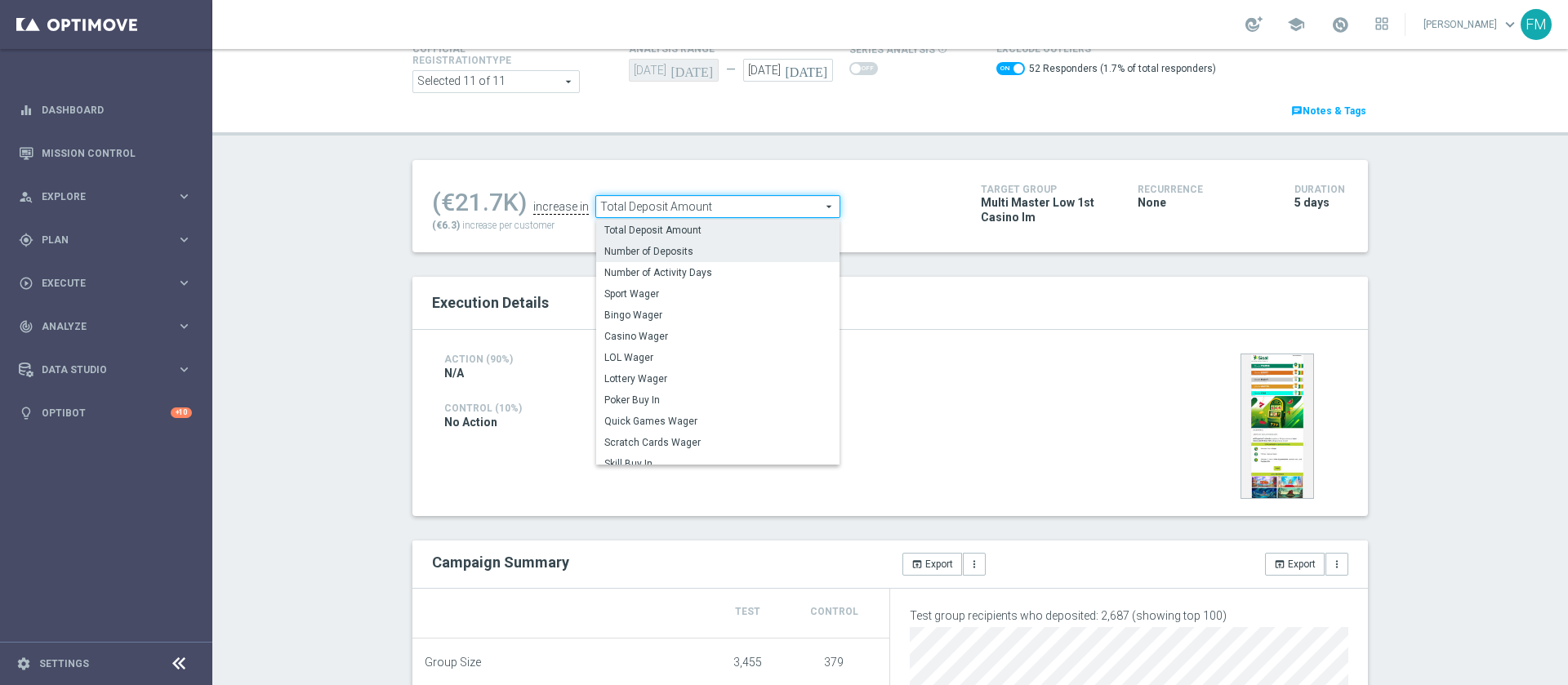
click at [703, 254] on span "Number of Deposits" at bounding box center [718, 251] width 227 height 13
checkbox input "false"
type input "Number of Deposits"
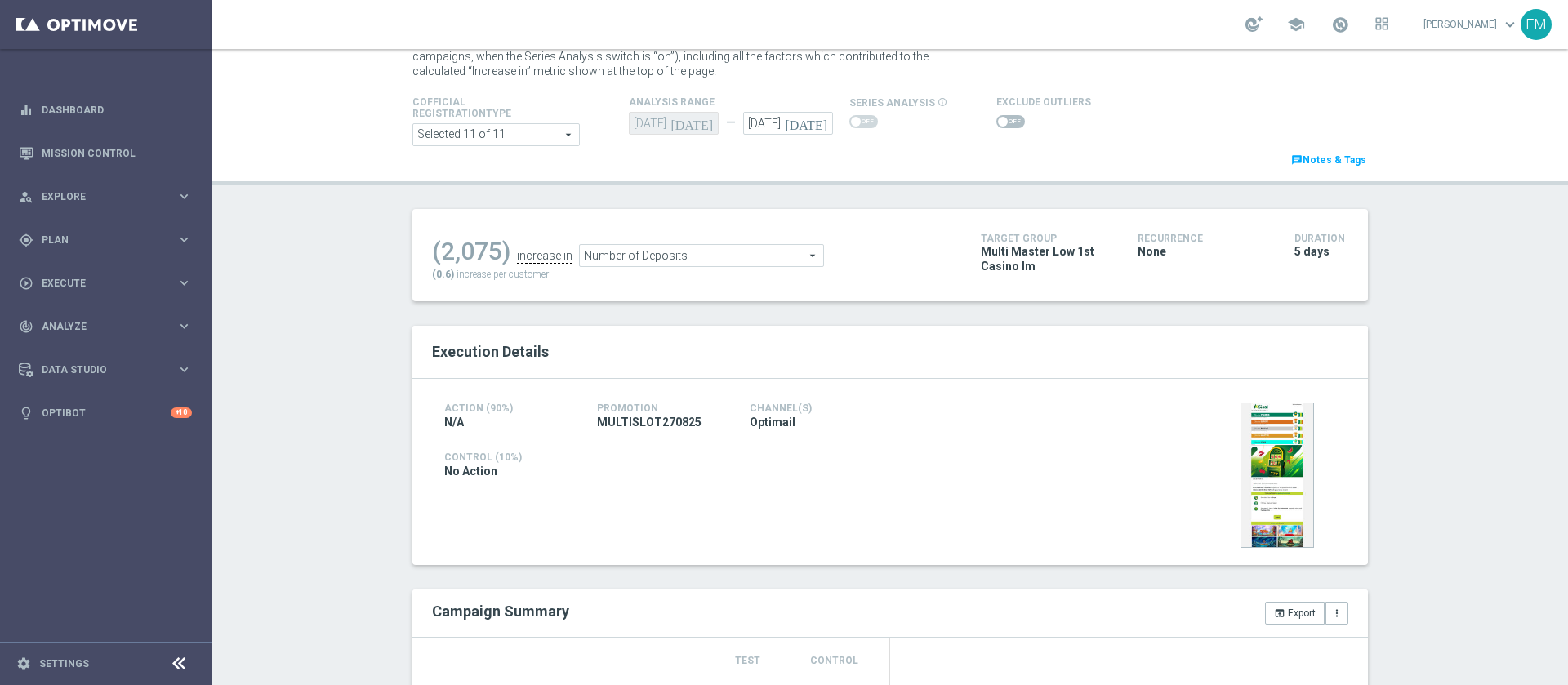
scroll to position [41, 0]
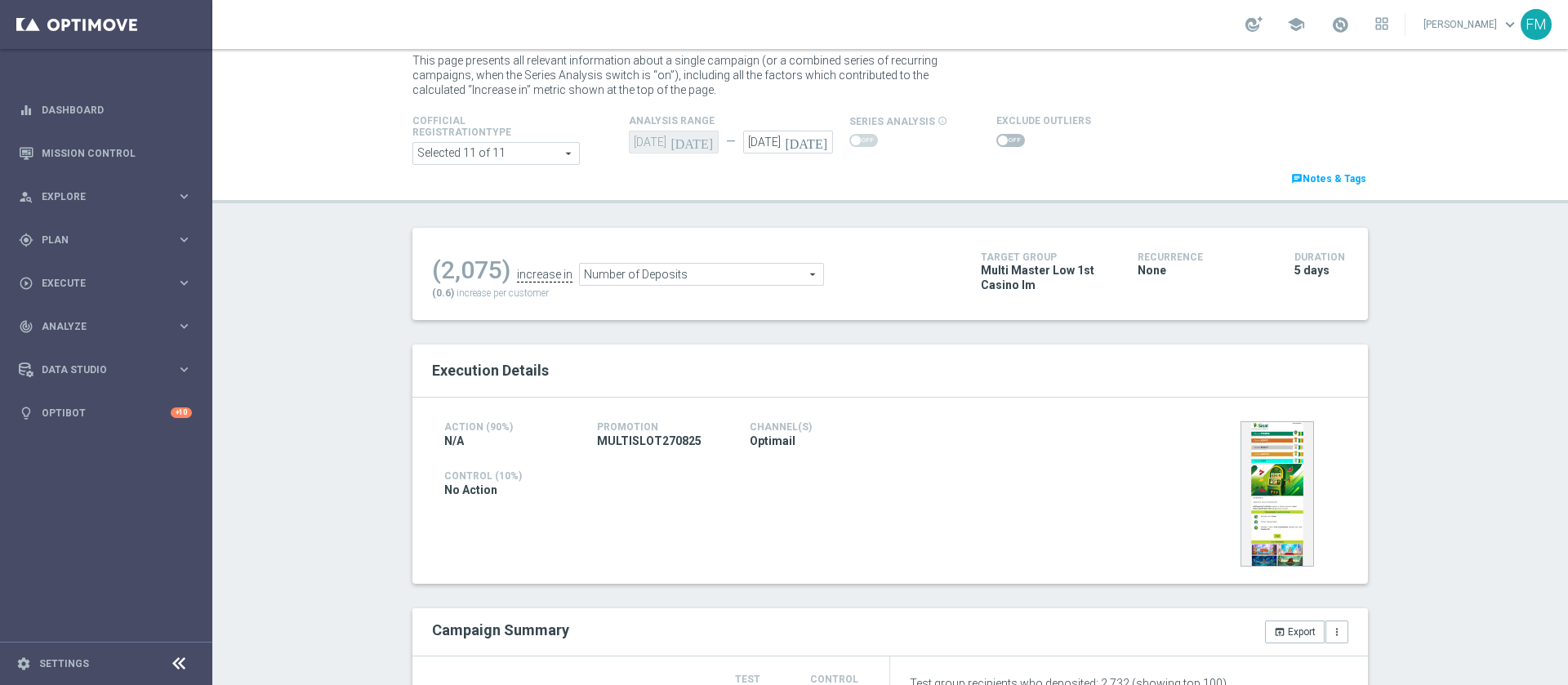
click at [997, 144] on span at bounding box center [1011, 140] width 29 height 13
click at [997, 144] on input "checkbox" at bounding box center [1011, 140] width 29 height 13
checkbox input "true"
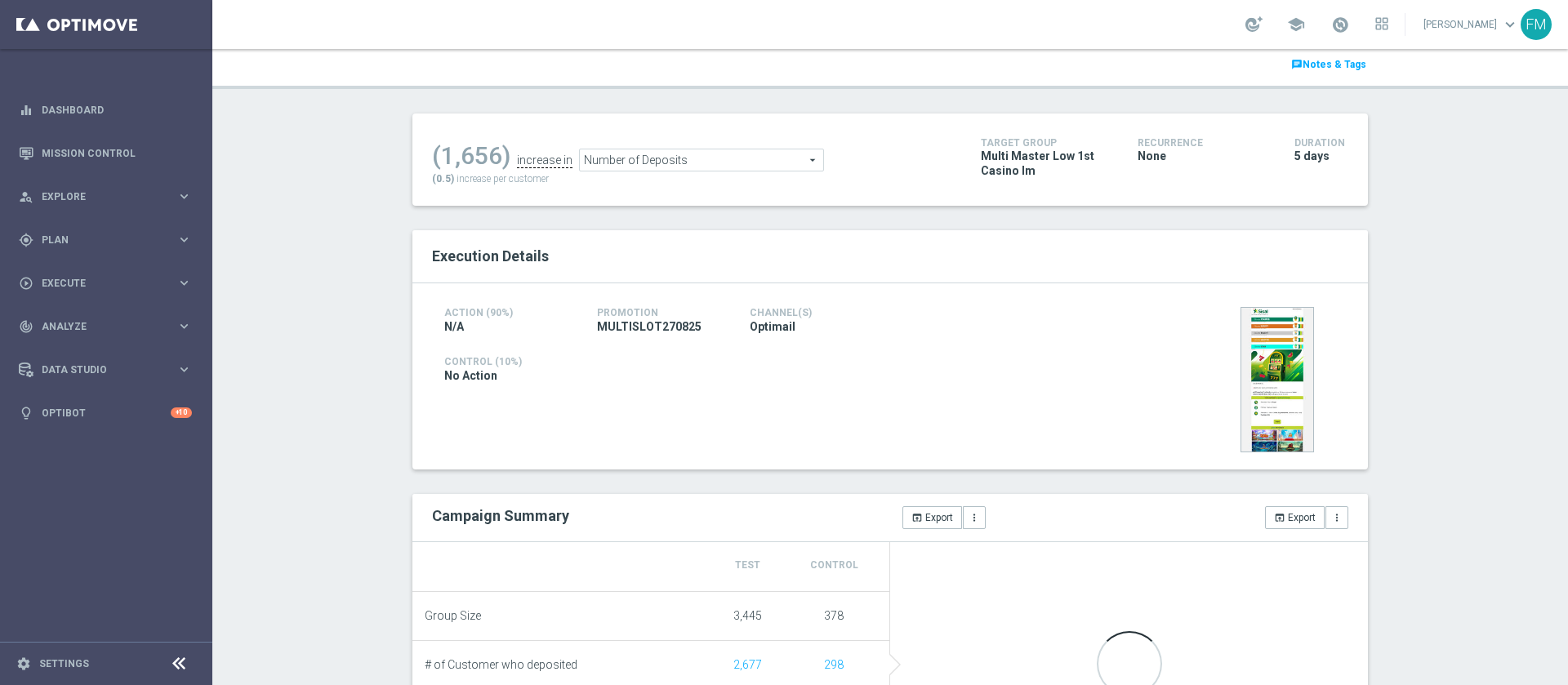
scroll to position [27, 0]
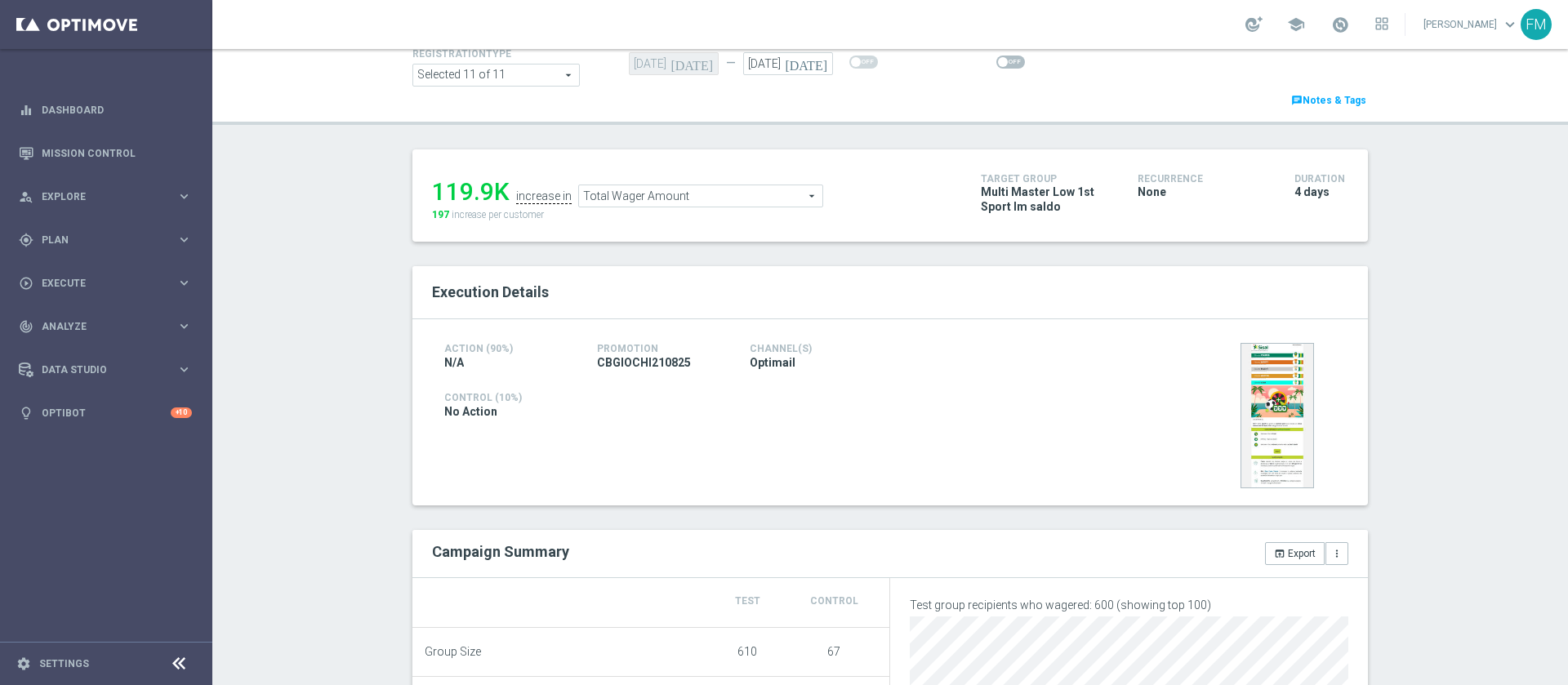
scroll to position [112, 0]
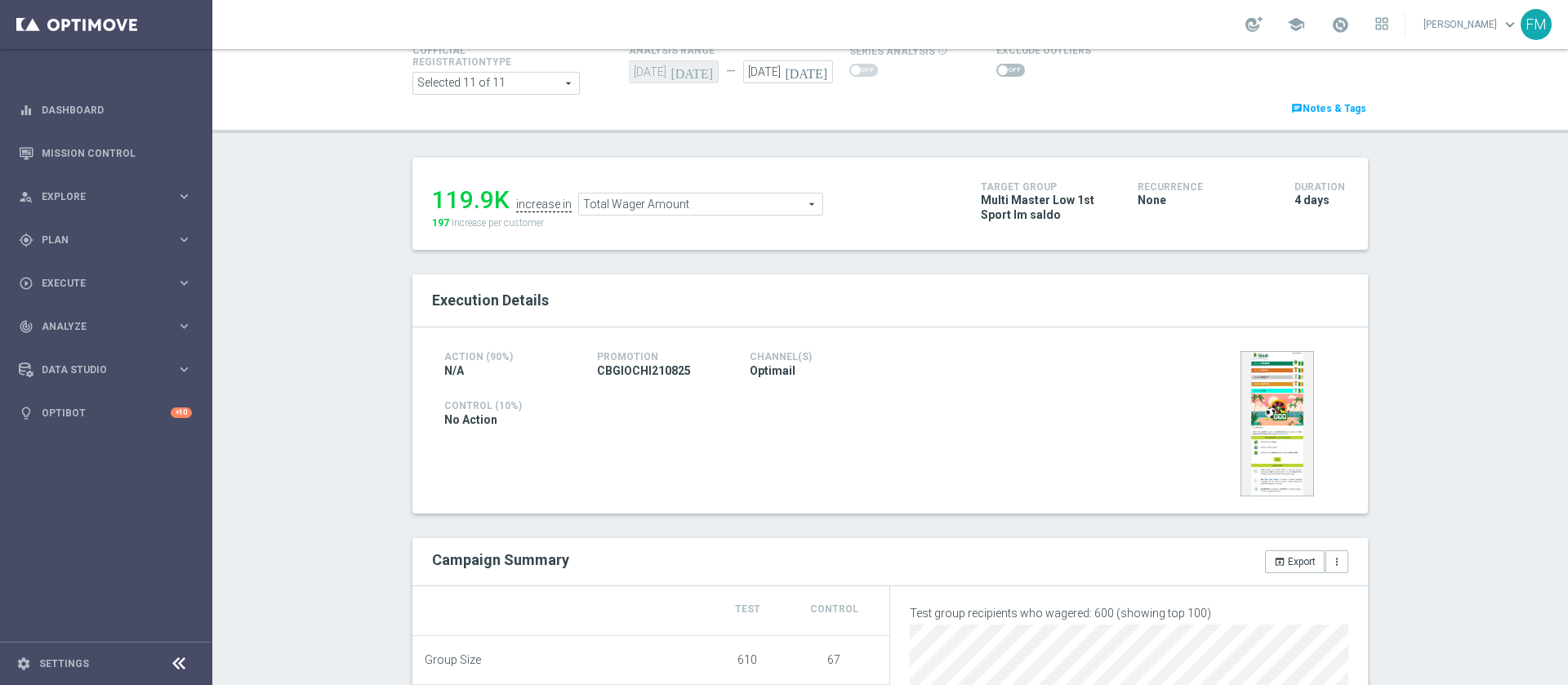
click at [723, 207] on span "Total Wager Amount" at bounding box center [701, 204] width 244 height 22
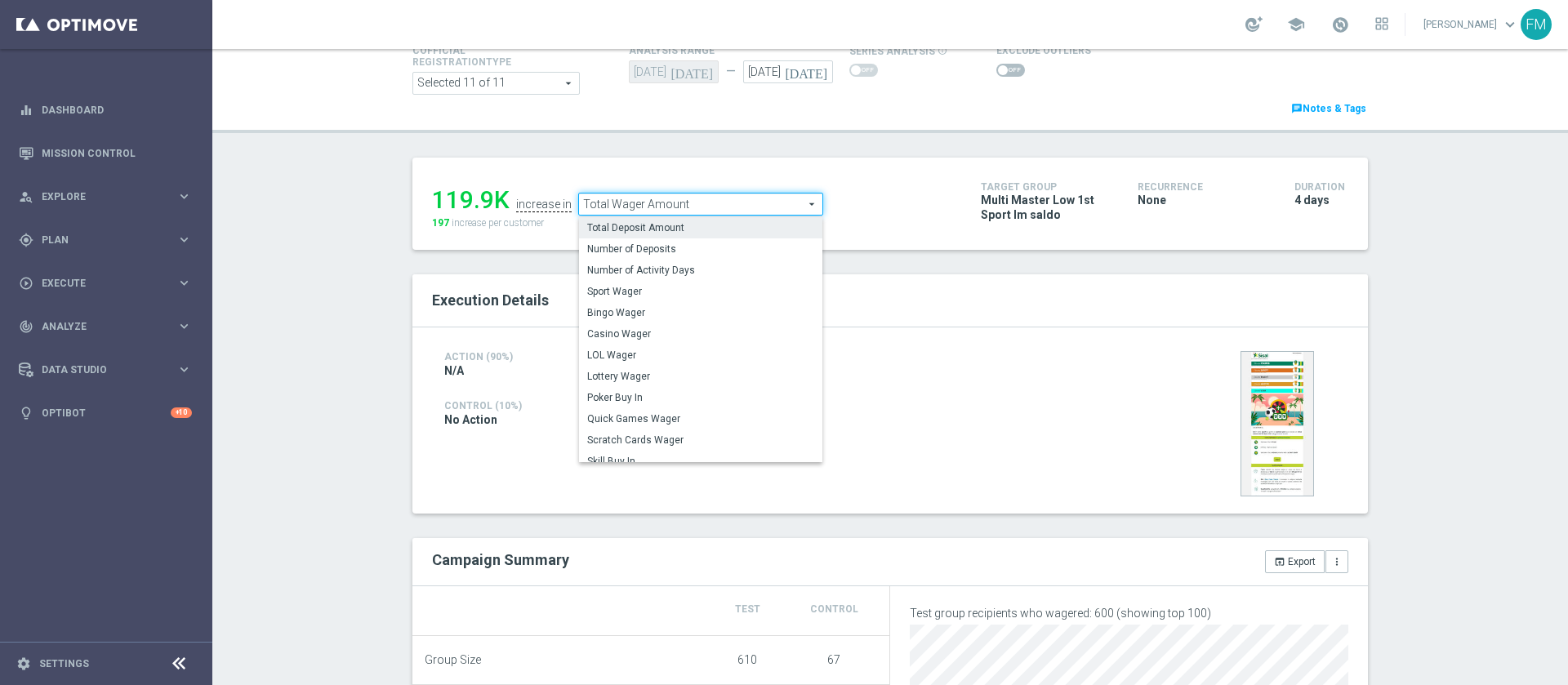
click at [717, 229] on span "Total Deposit Amount" at bounding box center [700, 227] width 227 height 13
type input "Total Deposit Amount"
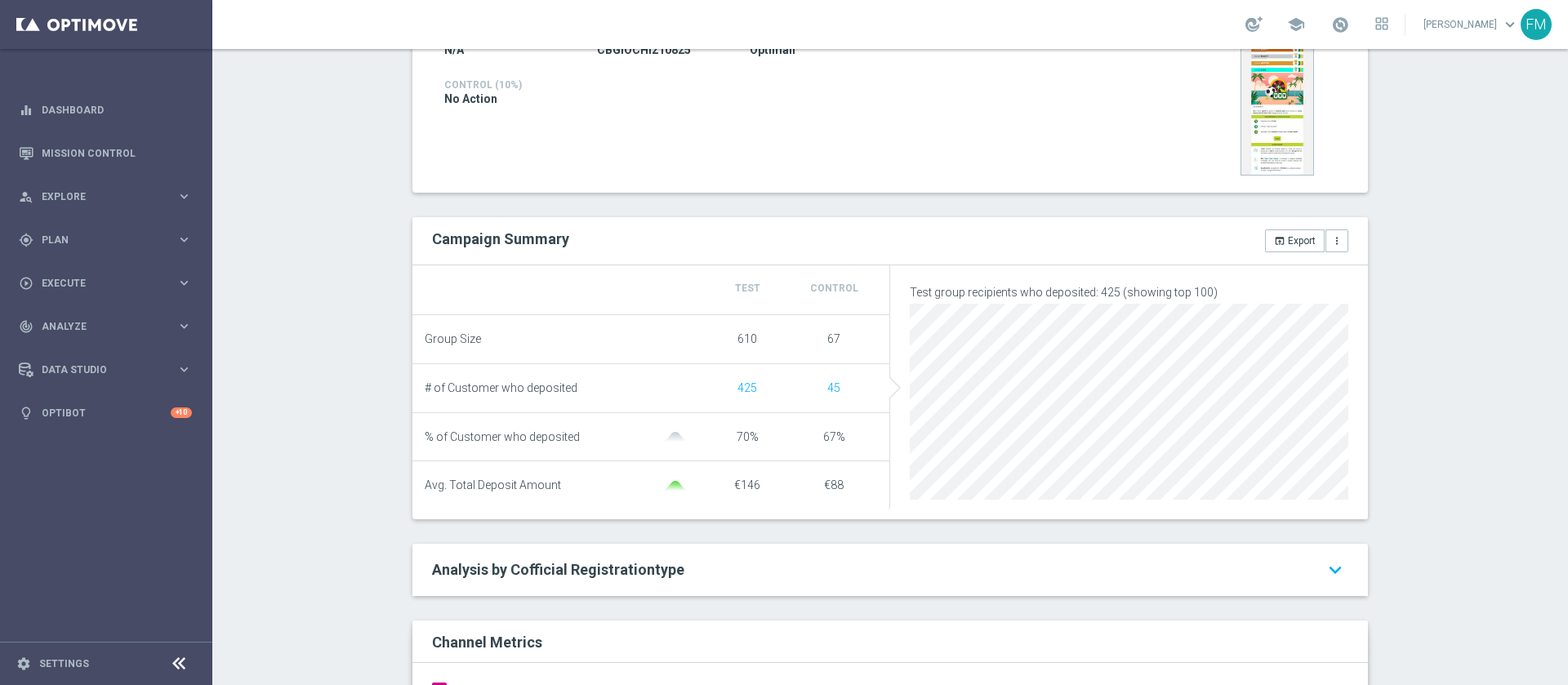
scroll to position [56, 0]
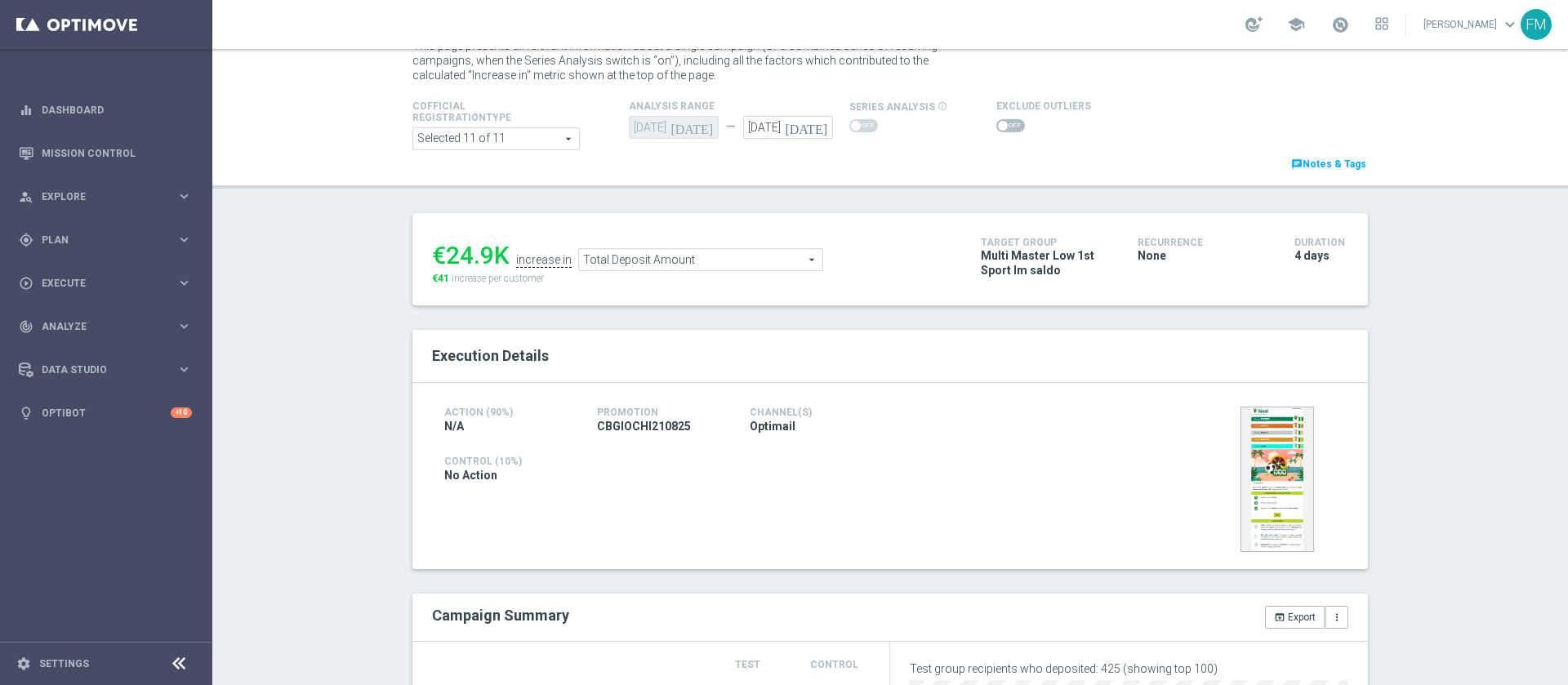
click at [740, 248] on ul "€24.9K increase in Total Deposit Amount Total Deposit Amount arrow_drop_down se…" at bounding box center [694, 252] width 533 height 38
click at [729, 258] on span "Total Deposit Amount" at bounding box center [701, 259] width 244 height 22
